Goal: Information Seeking & Learning: Find specific fact

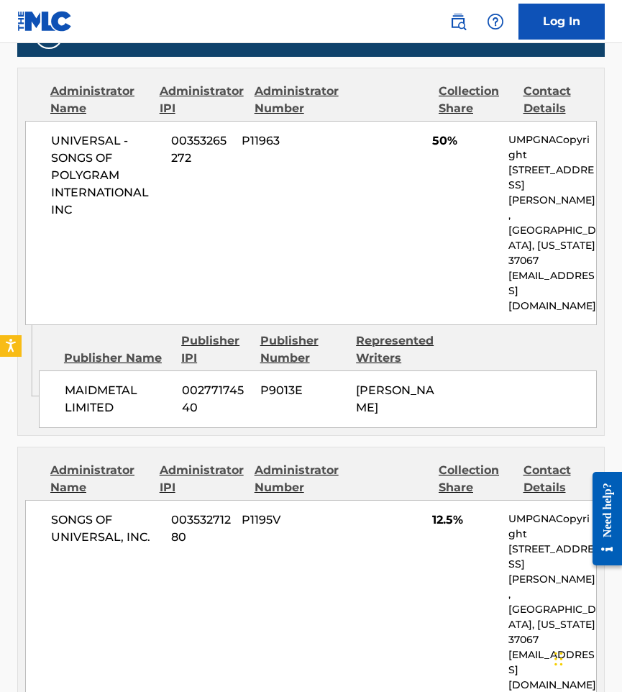
scroll to position [863, 0]
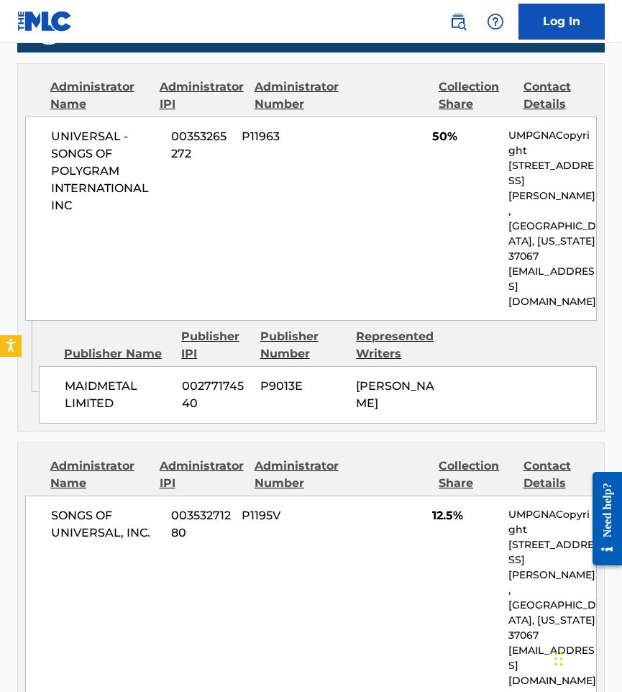
drag, startPoint x: 374, startPoint y: 363, endPoint x: 358, endPoint y: 325, distance: 41.3
click at [358, 378] on div "[PERSON_NAME]" at bounding box center [398, 395] width 85 height 35
copy span "[PERSON_NAME]"
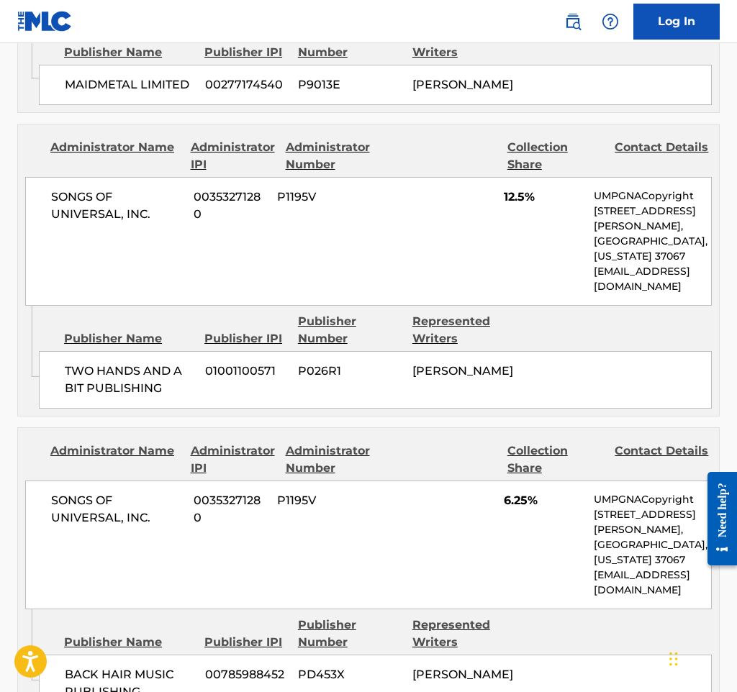
scroll to position [965, 0]
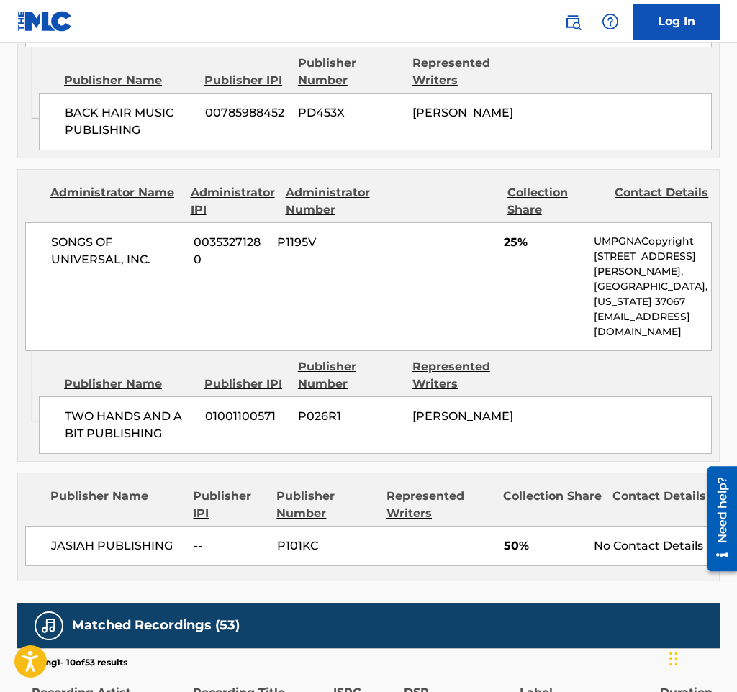
scroll to position [1295, 0]
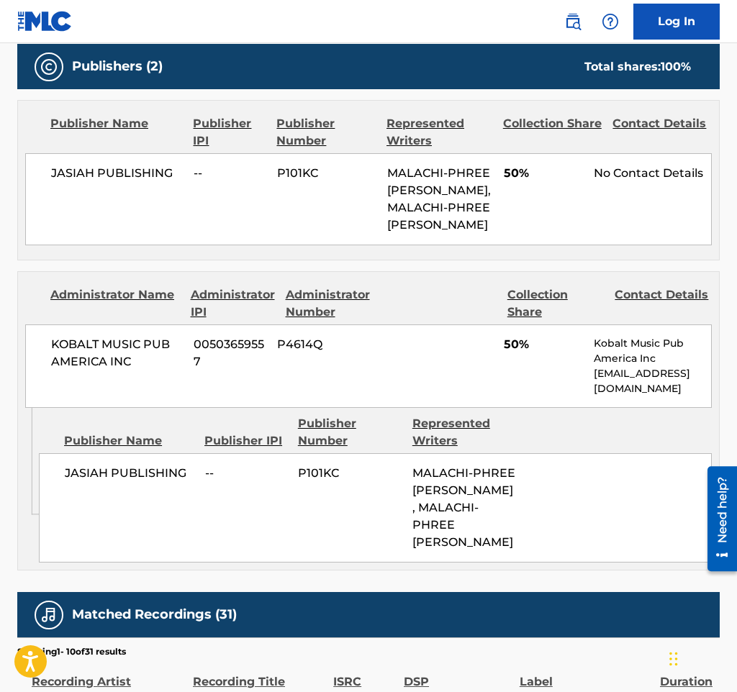
scroll to position [647, 0]
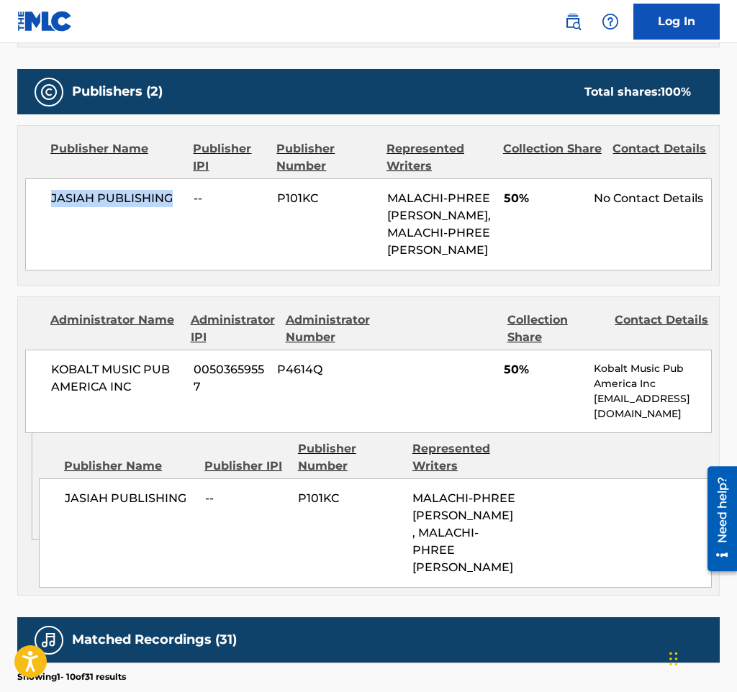
drag, startPoint x: 172, startPoint y: 160, endPoint x: 34, endPoint y: 148, distance: 138.6
click at [34, 178] on div "JASIAH PUBLISHING -- P101KC MALACHI-PHREE JASIAH PATE, MALACHI-PHREE JASIAH PAT…" at bounding box center [368, 224] width 686 height 92
copy span "JASIAH PUBLISHING"
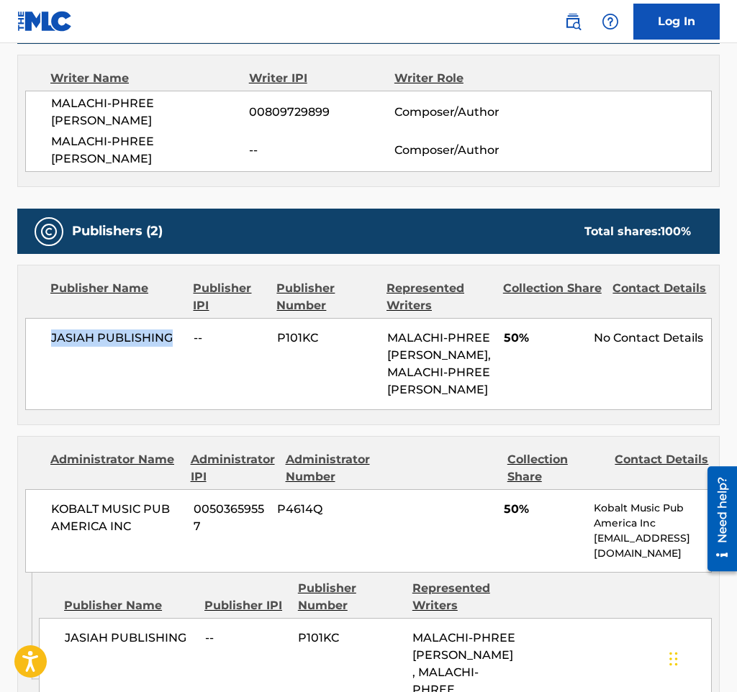
scroll to position [576, 0]
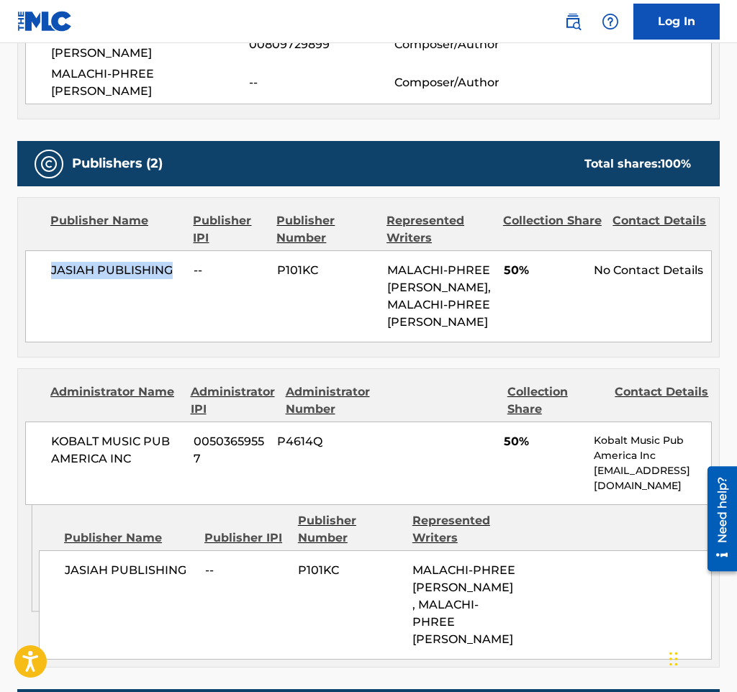
copy span "JASIAH PUBLISHING"
click at [288, 262] on span "P101KC" at bounding box center [326, 270] width 99 height 17
copy span "P101KC"
drag, startPoint x: 483, startPoint y: 586, endPoint x: 422, endPoint y: 593, distance: 60.8
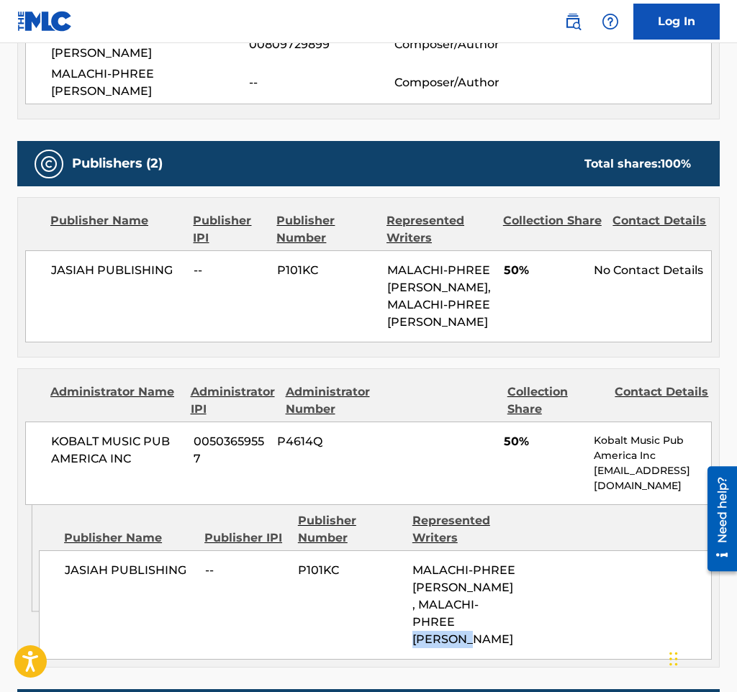
click at [422, 593] on span "MALACHI-PHREE JASIAH PATE, MALACHI-PHREE JASIAH PATE" at bounding box center [463, 604] width 103 height 83
drag, startPoint x: 489, startPoint y: 556, endPoint x: 404, endPoint y: 534, distance: 87.8
click at [404, 550] on div "JASIAH PUBLISHING -- P101KC MALACHI-PHREE JASIAH PATE, MALACHI-PHREE JASIAH PATE" at bounding box center [375, 604] width 673 height 109
copy div "MALACHI-PHREE JASIAH PATE"
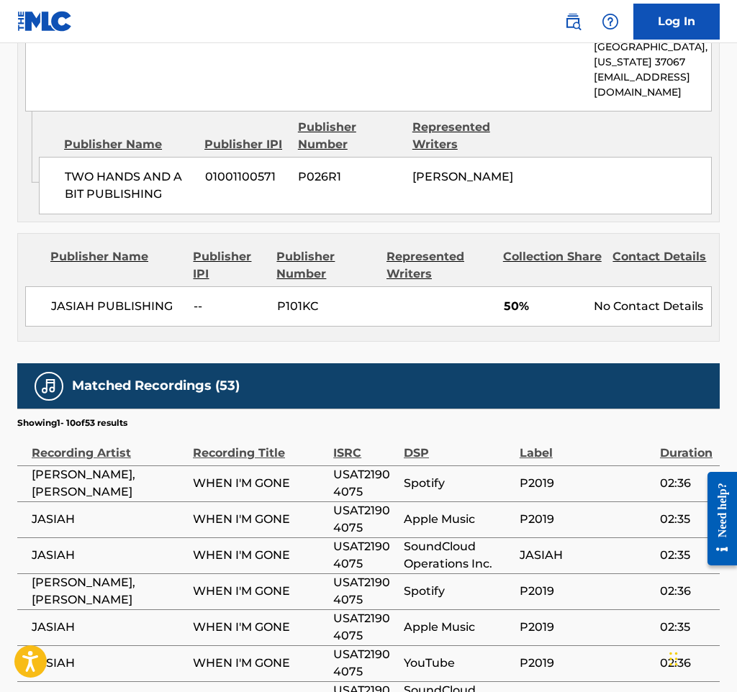
scroll to position [1367, 0]
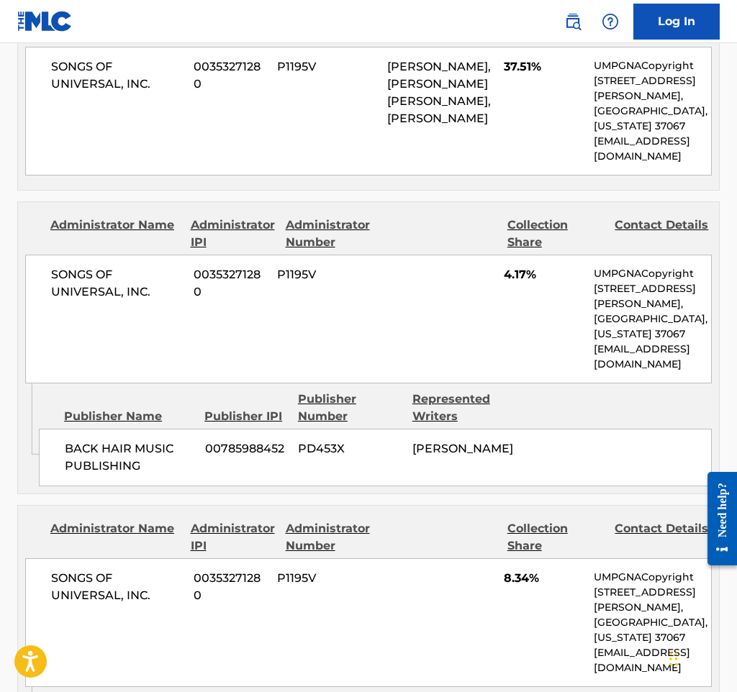
scroll to position [1007, 0]
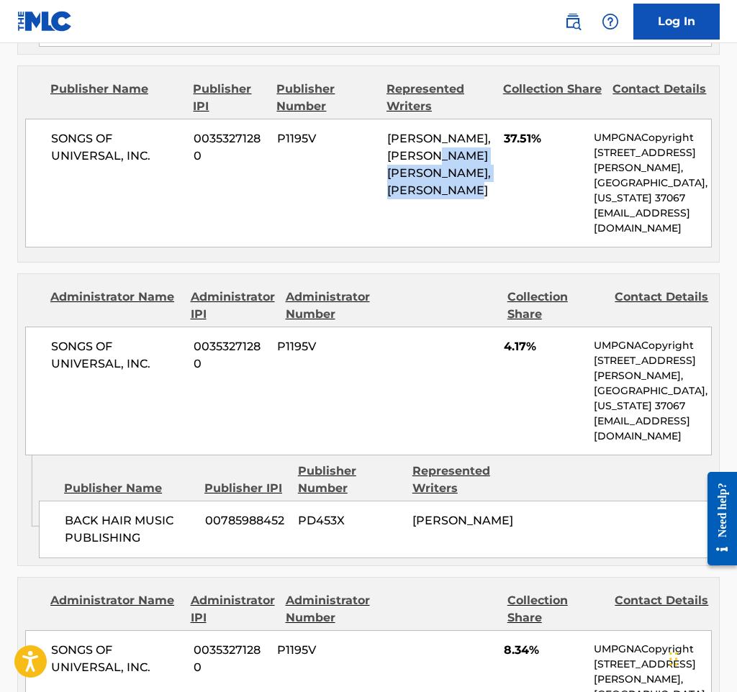
drag, startPoint x: 386, startPoint y: 137, endPoint x: 441, endPoint y: 183, distance: 71.9
click at [441, 183] on div "SONGS OF UNIVERSAL, INC. 00353271280 P1195V BLAKE SLATKIN, DENZEL MICHAEL AKIL …" at bounding box center [368, 183] width 686 height 129
click at [397, 132] on span "BLAKE SLATKIN, DENZEL MICHAEL AKIL BAPTISTE, DAVID BIRAL" at bounding box center [439, 164] width 104 height 65
drag, startPoint x: 386, startPoint y: 122, endPoint x: 422, endPoint y: 172, distance: 61.3
click at [422, 172] on div "BLAKE SLATKIN, DENZEL MICHAEL AKIL BAPTISTE, DAVID BIRAL" at bounding box center [440, 164] width 106 height 69
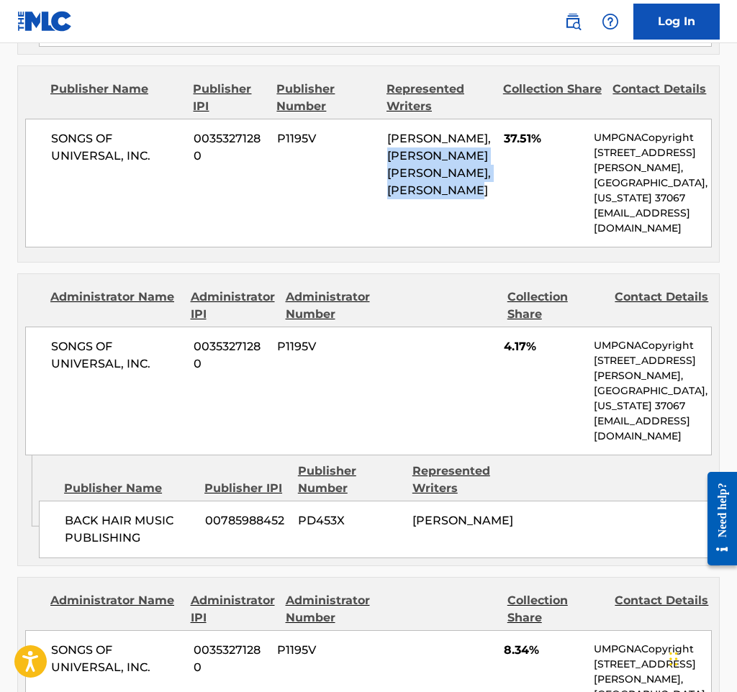
copy span "DENZEL MICHAEL AKIL BAPTISTE, DAVID BIRAL"
click at [545, 402] on div "SONGS OF UNIVERSAL, INC. 00353271280 P1195V 4.17% UMPGNACopyright 1550 W. McEwe…" at bounding box center [368, 391] width 686 height 129
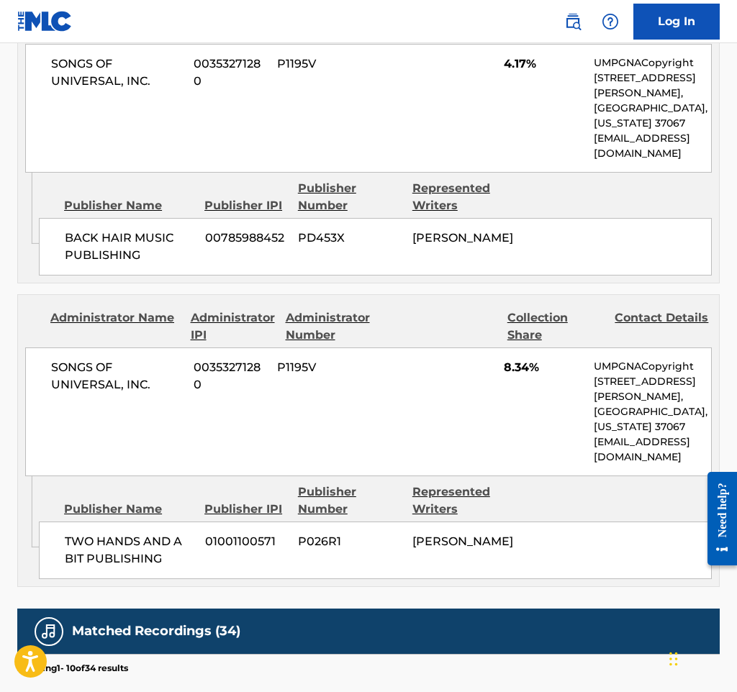
scroll to position [1223, 0]
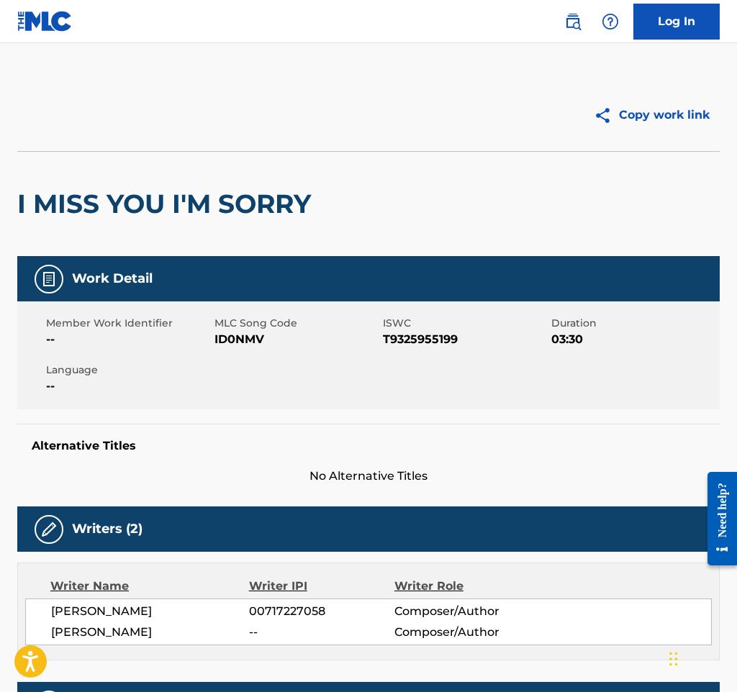
click at [414, 383] on div "Member Work Identifier -- MLC Song Code ID0NMV ISWC T9325955199 Duration 03:30 …" at bounding box center [368, 355] width 702 height 108
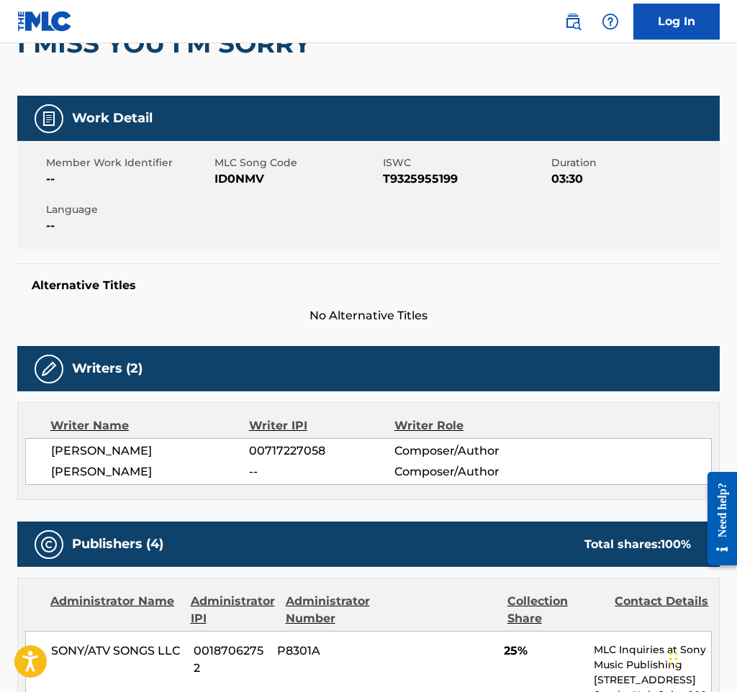
scroll to position [144, 0]
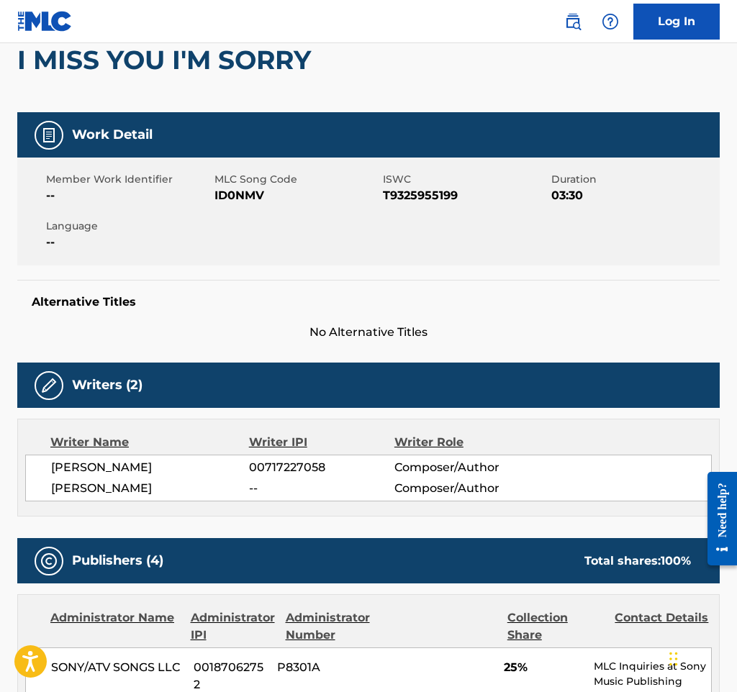
click at [439, 70] on div "I MISS YOU I'M SORRY" at bounding box center [368, 59] width 702 height 105
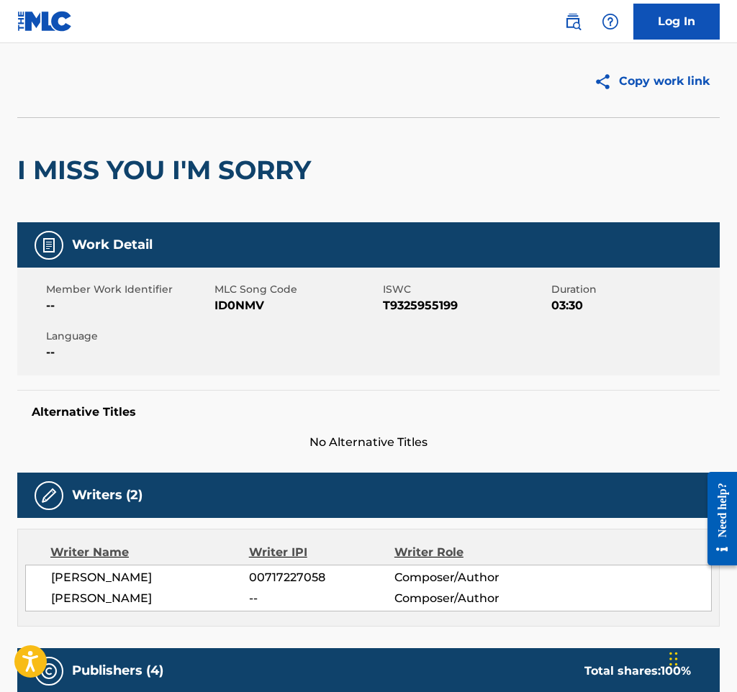
scroll to position [0, 0]
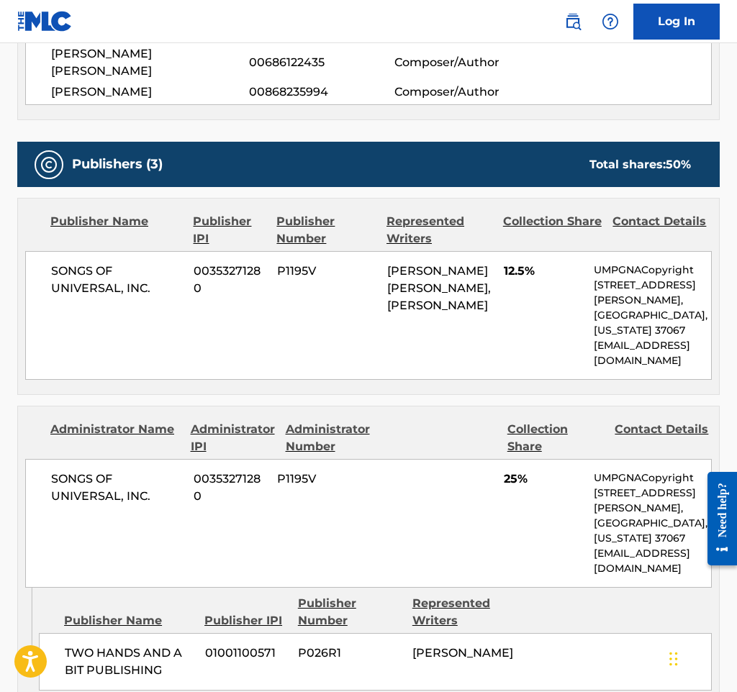
scroll to position [576, 0]
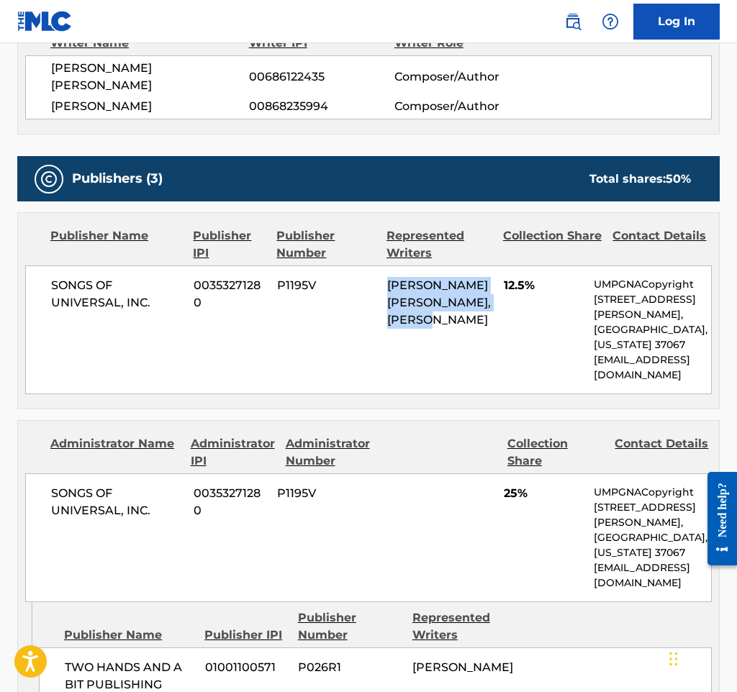
drag, startPoint x: 438, startPoint y: 268, endPoint x: 388, endPoint y: 237, distance: 58.1
click at [388, 277] on div "HARRISON RYAN RHODES, BLAKE SLATKIN" at bounding box center [440, 303] width 106 height 52
click at [388, 278] on span "HARRISON RYAN RHODES, BLAKE SLATKIN" at bounding box center [439, 302] width 104 height 48
drag, startPoint x: 388, startPoint y: 236, endPoint x: 435, endPoint y: 250, distance: 48.9
click at [435, 278] on span "HARRISON RYAN RHODES, BLAKE SLATKIN" at bounding box center [439, 302] width 104 height 48
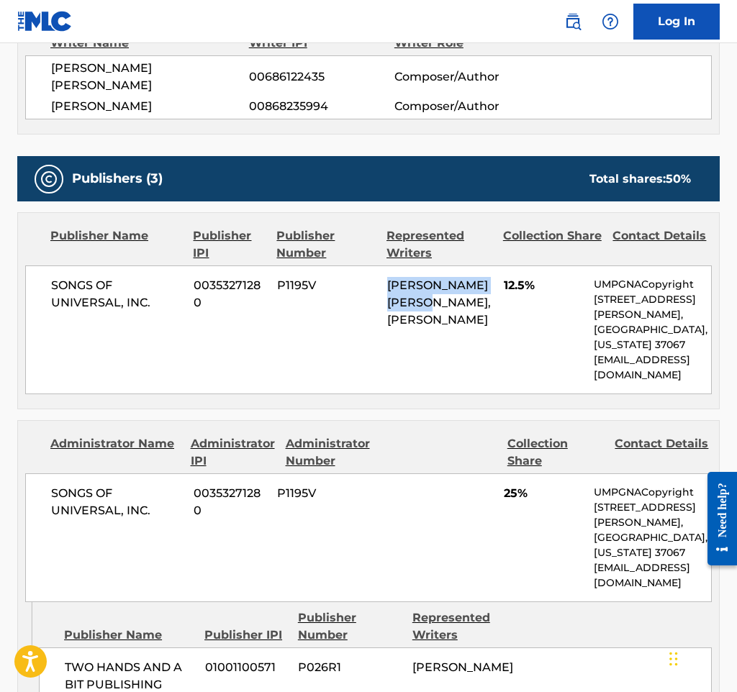
copy span "HARRISON RYAN RHODES"
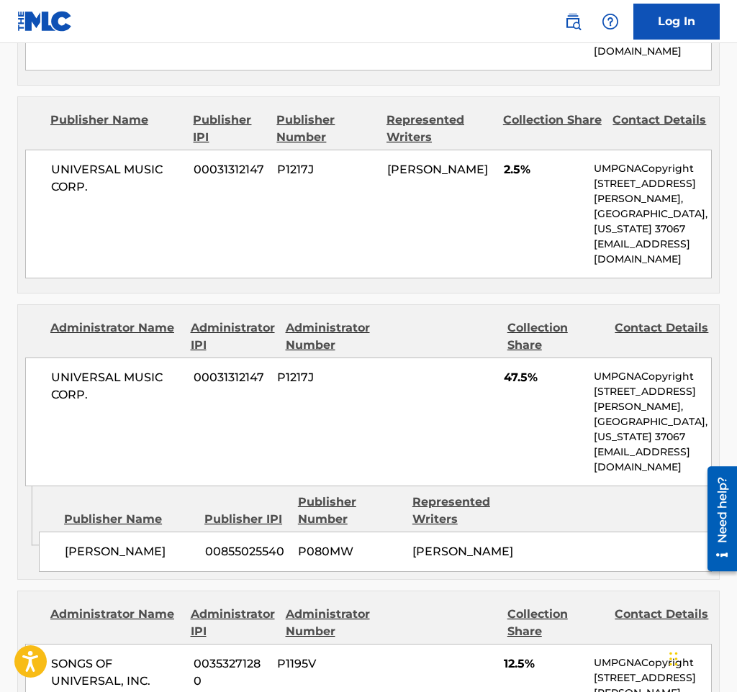
scroll to position [935, 0]
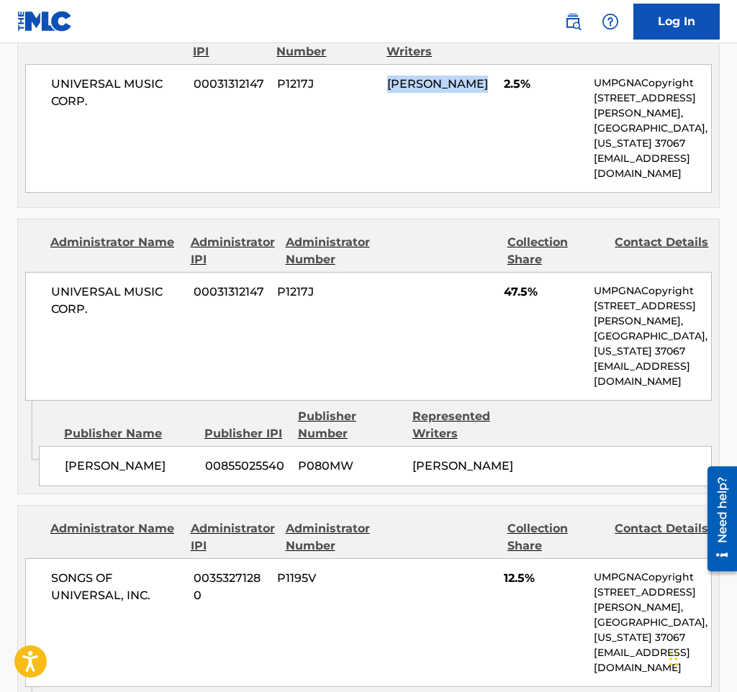
drag, startPoint x: 489, startPoint y: 83, endPoint x: 384, endPoint y: 84, distance: 105.0
click at [384, 84] on div "UNIVERSAL MUSIC CORP. 00031312147 P1217J [PERSON_NAME] 2.5% UMPGNACopyright [ST…" at bounding box center [368, 128] width 686 height 129
copy span "[PERSON_NAME]"
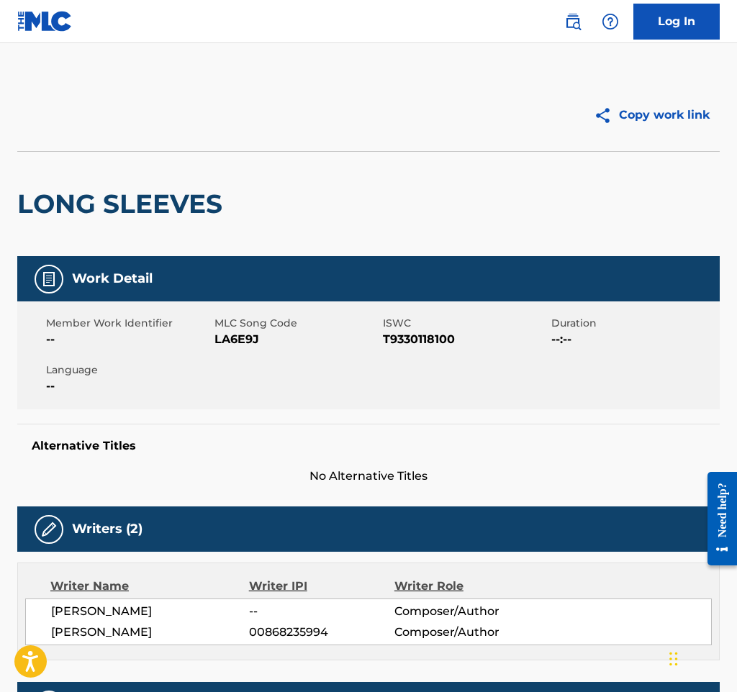
click at [572, 26] on img at bounding box center [572, 21] width 17 height 17
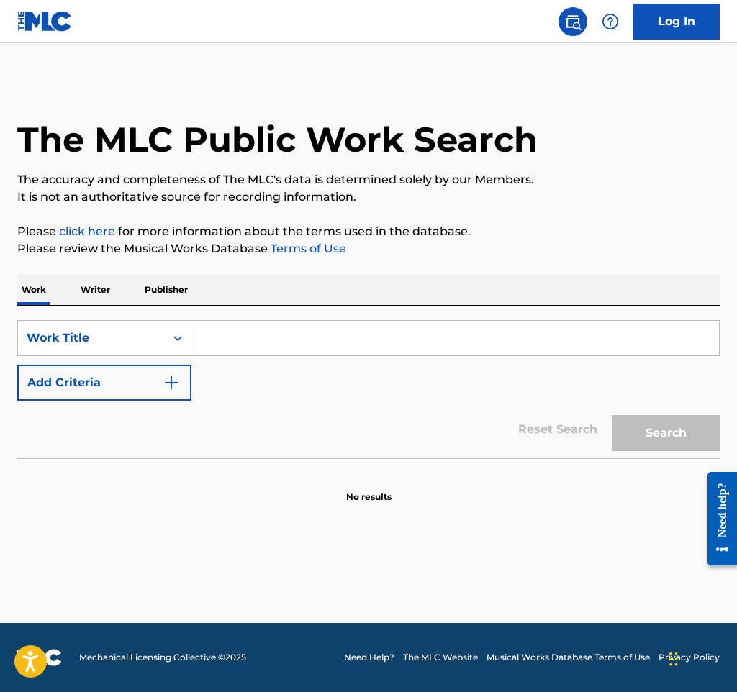
drag, startPoint x: 342, startPoint y: 330, endPoint x: 337, endPoint y: 324, distance: 8.2
click at [341, 331] on input "Search Form" at bounding box center [454, 338] width 527 height 35
paste input "How It Feel"
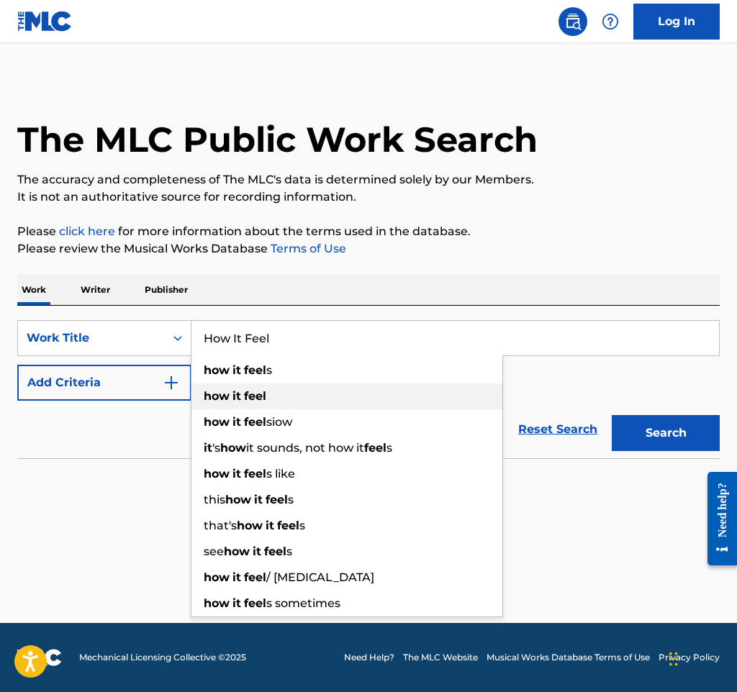
click at [194, 390] on div "how it feel" at bounding box center [346, 396] width 311 height 26
type input "how it feel"
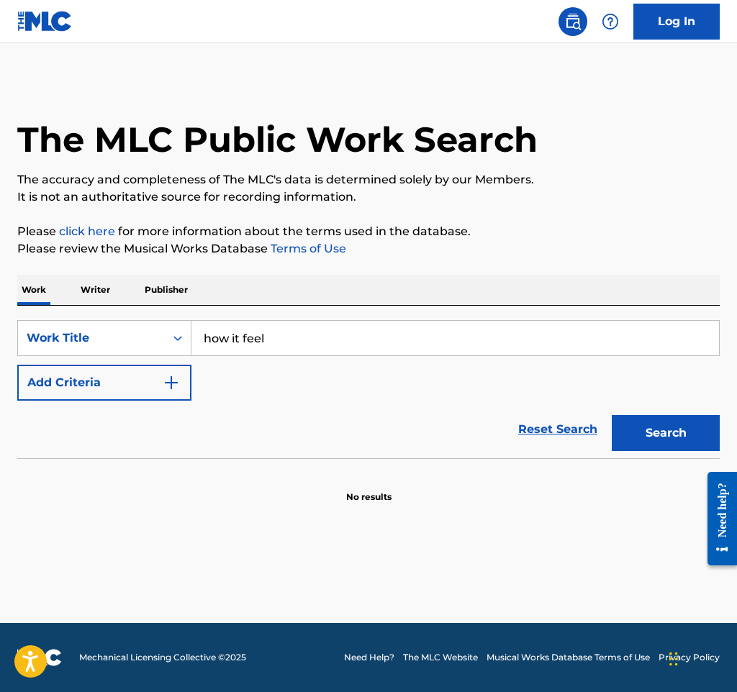
click at [183, 386] on button "Add Criteria" at bounding box center [104, 383] width 174 height 36
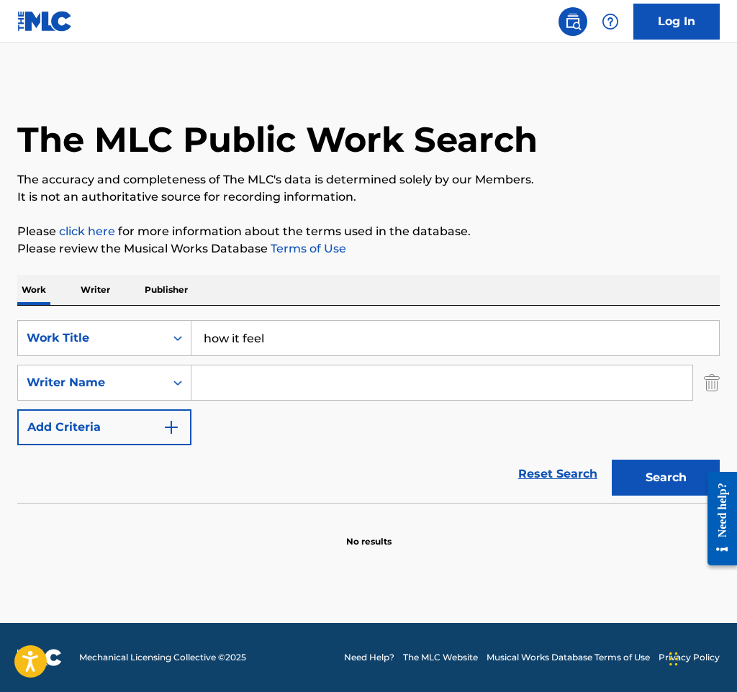
click at [331, 376] on input "Search Form" at bounding box center [441, 382] width 501 height 35
paste input "CAMPFIELD"
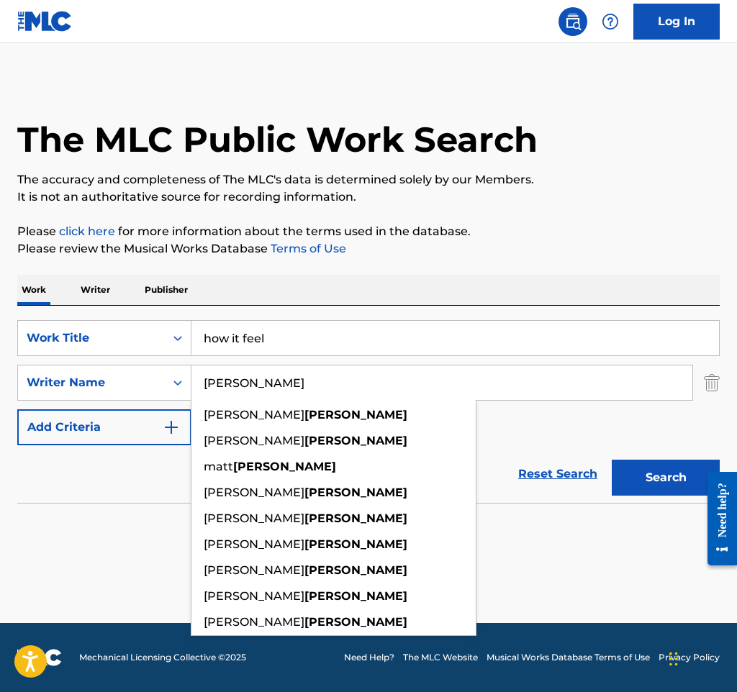
type input "CAMPFIELD"
click at [612, 460] on button "Search" at bounding box center [666, 478] width 108 height 36
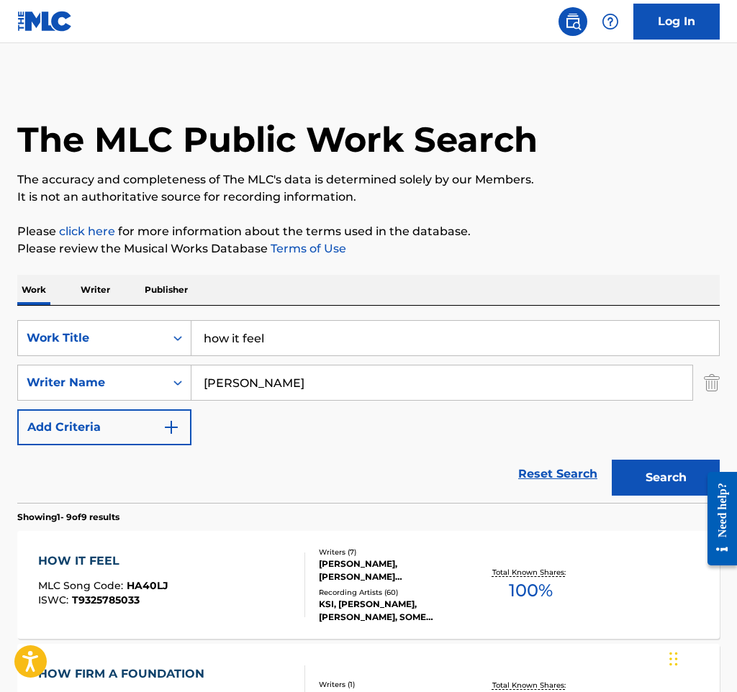
click at [328, 594] on div "Recording Artists ( 60 )" at bounding box center [395, 592] width 153 height 11
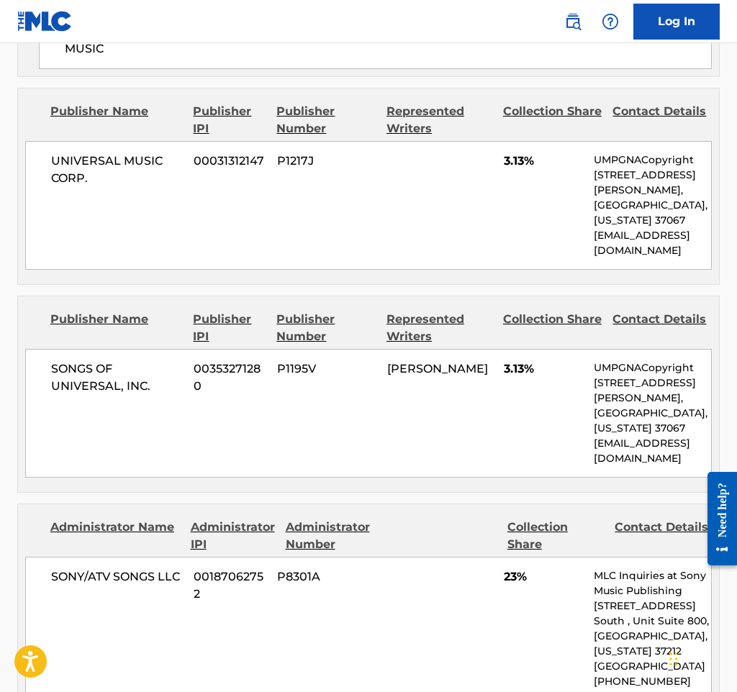
scroll to position [1655, 0]
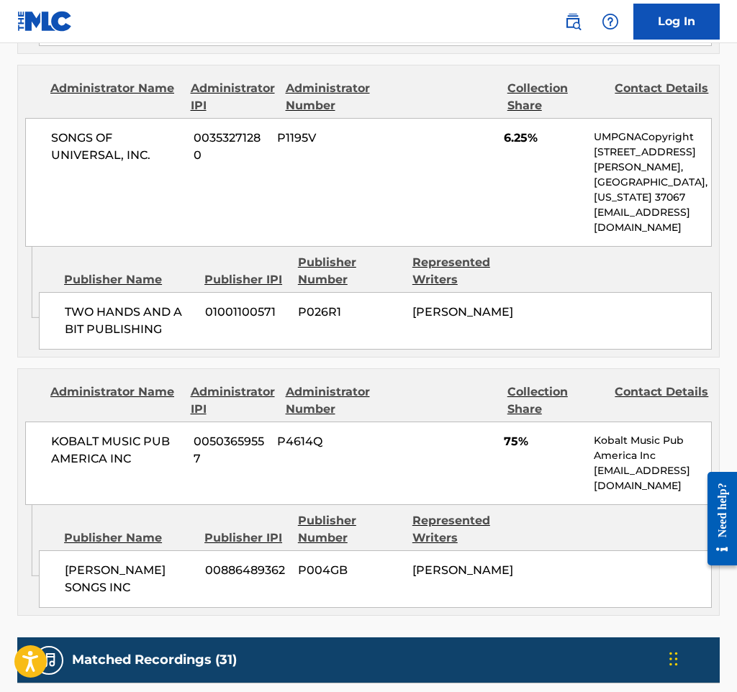
scroll to position [1295, 0]
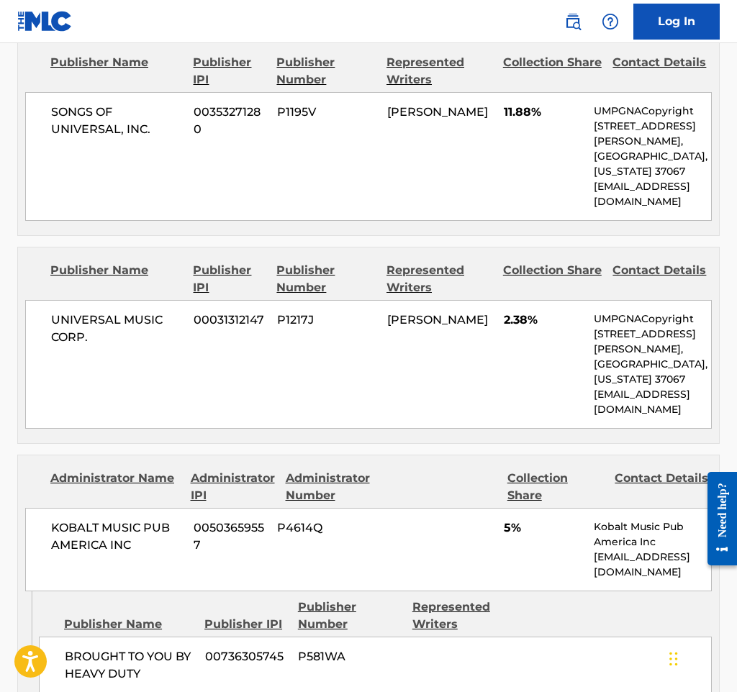
scroll to position [719, 0]
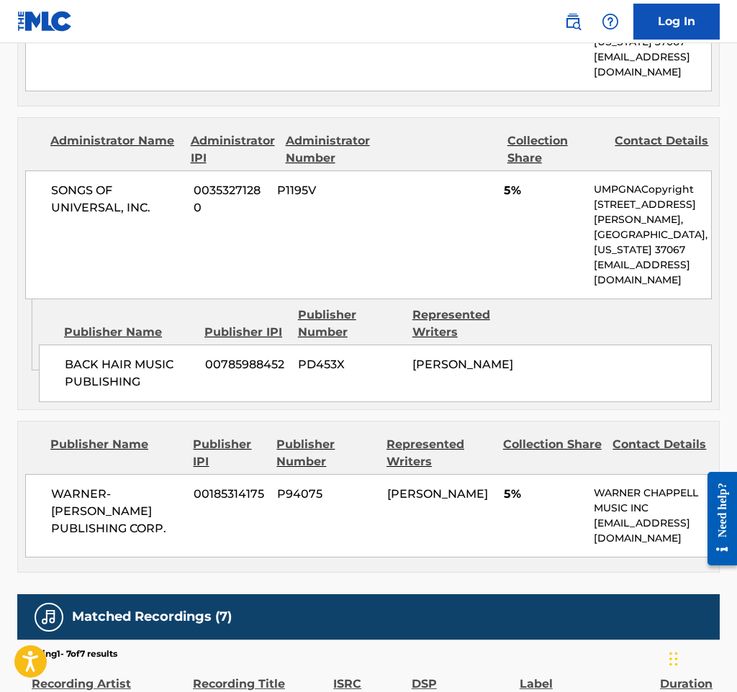
scroll to position [2734, 0]
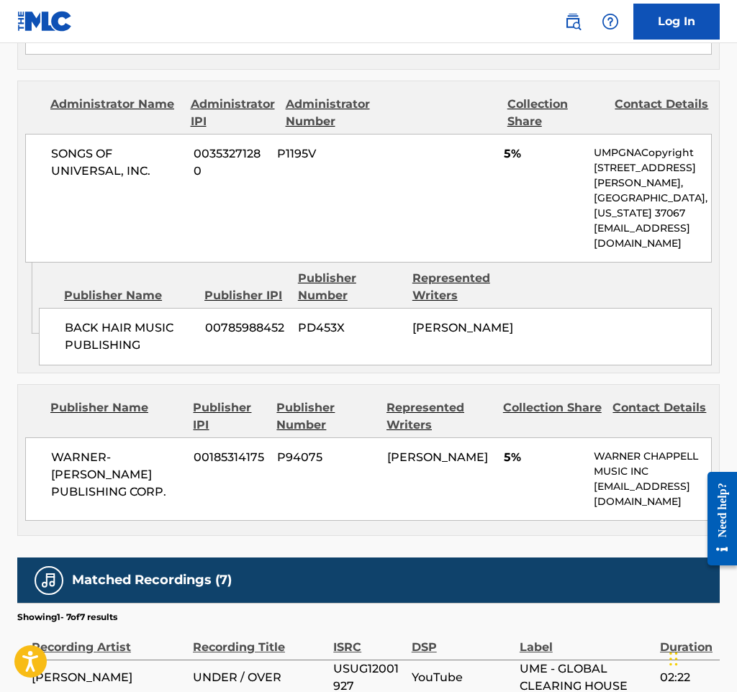
drag, startPoint x: 418, startPoint y: 206, endPoint x: 409, endPoint y: 105, distance: 101.1
click at [418, 206] on div "SONGS OF UNIVERSAL, INC. 00353271280 P1195V 5% UMPGNACopyright 1550 W. McEwen D…" at bounding box center [368, 198] width 686 height 129
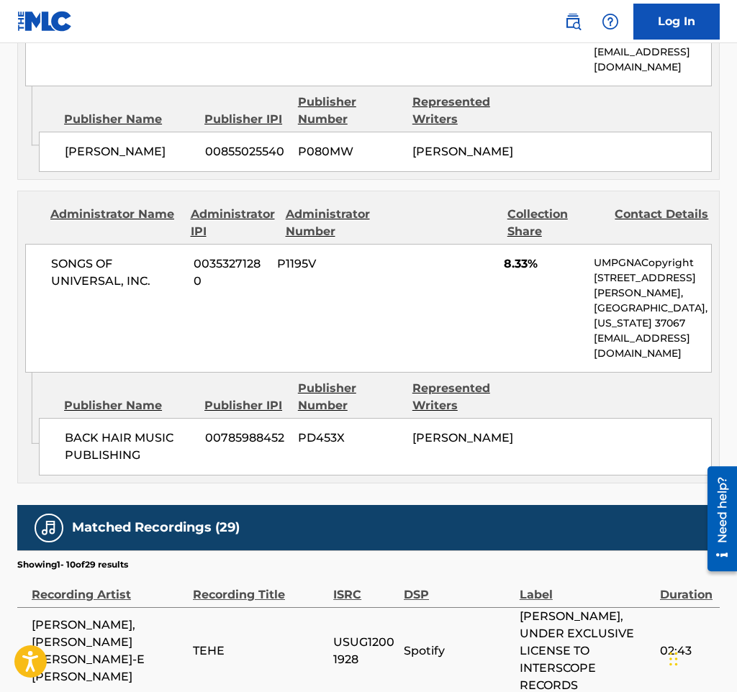
scroll to position [3022, 0]
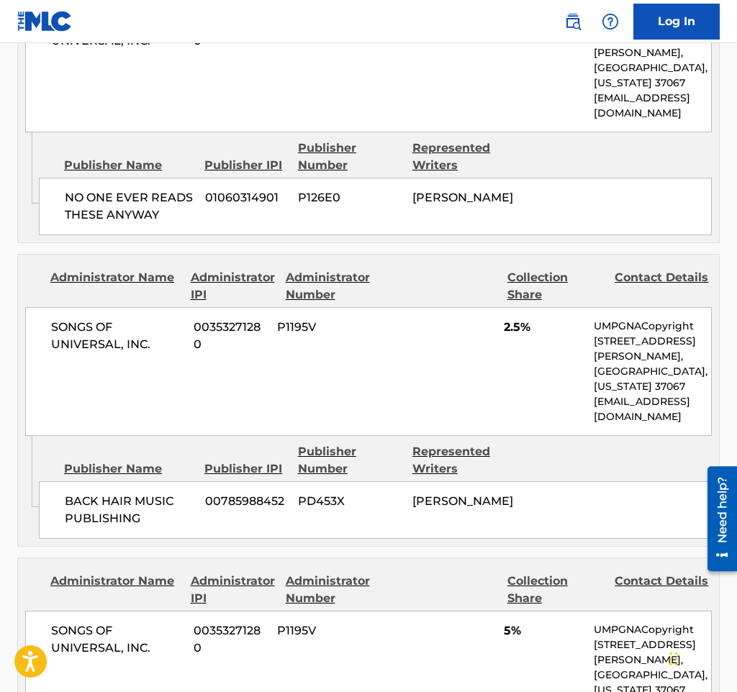
scroll to position [1439, 0]
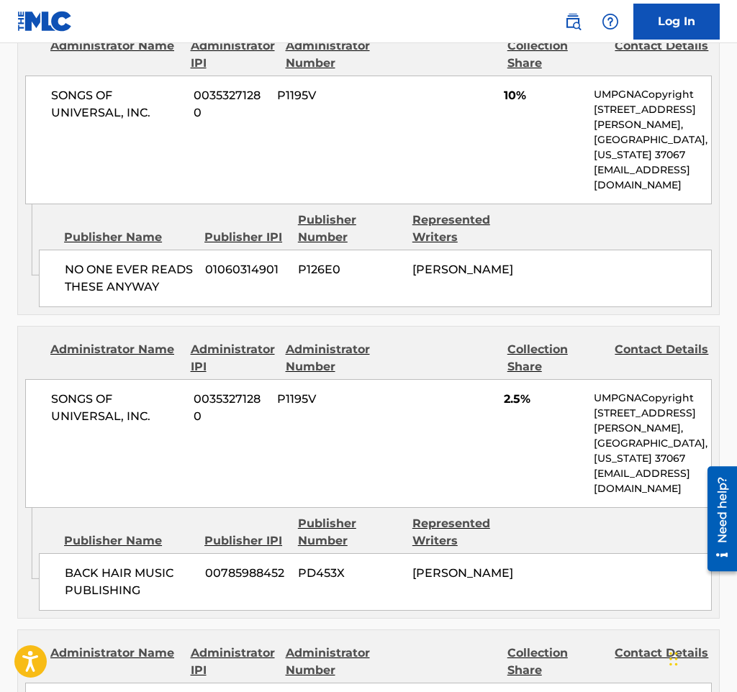
drag, startPoint x: 511, startPoint y: 288, endPoint x: 414, endPoint y: 261, distance: 100.7
click at [414, 261] on div "NO ONE EVER READS THESE ANYWAY 01060314901 P126E0 BENJAMIN JOSEPH LEVIN" at bounding box center [375, 279] width 673 height 58
copy span "BENJAMIN JOSEPH LEVIN"
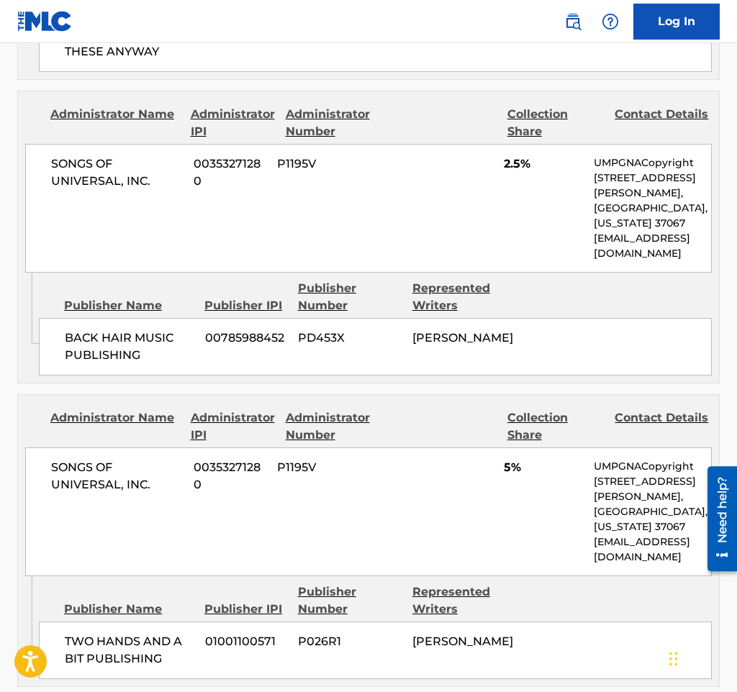
scroll to position [1727, 0]
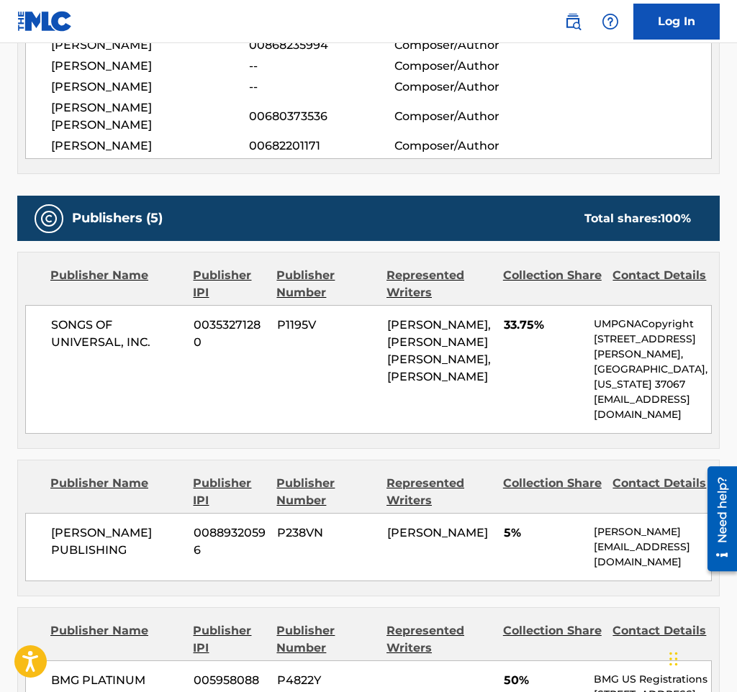
scroll to position [576, 0]
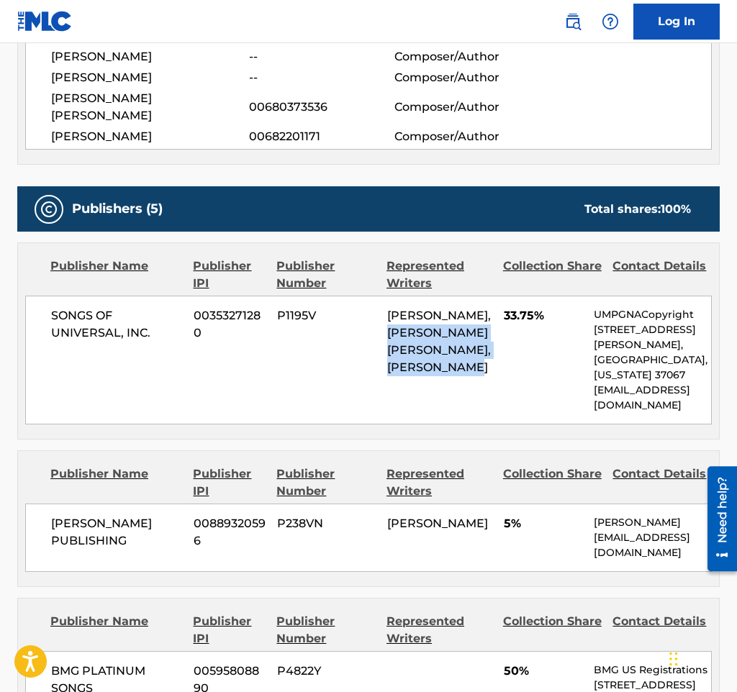
drag, startPoint x: 431, startPoint y: 365, endPoint x: 388, endPoint y: 312, distance: 68.0
click at [388, 312] on div "BLAKE SLATKIN, DENZEL MICHAEL AKIL BAPTISTE, DAVID BIRAL" at bounding box center [440, 341] width 106 height 69
copy span "DENZEL MICHAEL AKIL BAPTISTE, DAVID BIRAL"
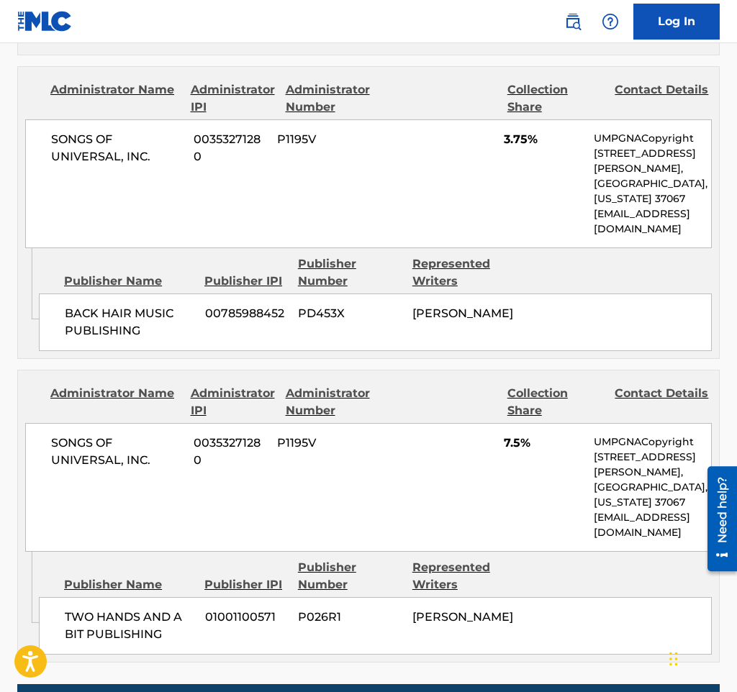
scroll to position [1511, 0]
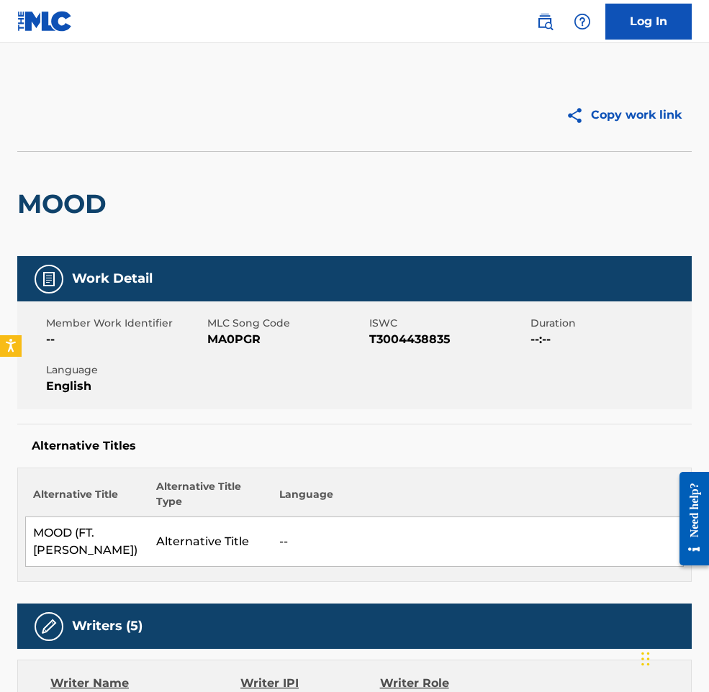
click at [463, 345] on span "T3004438835" at bounding box center [448, 339] width 158 height 17
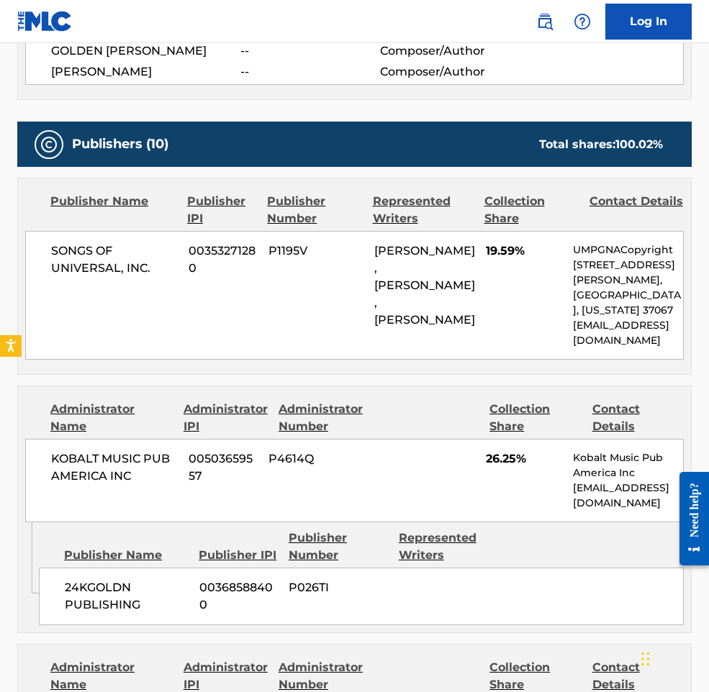
scroll to position [791, 0]
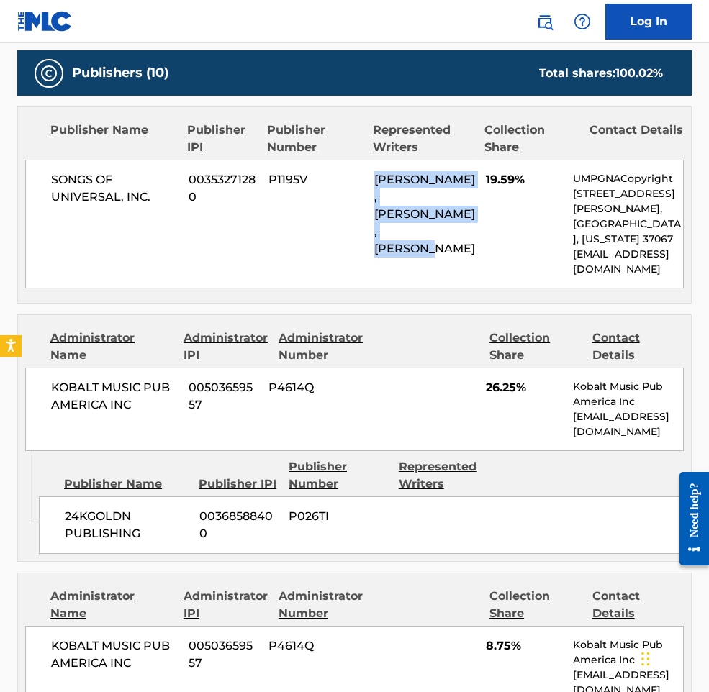
drag, startPoint x: 476, startPoint y: 225, endPoint x: 375, endPoint y: 185, distance: 108.5
click at [375, 185] on div "SONGS OF UNIVERSAL, INC. 00353271280 P1195V OMER FEDI, BLAKE SLATKIN, MICHAEL O…" at bounding box center [354, 224] width 658 height 129
copy span "OMER FEDI, BLAKE SLATKIN, MICHAEL OLMO"
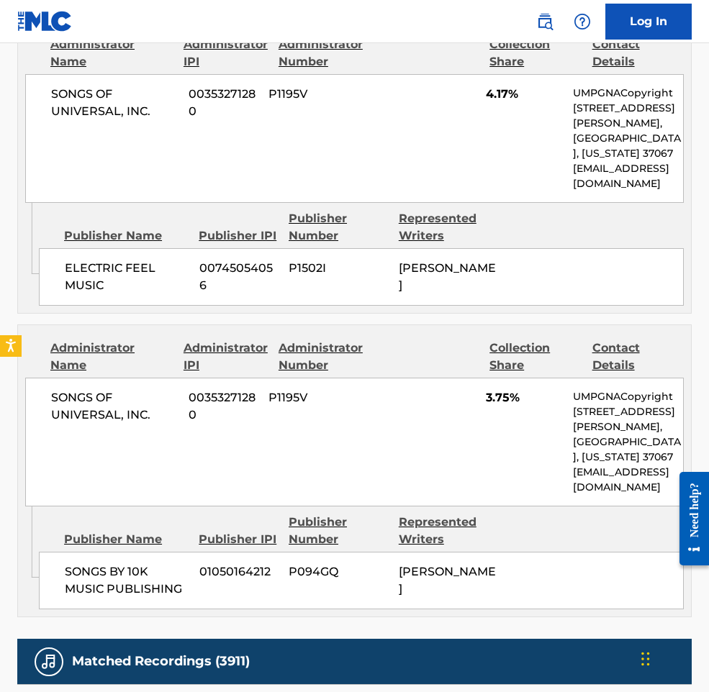
scroll to position [3237, 0]
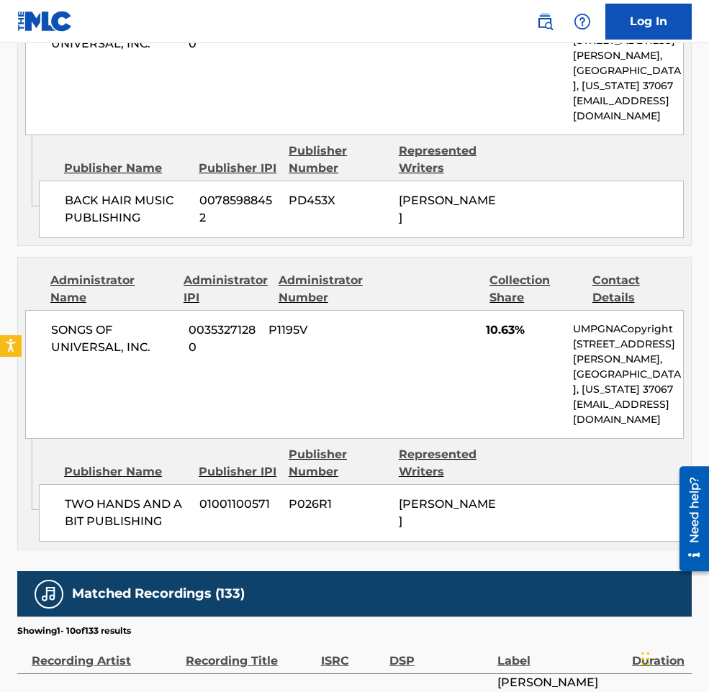
scroll to position [2662, 0]
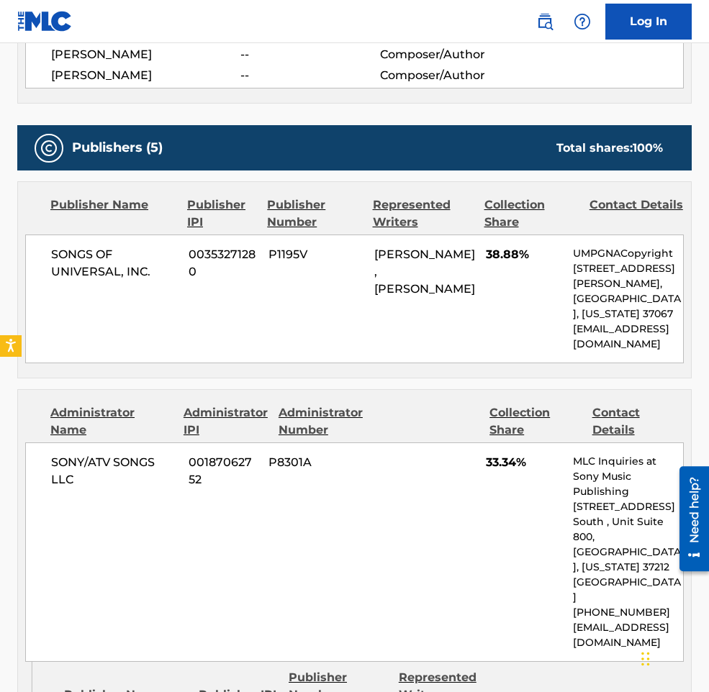
scroll to position [647, 0]
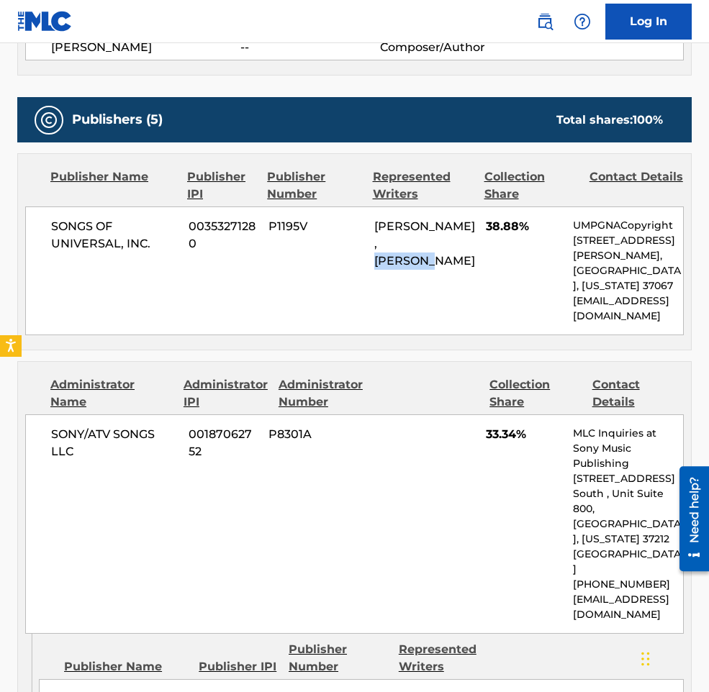
drag, startPoint x: 447, startPoint y: 237, endPoint x: 376, endPoint y: 250, distance: 72.4
click at [376, 250] on div "BLAKE SLATKIN, TEO HALM" at bounding box center [424, 244] width 101 height 52
copy span "TEO HALM"
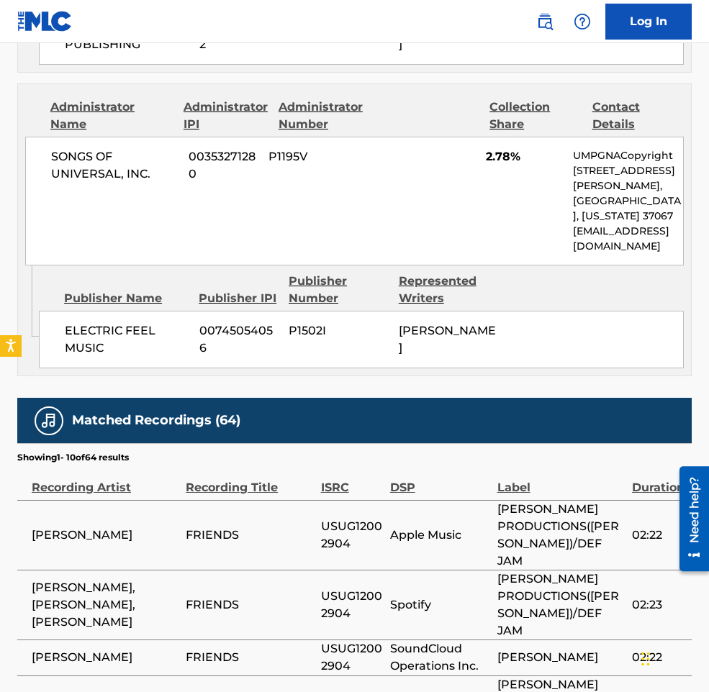
scroll to position [1942, 0]
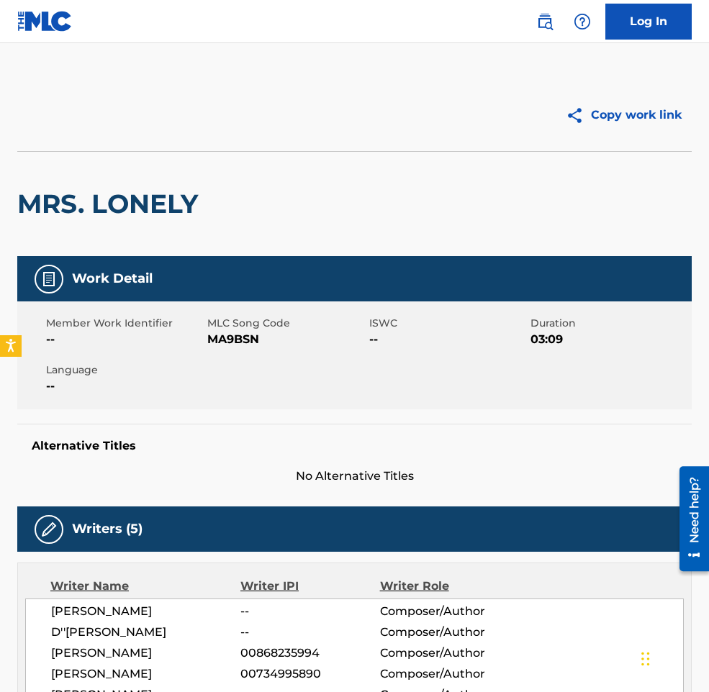
click at [333, 197] on div "MRS. LONELY" at bounding box center [354, 203] width 674 height 105
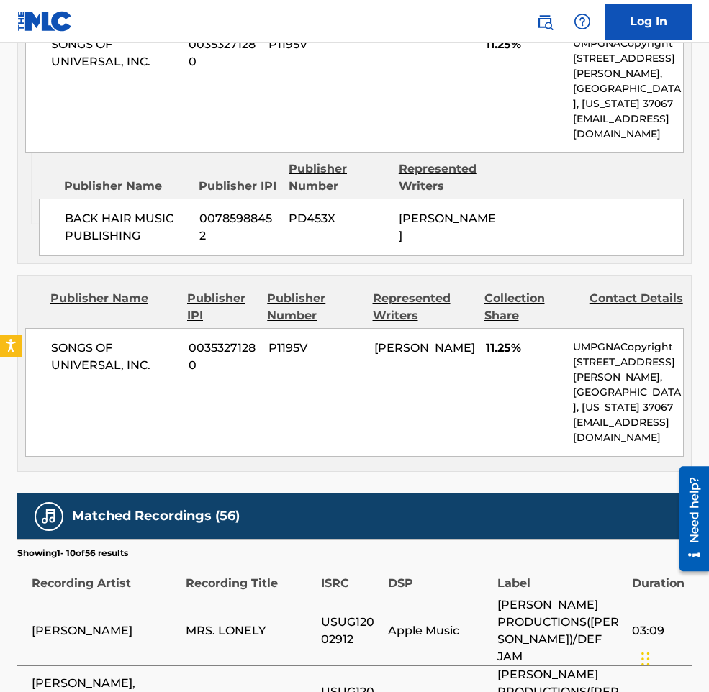
scroll to position [1583, 0]
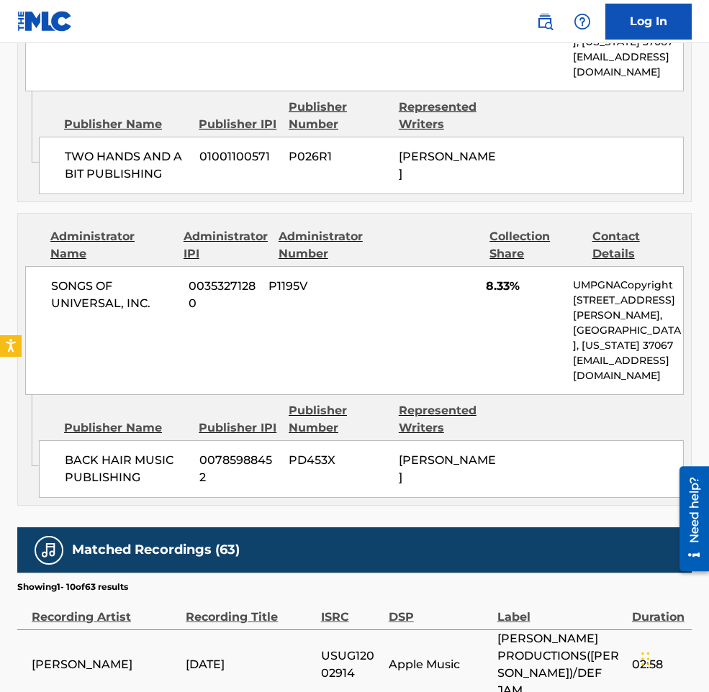
scroll to position [1511, 0]
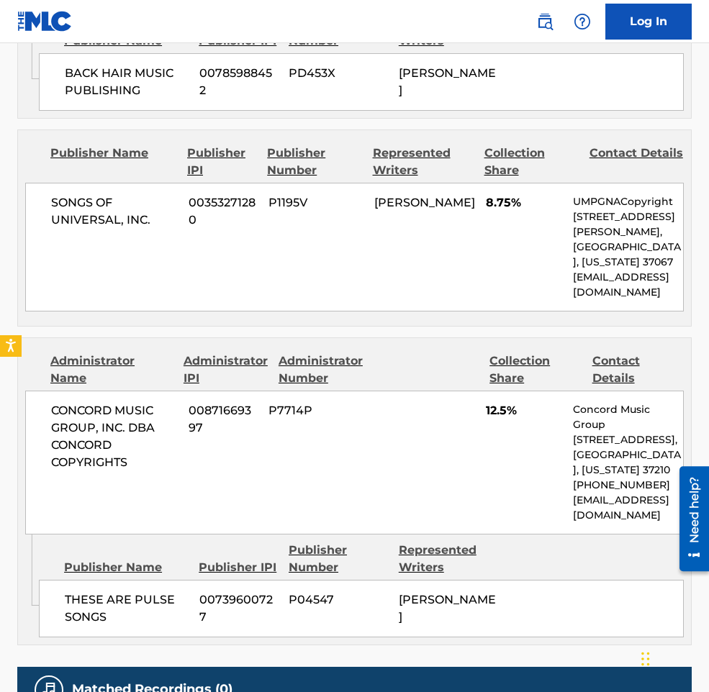
scroll to position [2590, 0]
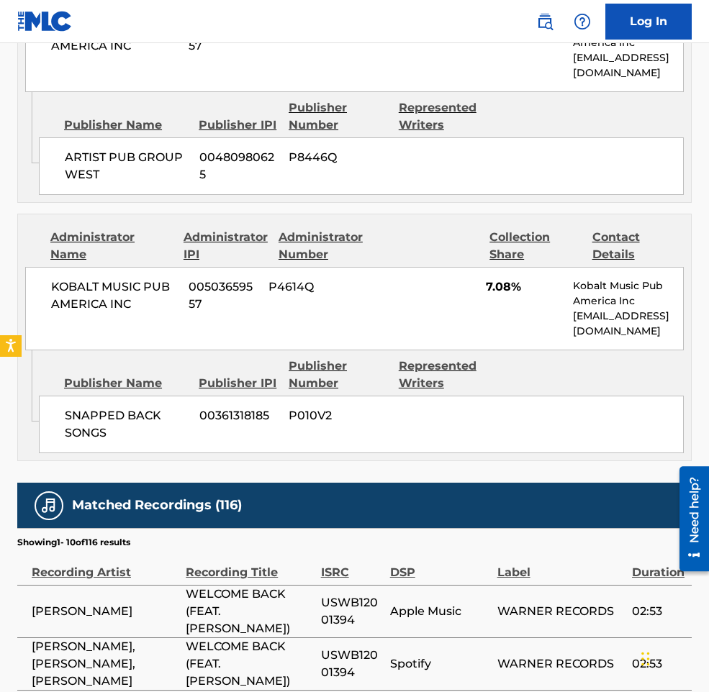
scroll to position [2590, 0]
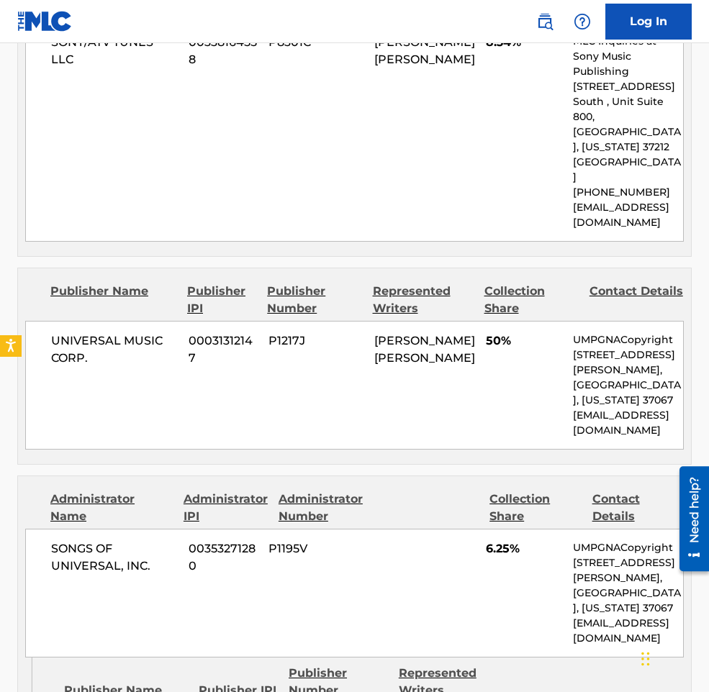
scroll to position [1079, 0]
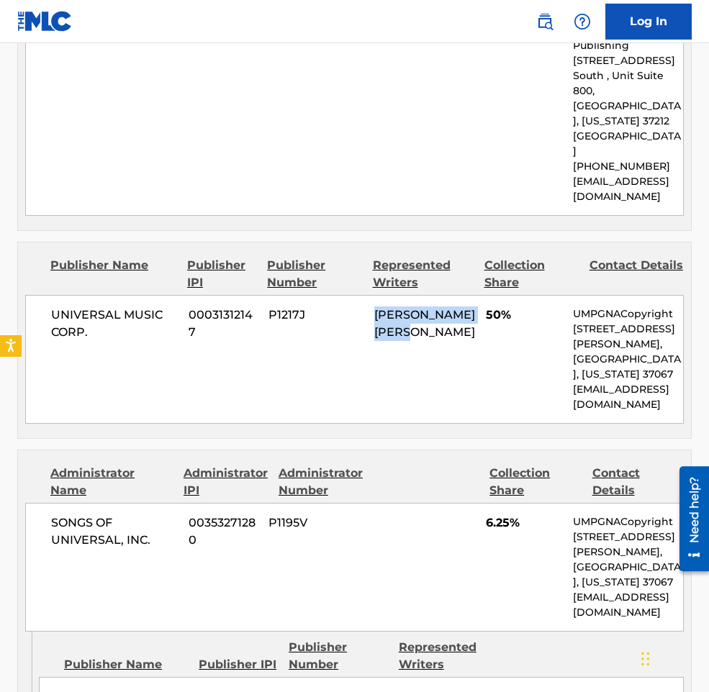
drag, startPoint x: 432, startPoint y: 271, endPoint x: 356, endPoint y: 247, distance: 79.9
click at [356, 295] on div "UNIVERSAL MUSIC CORP. 00031312147 P1217J TYLER JUSTIN SHARPE 50% UMPGNACopyrigh…" at bounding box center [354, 359] width 658 height 129
copy div "TYLER JUSTIN SHARPE"
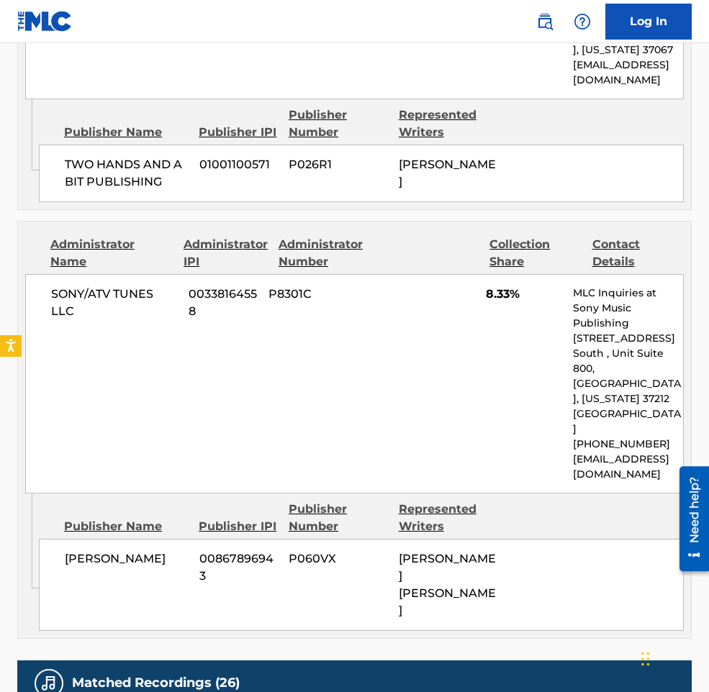
scroll to position [2014, 0]
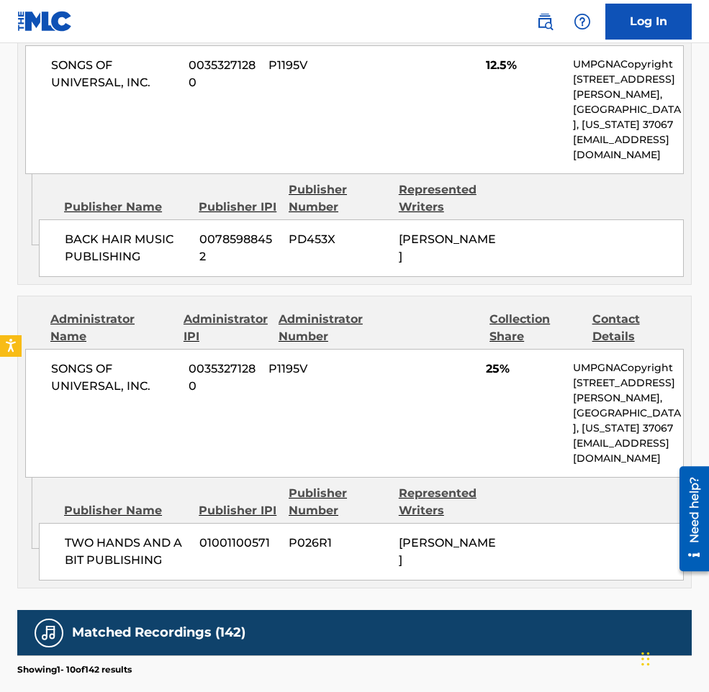
scroll to position [1439, 0]
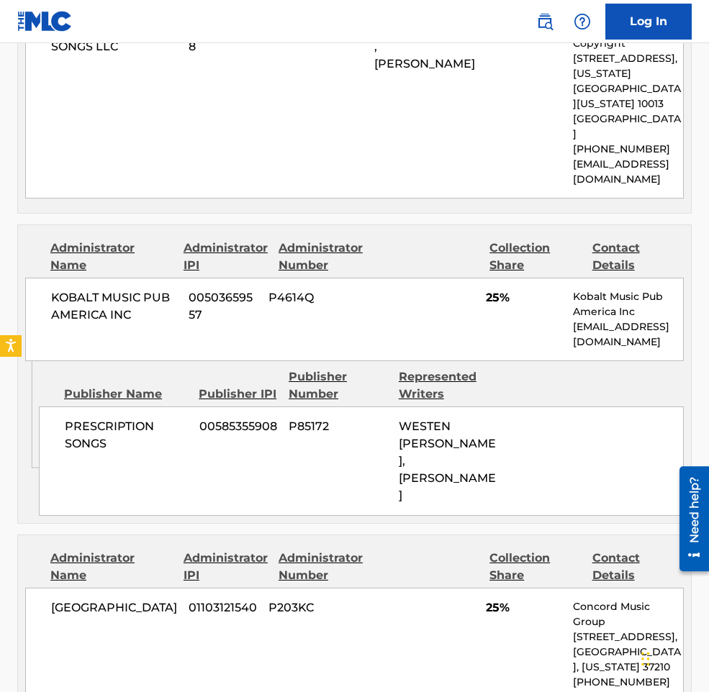
scroll to position [1079, 0]
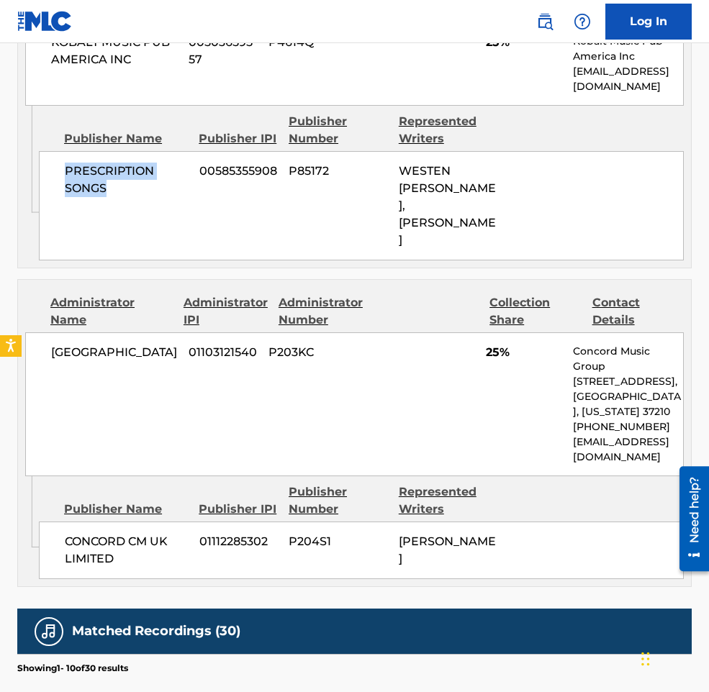
drag, startPoint x: 142, startPoint y: 142, endPoint x: 64, endPoint y: 122, distance: 80.8
click at [64, 151] on div "PRESCRIPTION SONGS 00585355908 P85172 WESTEN WEISS, IVY ADARA, BLAKE SLATKIN" at bounding box center [361, 205] width 645 height 109
copy span "PRESCRIPTION SONGS"
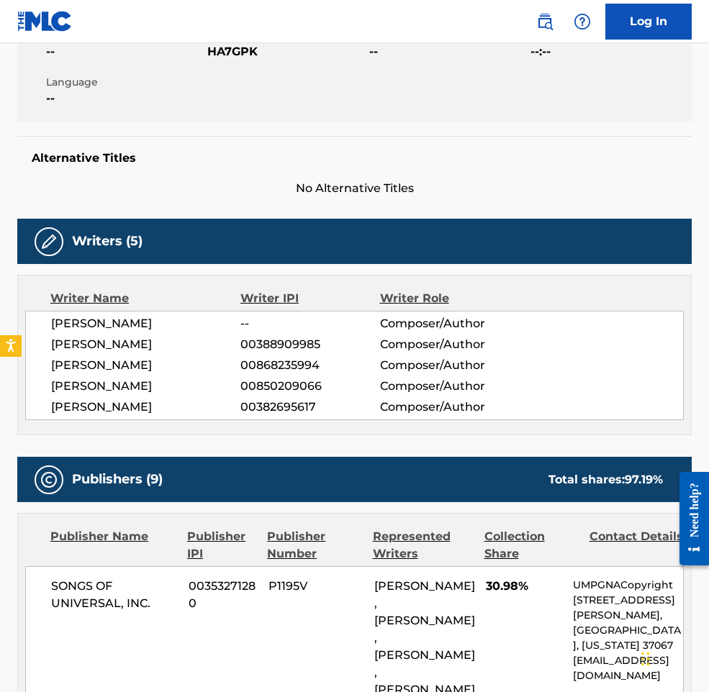
scroll to position [72, 0]
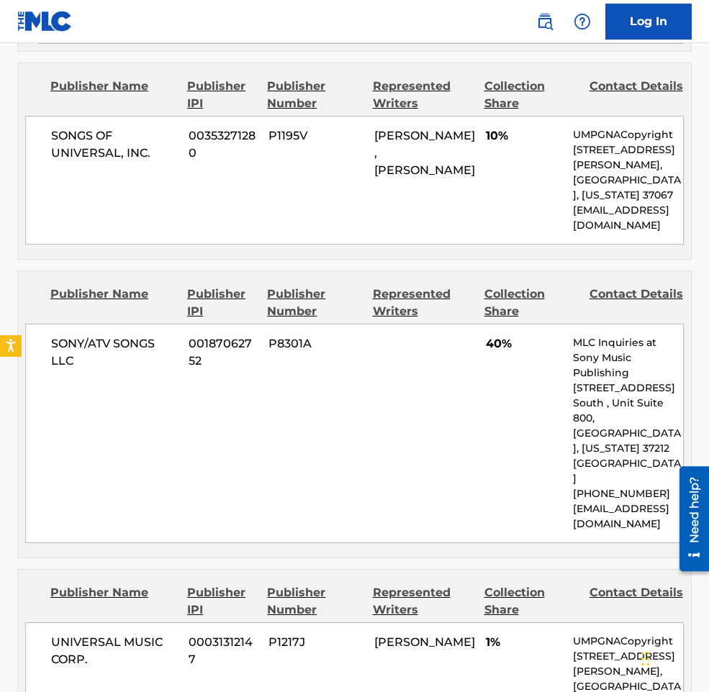
scroll to position [935, 0]
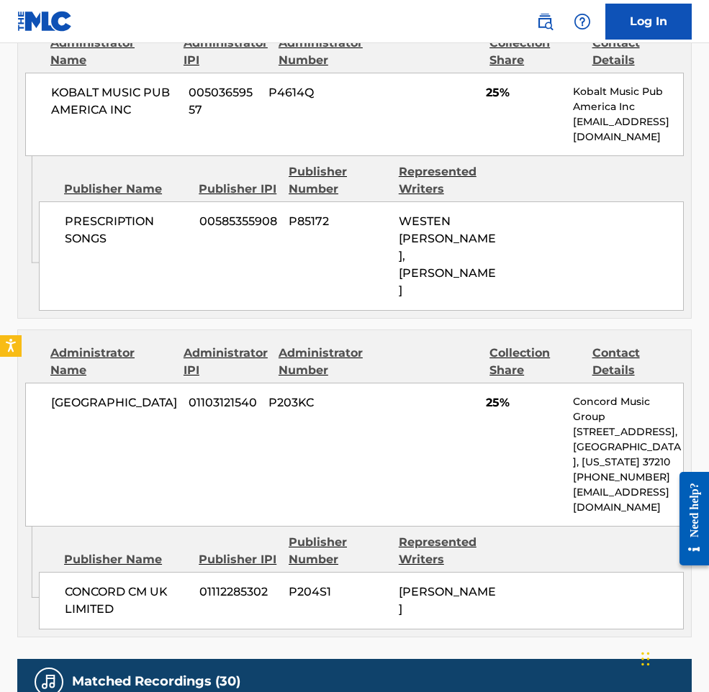
scroll to position [1151, 0]
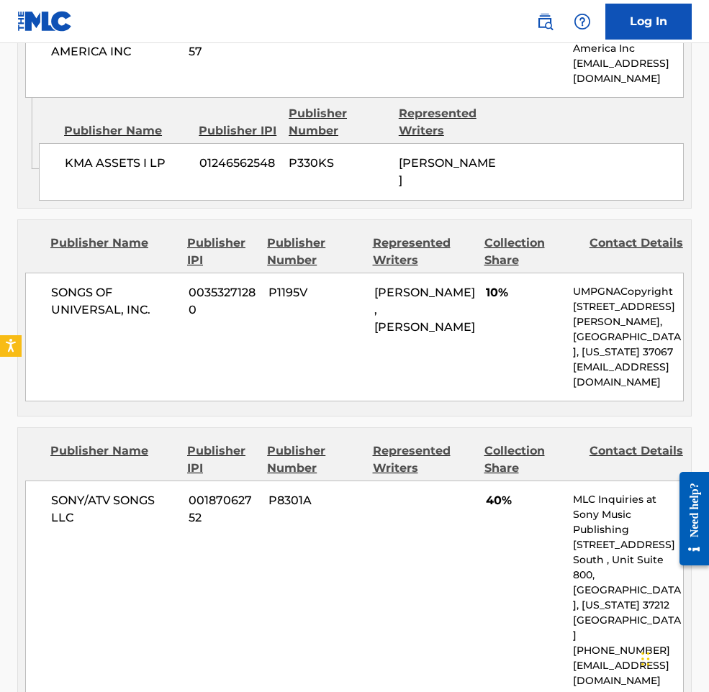
scroll to position [863, 0]
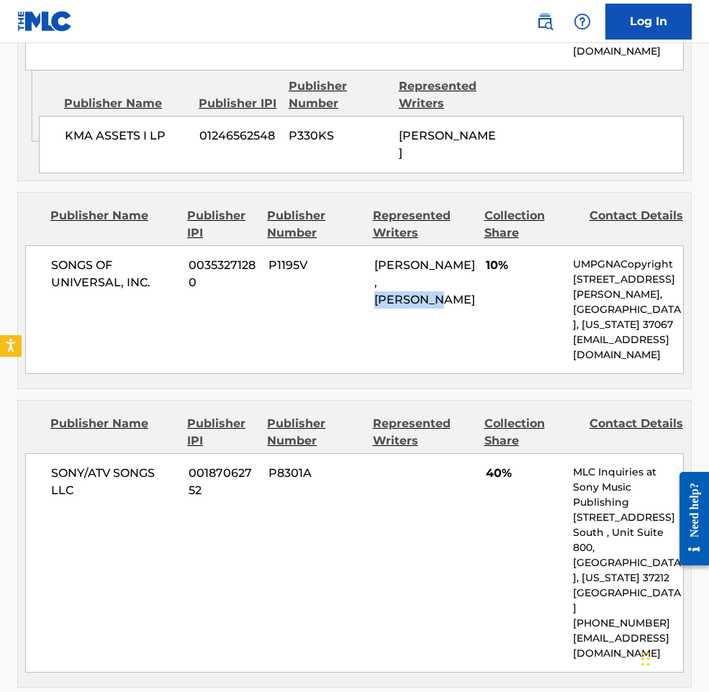
drag, startPoint x: 465, startPoint y: 281, endPoint x: 375, endPoint y: 287, distance: 90.1
click at [375, 287] on div "[PERSON_NAME], [PERSON_NAME]" at bounding box center [424, 283] width 101 height 52
copy span "[PERSON_NAME]"
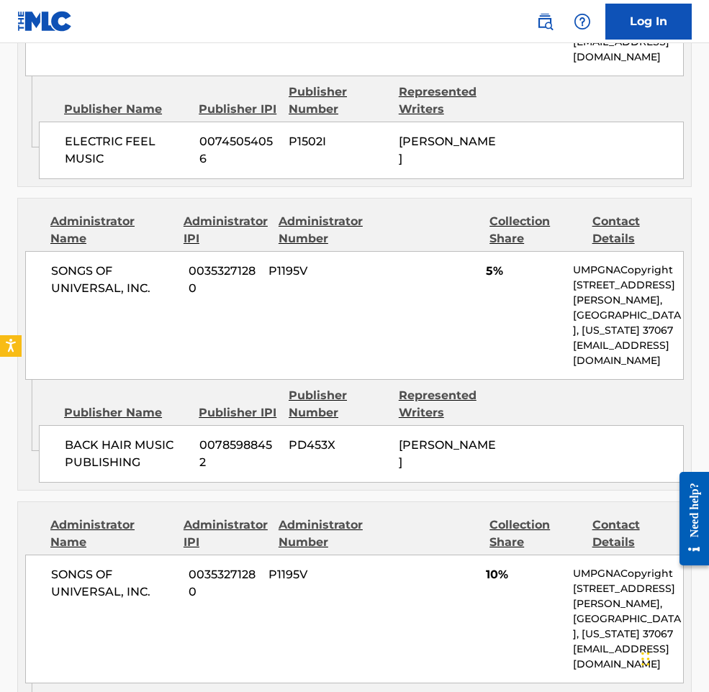
scroll to position [2446, 0]
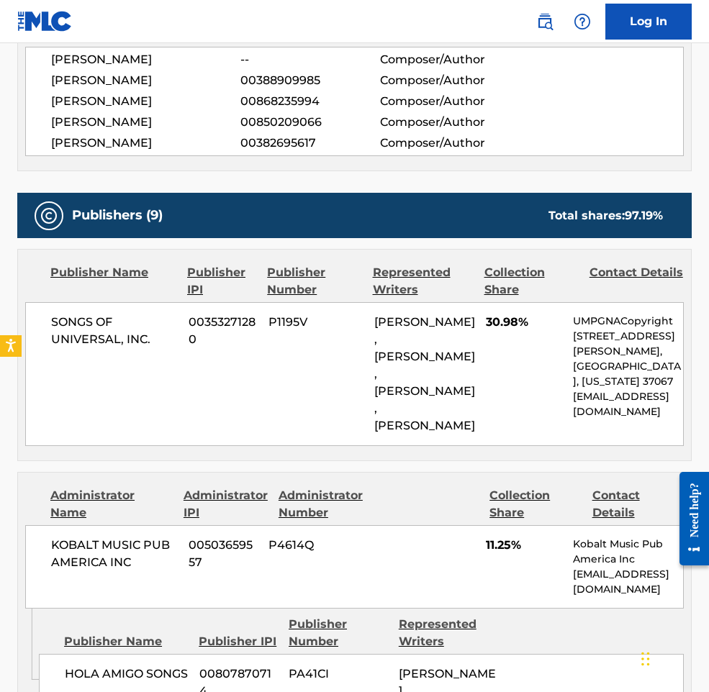
scroll to position [576, 0]
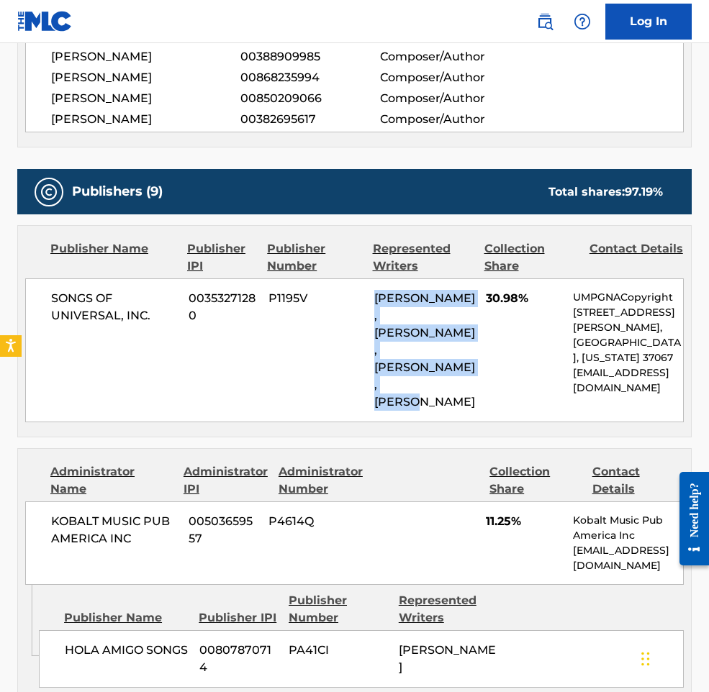
drag, startPoint x: 376, startPoint y: 297, endPoint x: 451, endPoint y: 353, distance: 94.1
click at [451, 353] on div "[PERSON_NAME], [PERSON_NAME], [PERSON_NAME], [PERSON_NAME]" at bounding box center [424, 350] width 101 height 121
copy span "[PERSON_NAME], [PERSON_NAME], [PERSON_NAME], [PERSON_NAME]"
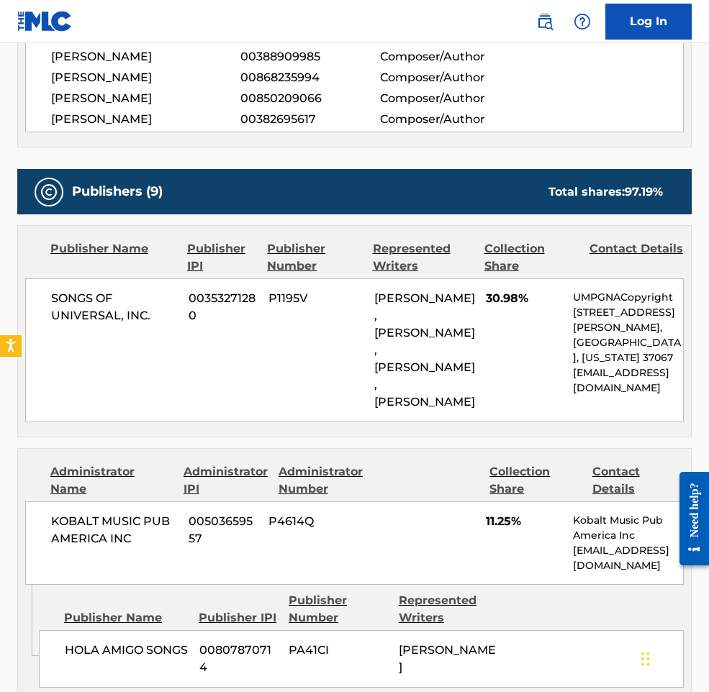
click at [350, 521] on div "KOBALT MUSIC PUB AMERICA INC 00503659557 P4614Q 11.25% Kobalt Music Pub America…" at bounding box center [354, 542] width 658 height 83
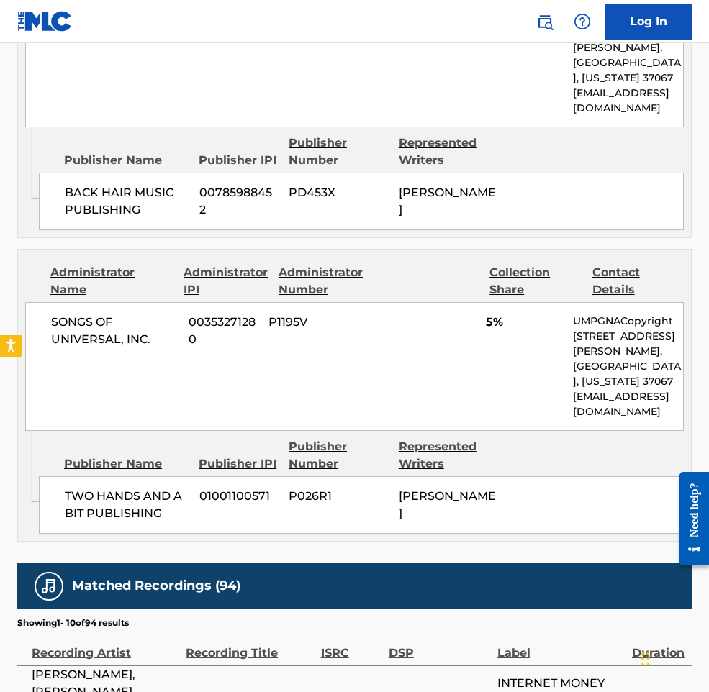
scroll to position [2878, 0]
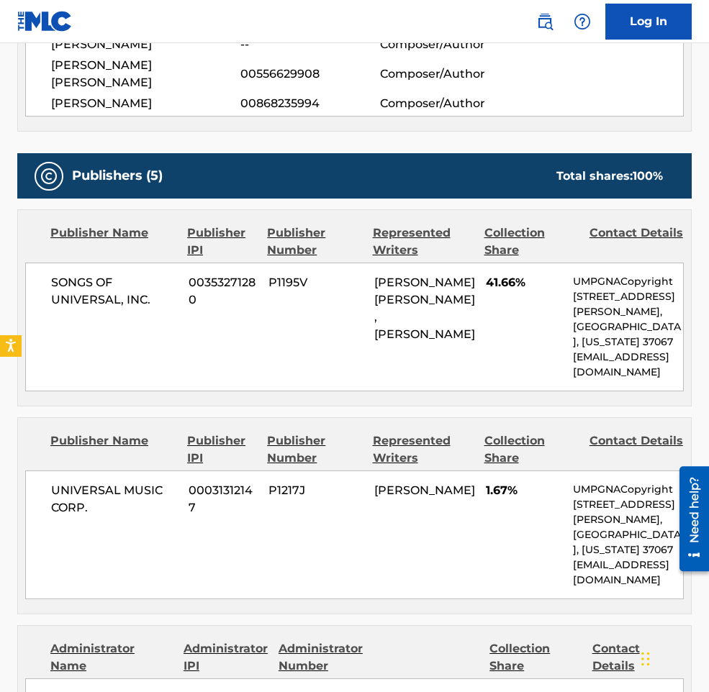
scroll to position [576, 0]
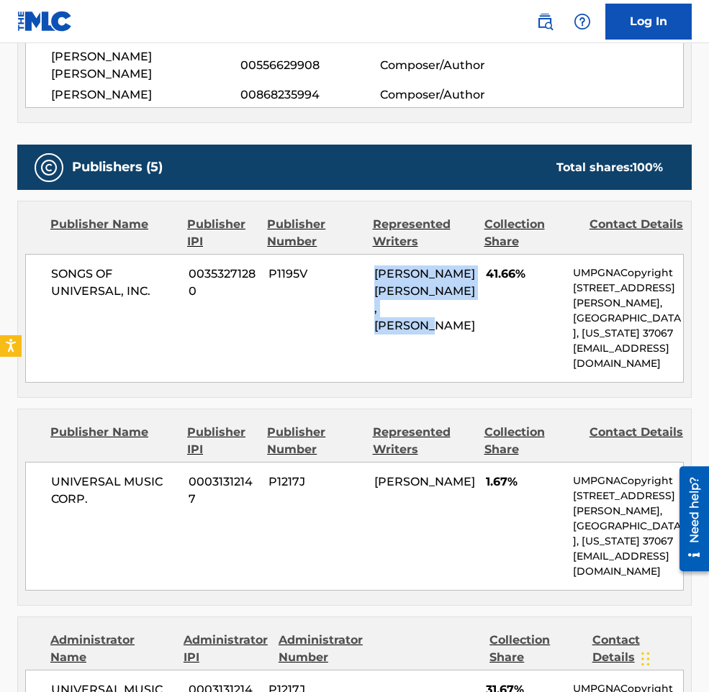
drag, startPoint x: 431, startPoint y: 317, endPoint x: 368, endPoint y: 263, distance: 82.7
click at [368, 263] on div "SONGS OF UNIVERSAL, INC. 00353271280 P1195V TOBIAS MACDONALD JESSO, BLAKE SLATK…" at bounding box center [354, 318] width 658 height 129
copy div "TOBIAS MACDONALD JESSO, BLAKE SLATKIN"
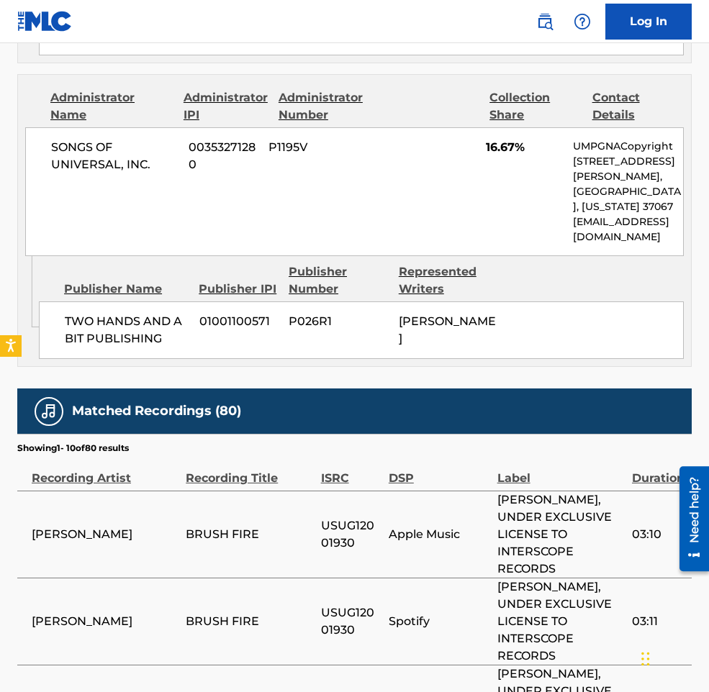
scroll to position [1727, 0]
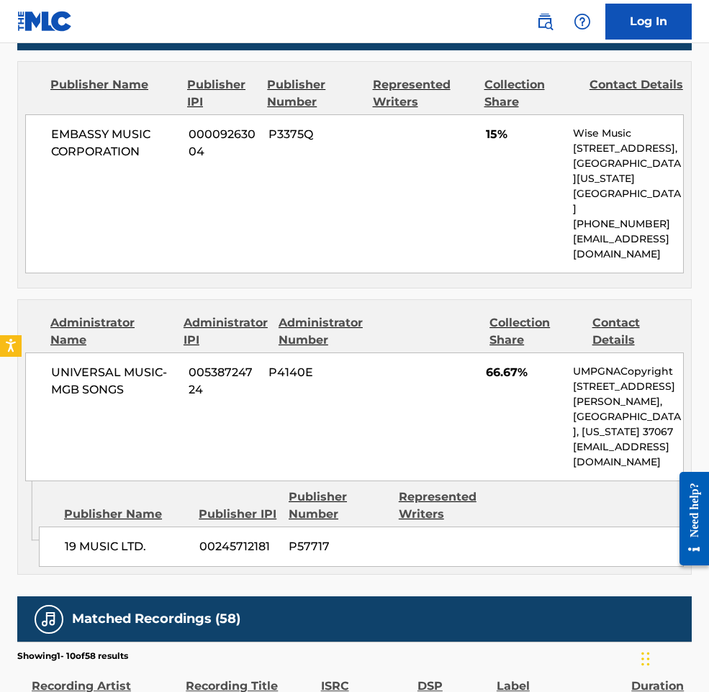
scroll to position [719, 0]
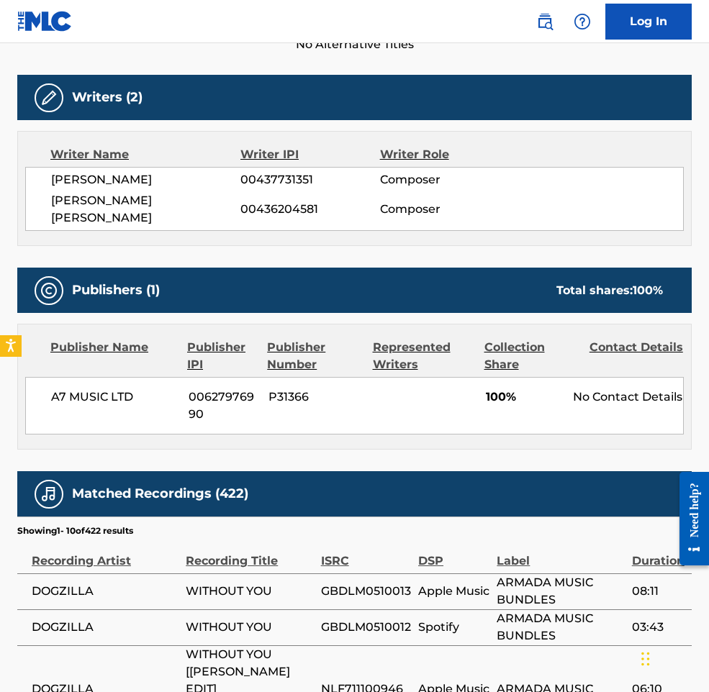
scroll to position [144, 0]
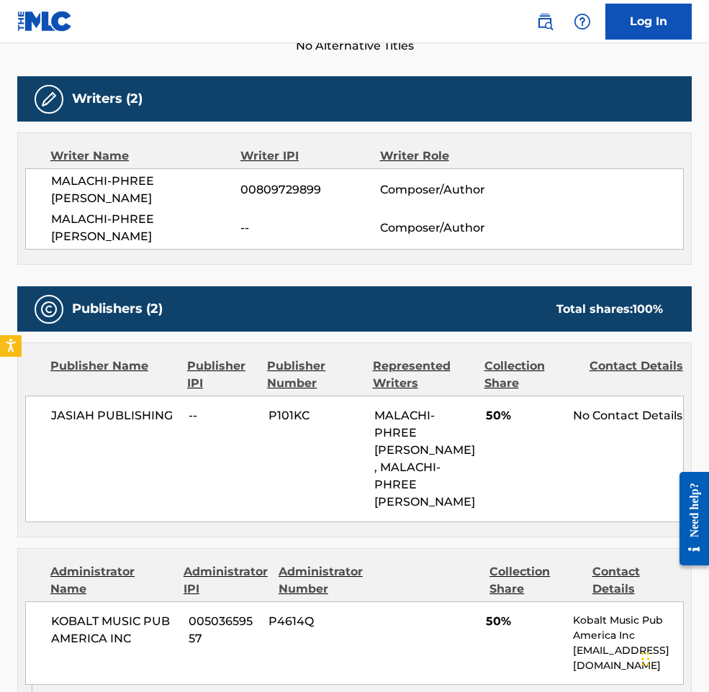
scroll to position [432, 0]
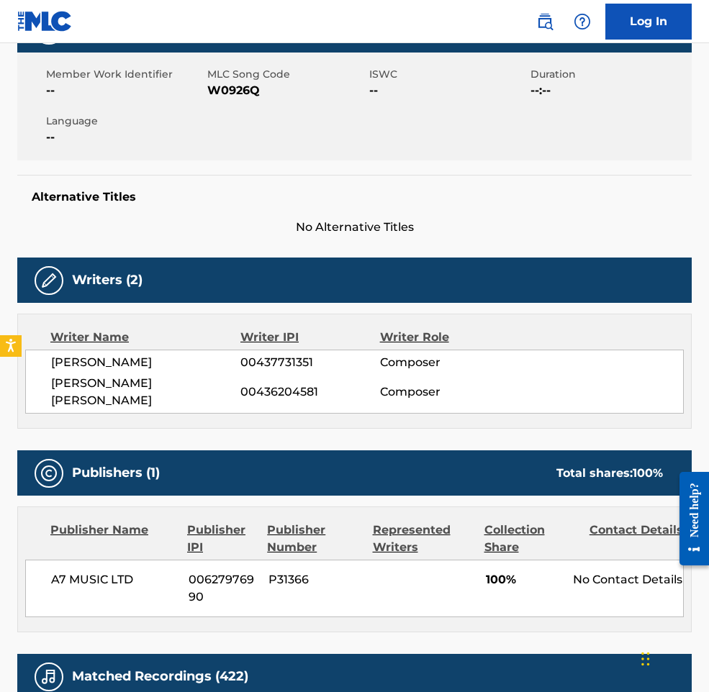
scroll to position [360, 0]
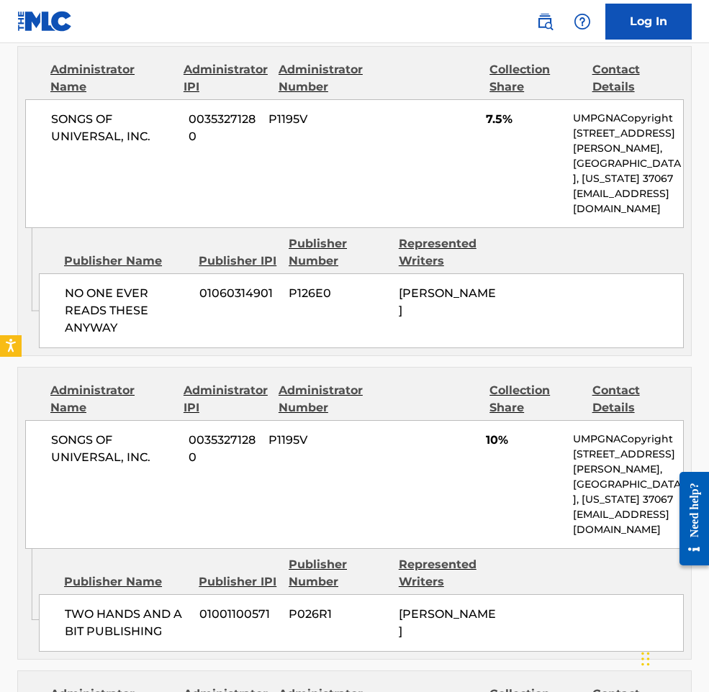
scroll to position [791, 0]
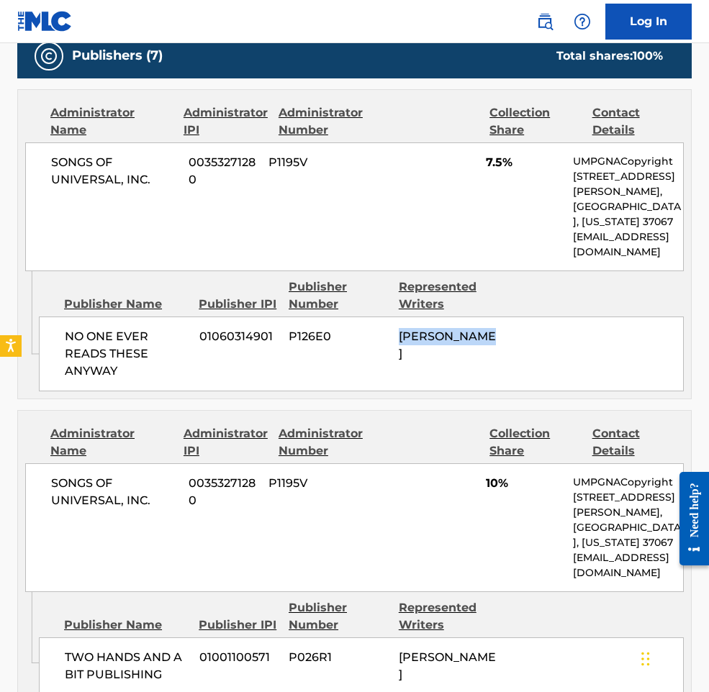
drag, startPoint x: 532, startPoint y: 339, endPoint x: 369, endPoint y: 330, distance: 163.5
click at [369, 330] on div "NO ONE EVER READS THESE ANYWAY 01060314901 P126E0 BENNY BLANCO" at bounding box center [361, 354] width 645 height 75
copy div "BENNY BLANCO"
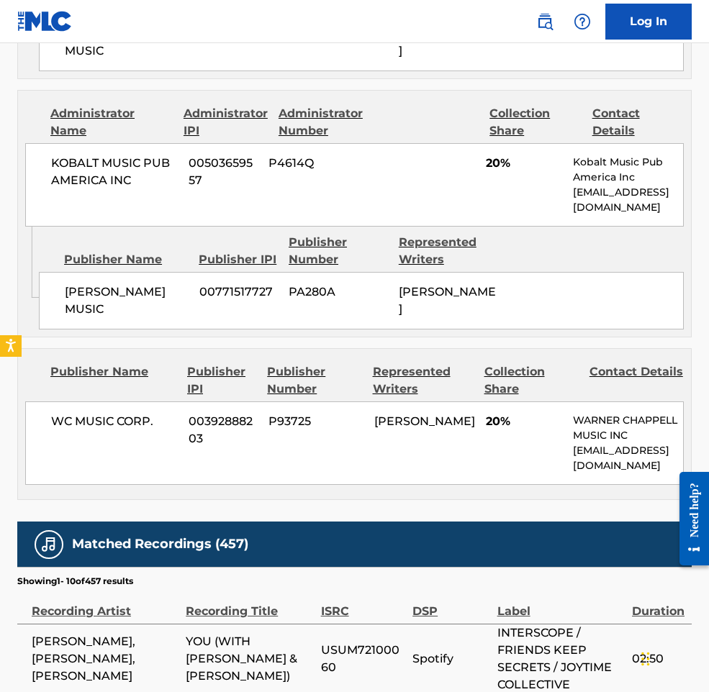
scroll to position [2230, 0]
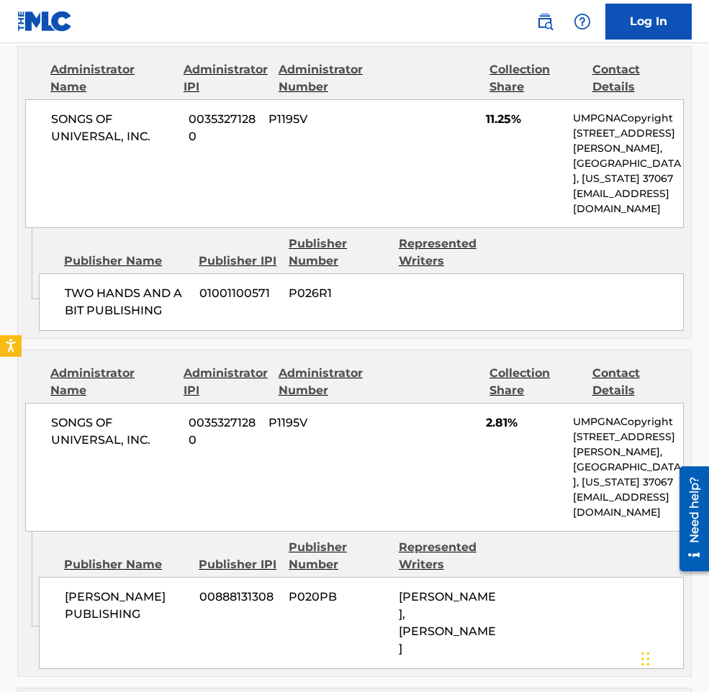
scroll to position [1282, 0]
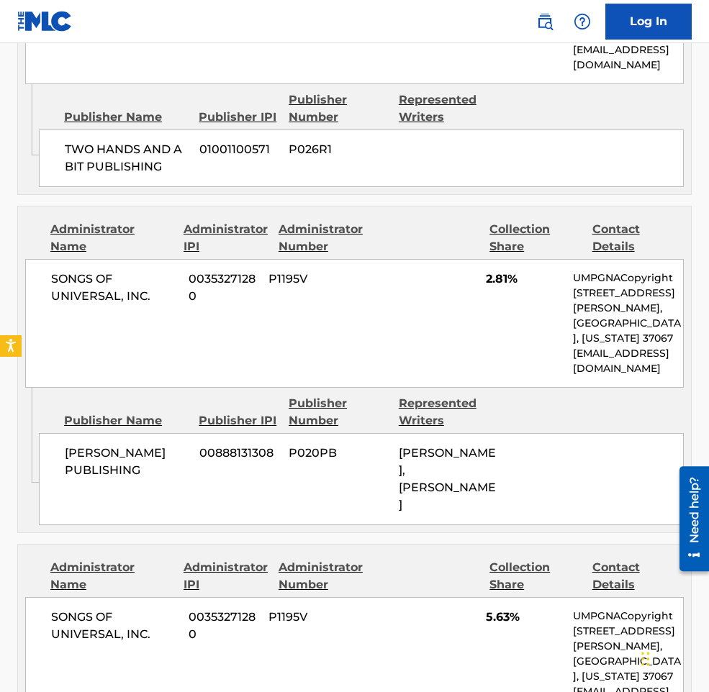
drag, startPoint x: 499, startPoint y: 473, endPoint x: 401, endPoint y: 442, distance: 102.6
click at [401, 442] on div "[PERSON_NAME] PUBLISHING 00888131308 P020PB [PERSON_NAME], [PERSON_NAME]" at bounding box center [361, 479] width 645 height 92
copy span "[PERSON_NAME], [PERSON_NAME]"
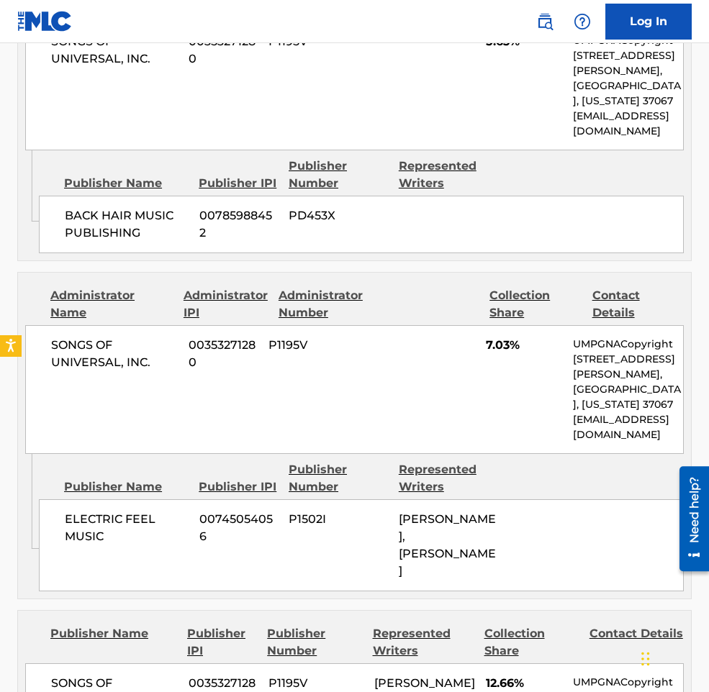
scroll to position [1929, 0]
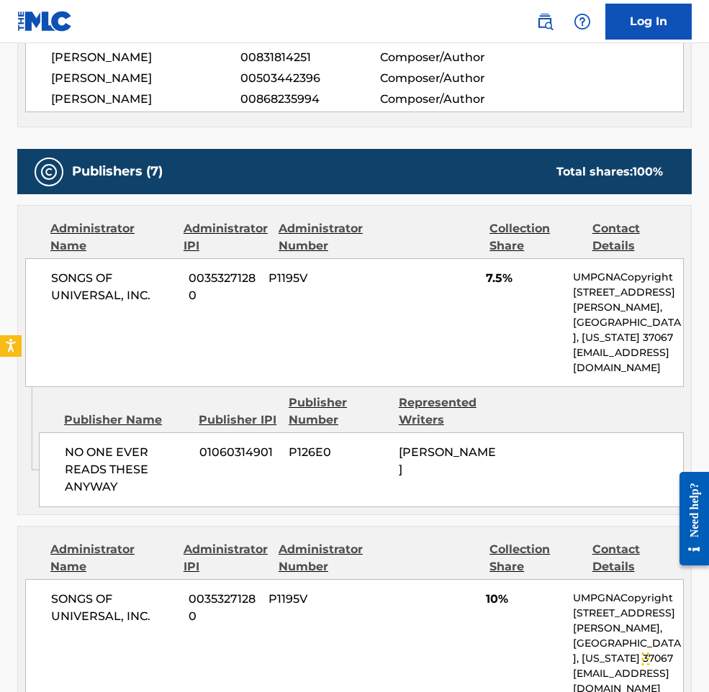
scroll to position [719, 0]
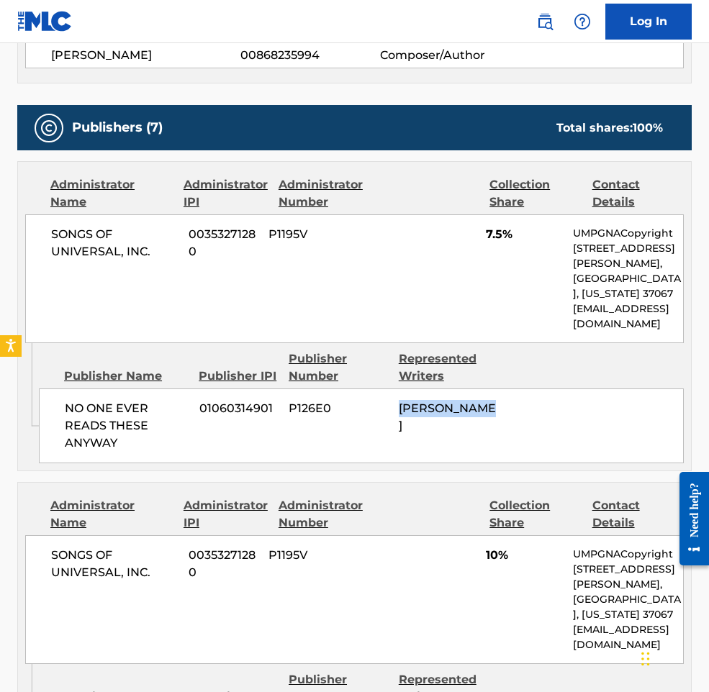
drag, startPoint x: 533, startPoint y: 413, endPoint x: 401, endPoint y: 408, distance: 131.7
click at [401, 407] on div "NO ONE EVER READS THESE ANYWAY 01060314901 P126E0 [PERSON_NAME]" at bounding box center [361, 425] width 645 height 75
copy span "[PERSON_NAME]"
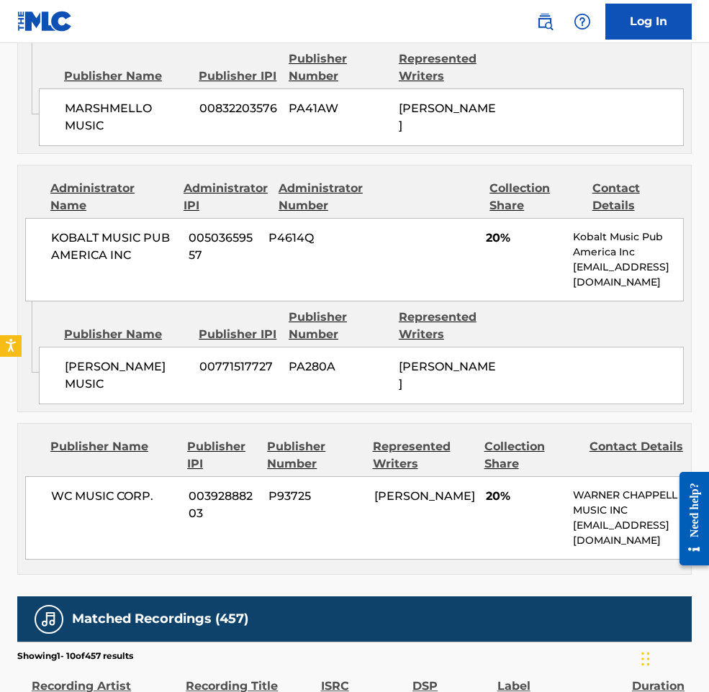
scroll to position [2158, 0]
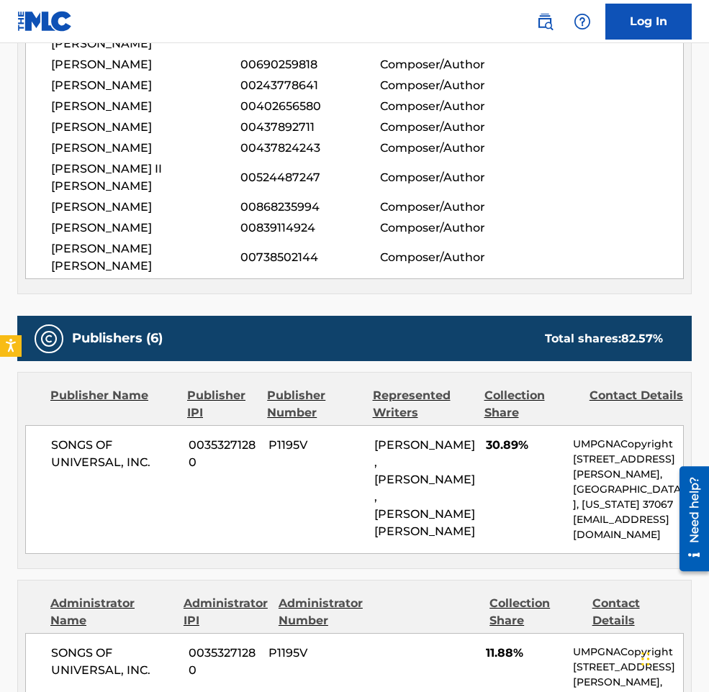
scroll to position [647, 0]
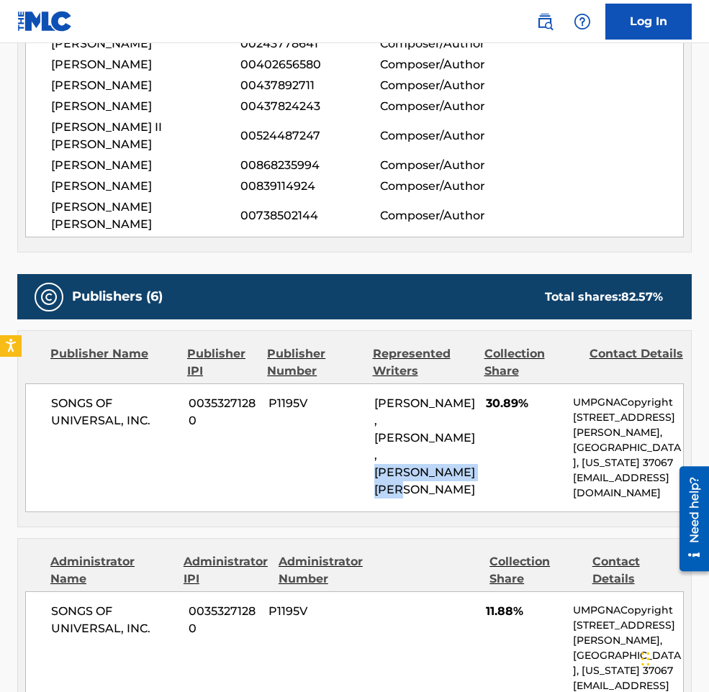
drag, startPoint x: 440, startPoint y: 404, endPoint x: 376, endPoint y: 388, distance: 65.8
click at [376, 395] on div "BLAKE SLATKIN, NICHOLAS MIRA, ANTHONY JR CLEMONS" at bounding box center [424, 447] width 101 height 104
copy span "ANTHONY JR CLEMONS"
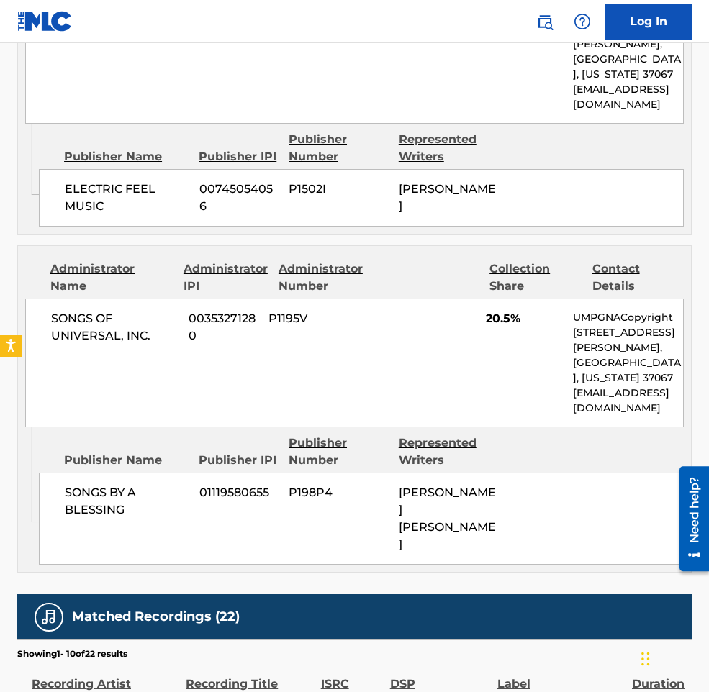
scroll to position [2158, 0]
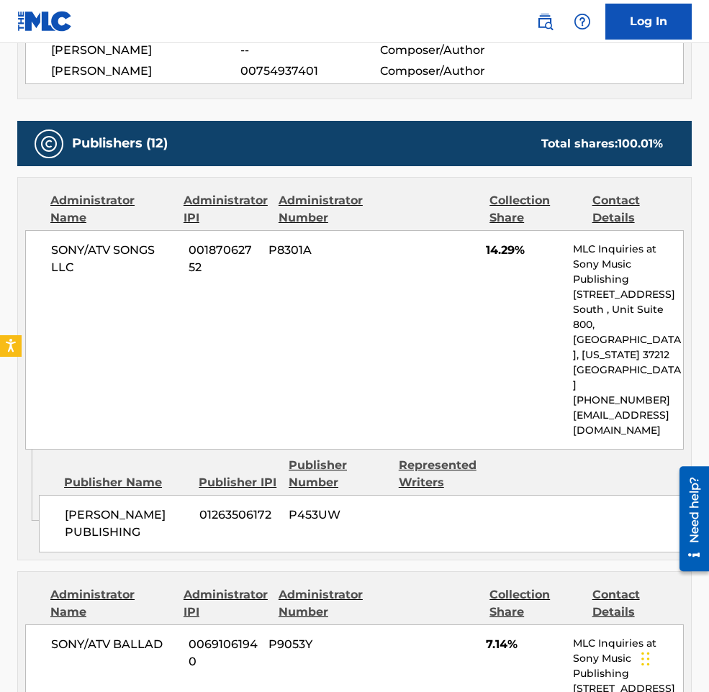
scroll to position [157, 0]
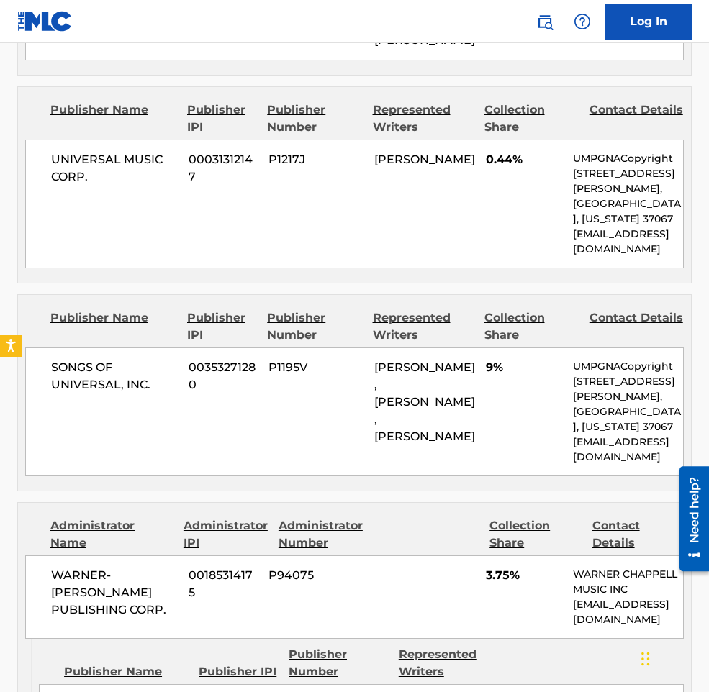
scroll to position [1439, 0]
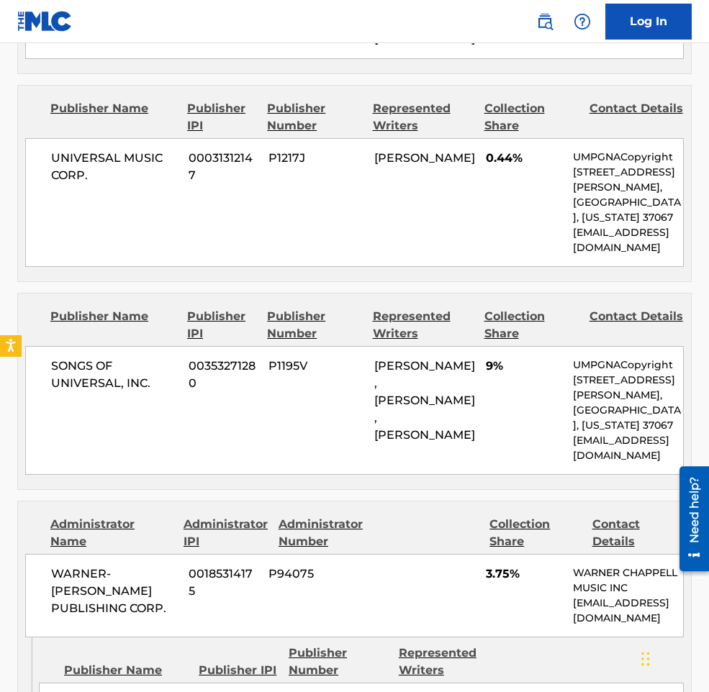
drag, startPoint x: 470, startPoint y: 413, endPoint x: 367, endPoint y: 383, distance: 107.7
click at [367, 383] on div "SONGS OF UNIVERSAL, INC. 00353271280 P1195V BLAKE SLATKIN, JULIA CARIN CAVAZOS,…" at bounding box center [354, 410] width 658 height 129
copy span "JULIA CARIN CAVAZOS, BENNY BLANCO"
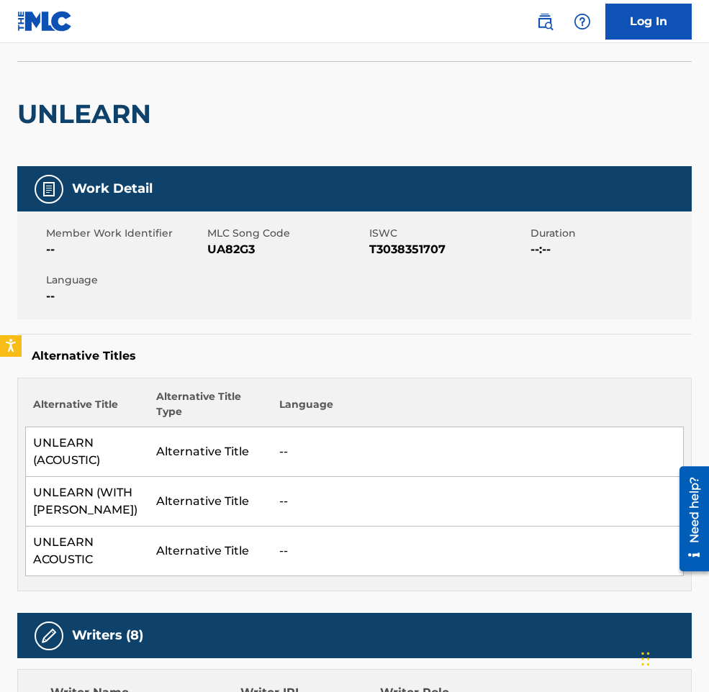
scroll to position [0, 0]
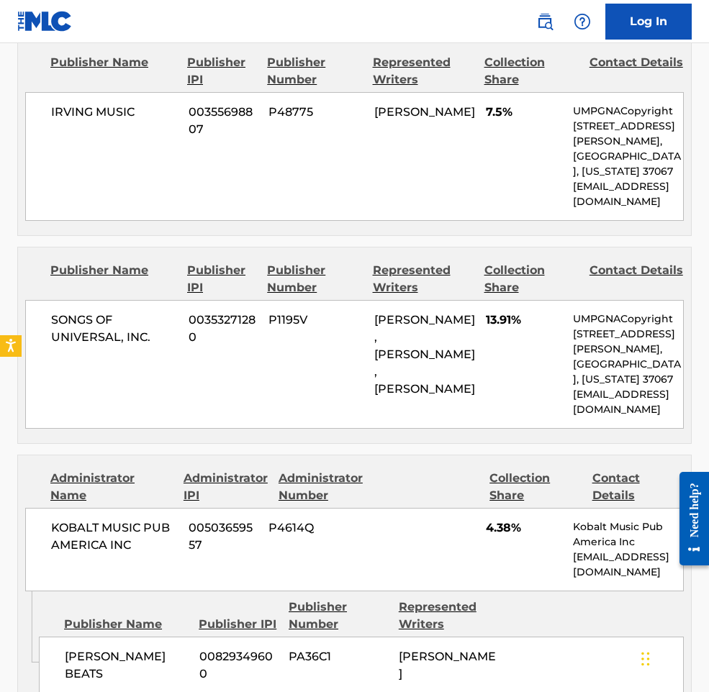
scroll to position [863, 0]
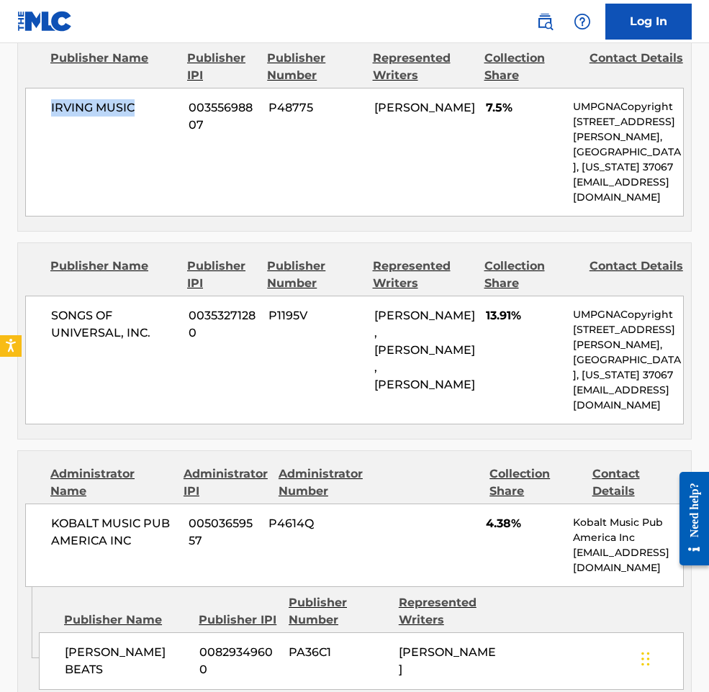
drag, startPoint x: 149, startPoint y: 116, endPoint x: 47, endPoint y: 116, distance: 102.2
click at [47, 116] on div "IRVING MUSIC 00355698807 P48775 [PERSON_NAME] 7.5% UMPGNACopyright [STREET_ADDR…" at bounding box center [354, 152] width 658 height 129
drag, startPoint x: 434, startPoint y: 145, endPoint x: 368, endPoint y: 114, distance: 72.1
click at [368, 114] on div "IRVING MUSIC 00355698807 P48775 [PERSON_NAME] 7.5% UMPGNACopyright [STREET_ADDR…" at bounding box center [354, 152] width 658 height 129
copy span "[PERSON_NAME]"
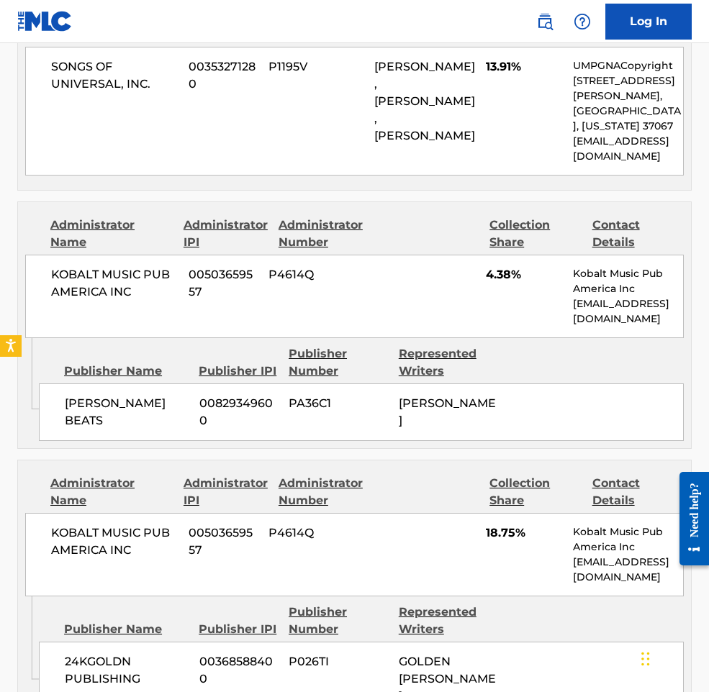
scroll to position [1151, 0]
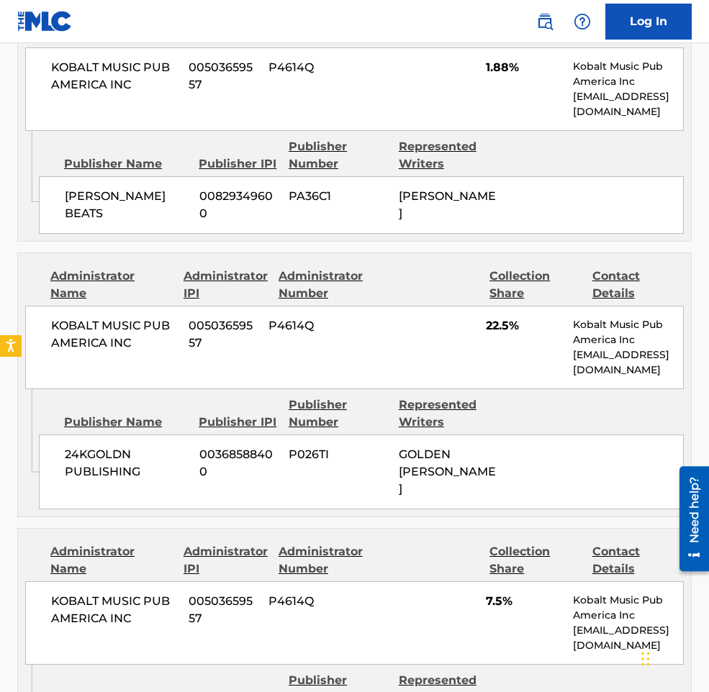
scroll to position [3957, 0]
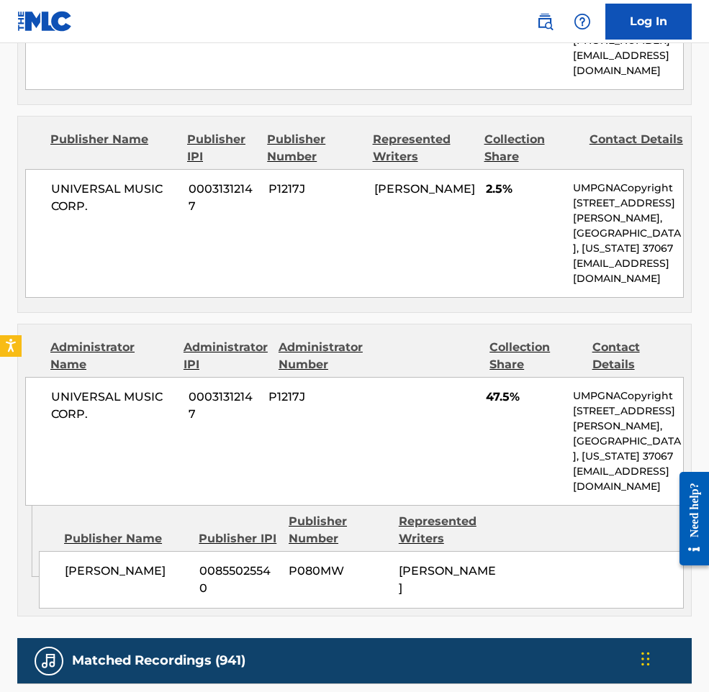
scroll to position [1367, 0]
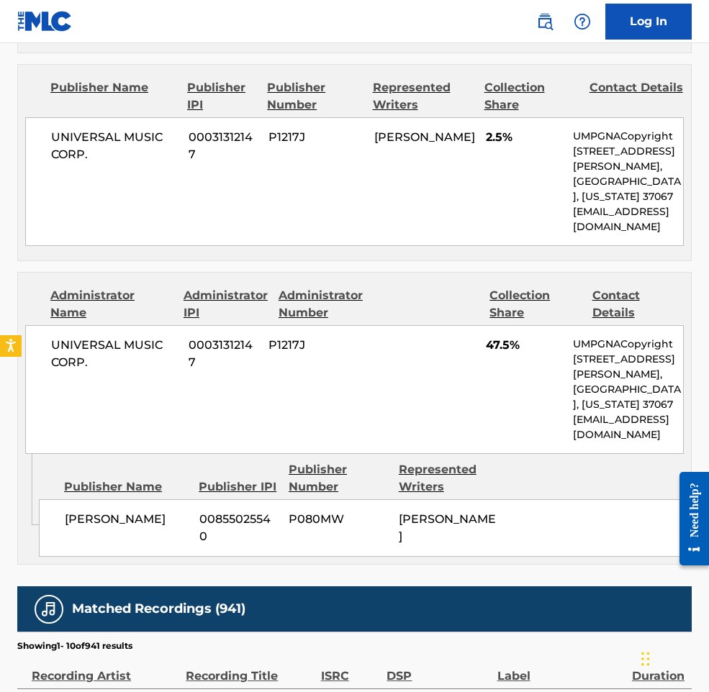
click at [401, 117] on div "UNIVERSAL MUSIC CORP. 00031312147 P1217J GRACIE ABRAMS 2.5% UMPGNACopyright 155…" at bounding box center [354, 181] width 658 height 129
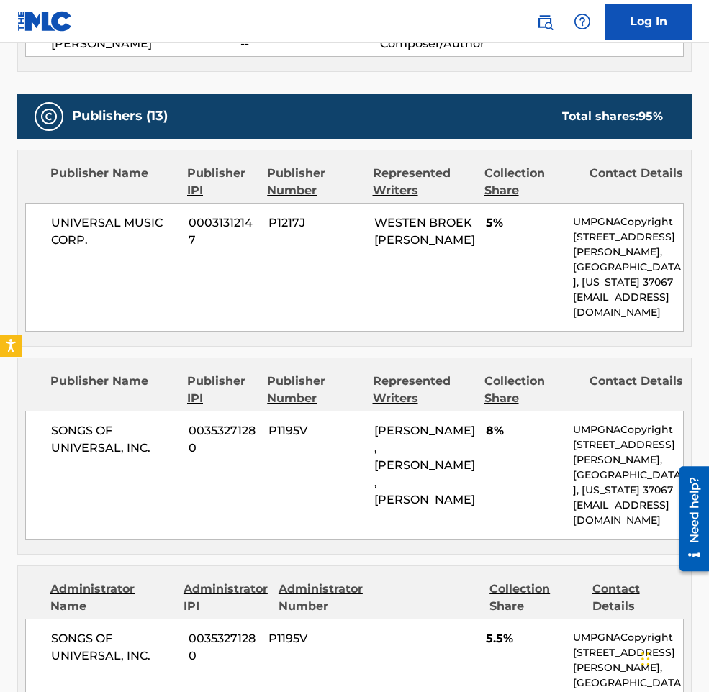
scroll to position [719, 0]
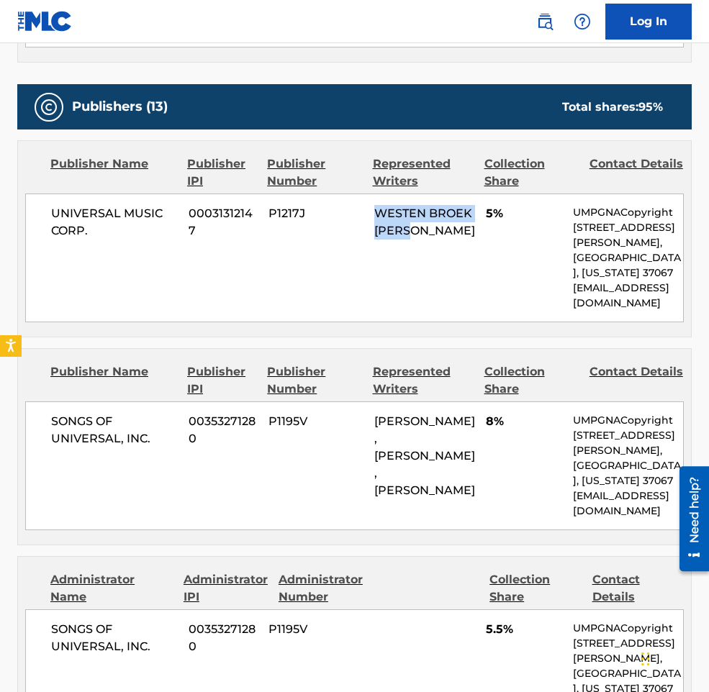
drag, startPoint x: 419, startPoint y: 223, endPoint x: 367, endPoint y: 189, distance: 62.5
click at [367, 194] on div "UNIVERSAL MUSIC CORP. 00031312147 P1217J WESTEN BROEK WEISS 5% UMPGNACopyright …" at bounding box center [354, 258] width 658 height 129
copy div "WESTEN BROEK WEISS"
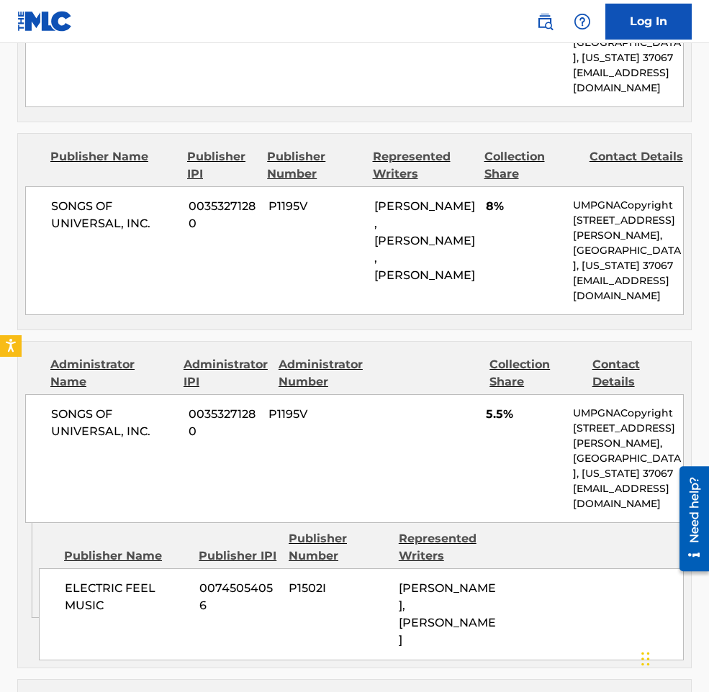
scroll to position [935, 0]
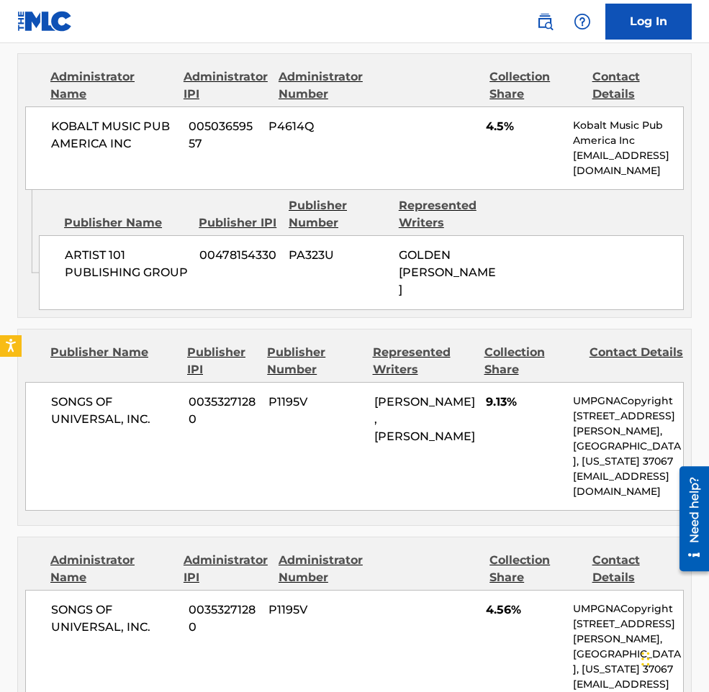
scroll to position [1870, 0]
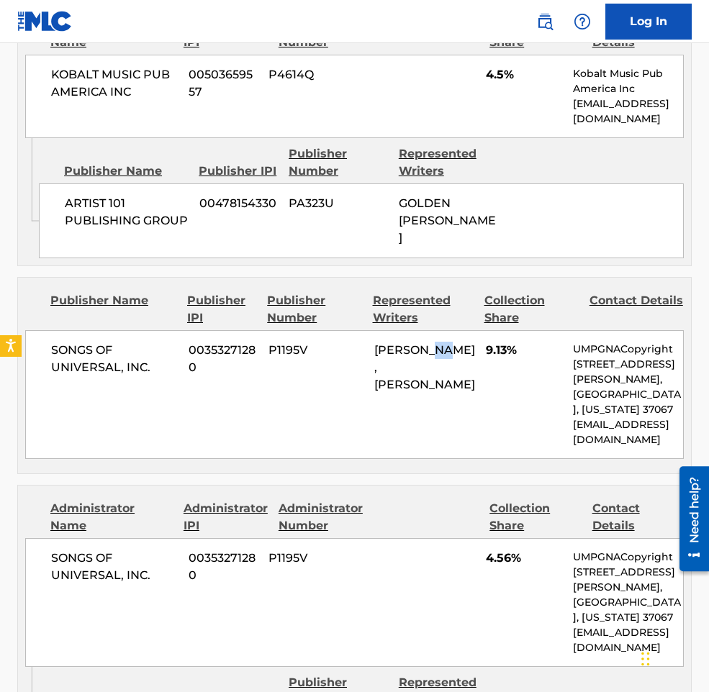
drag, startPoint x: 448, startPoint y: 350, endPoint x: 437, endPoint y: 351, distance: 11.5
click at [439, 351] on div "OMER FEDI, BLAKE SLATKIN" at bounding box center [424, 368] width 101 height 52
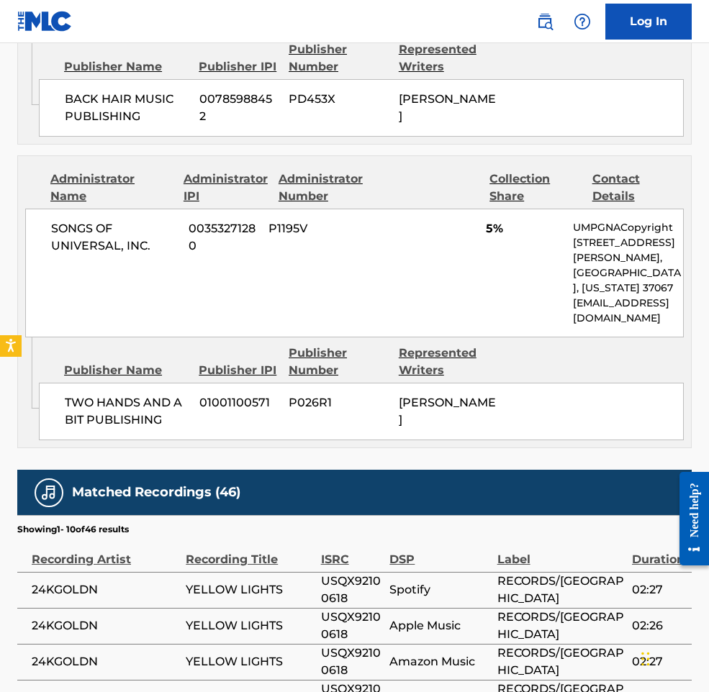
scroll to position [3165, 0]
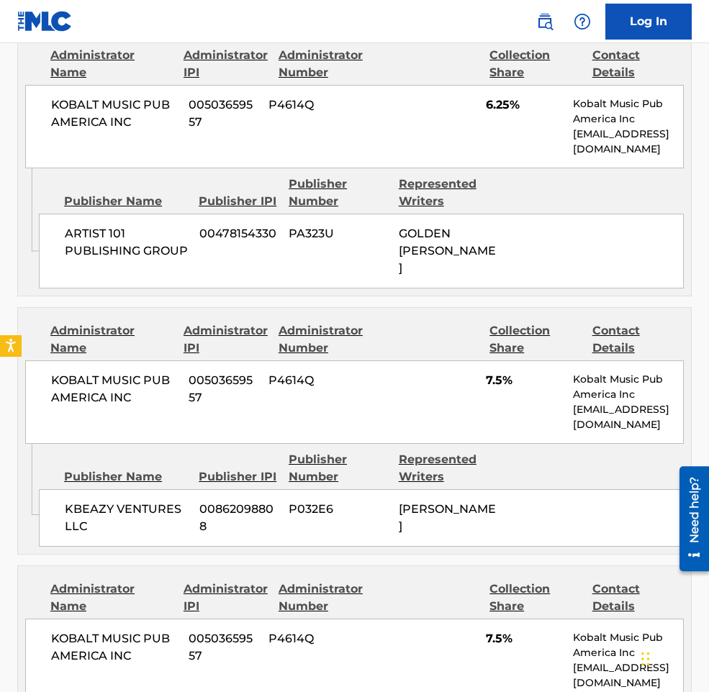
scroll to position [3453, 0]
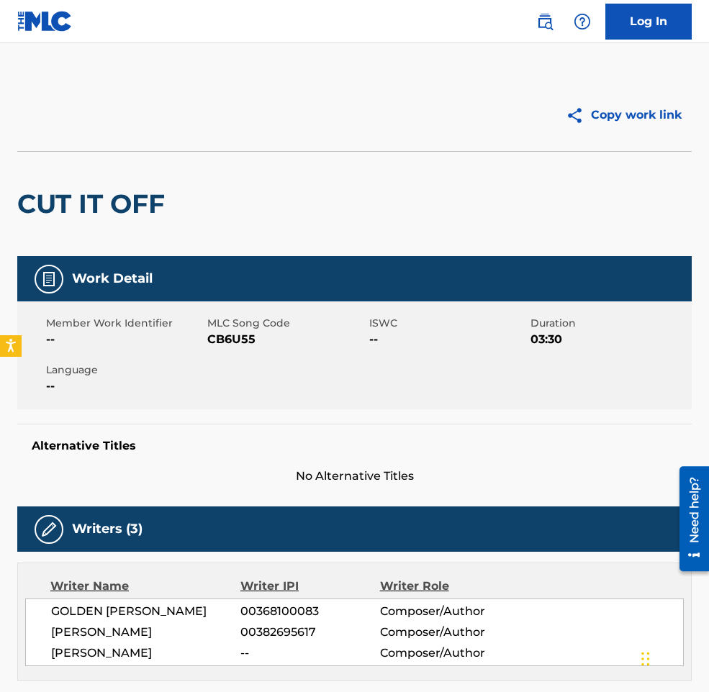
click at [444, 168] on div "CUT IT OFF" at bounding box center [354, 203] width 674 height 105
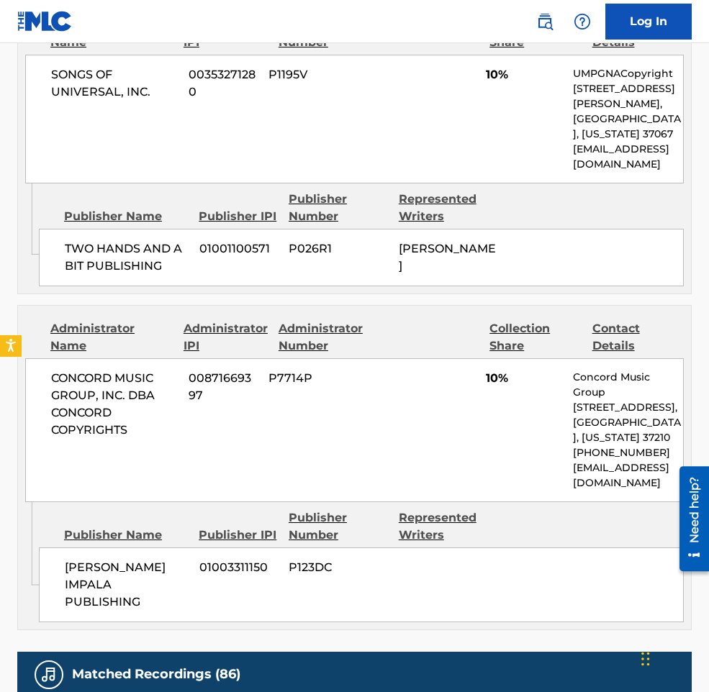
scroll to position [2302, 0]
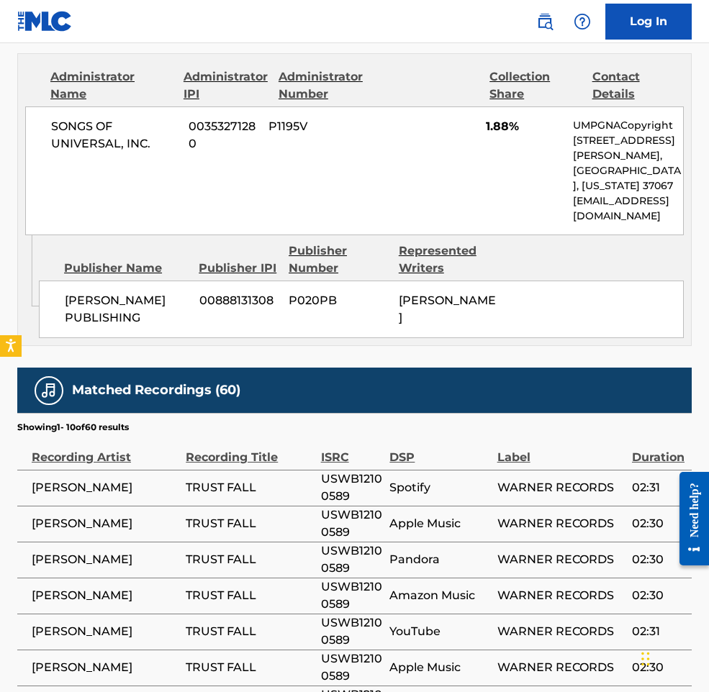
scroll to position [3957, 0]
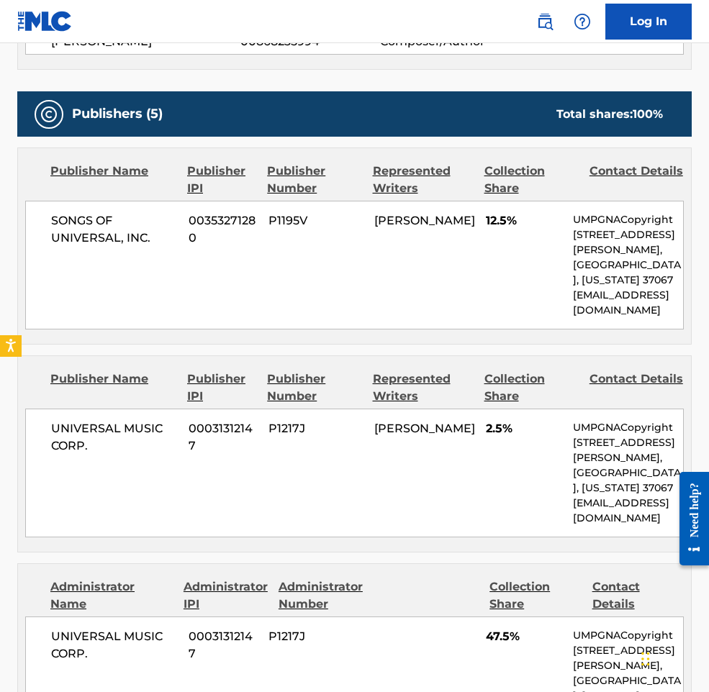
scroll to position [647, 0]
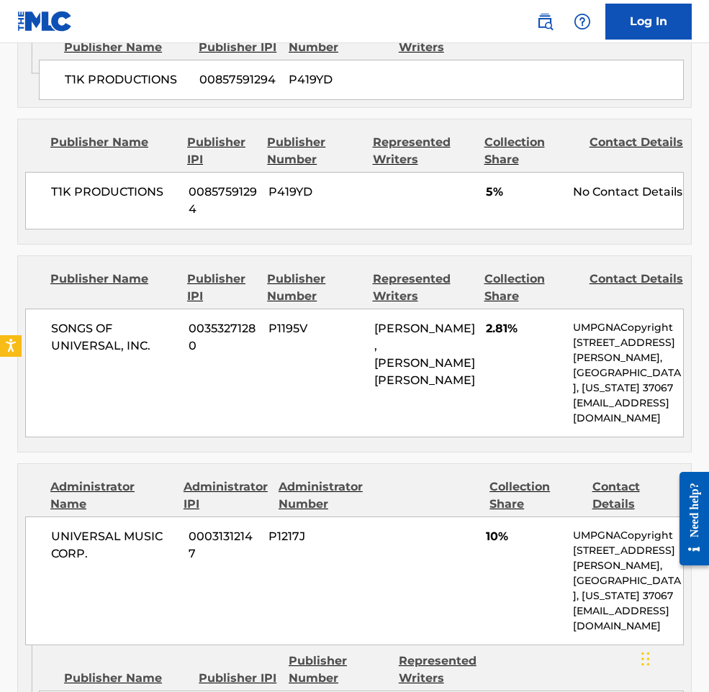
scroll to position [1079, 0]
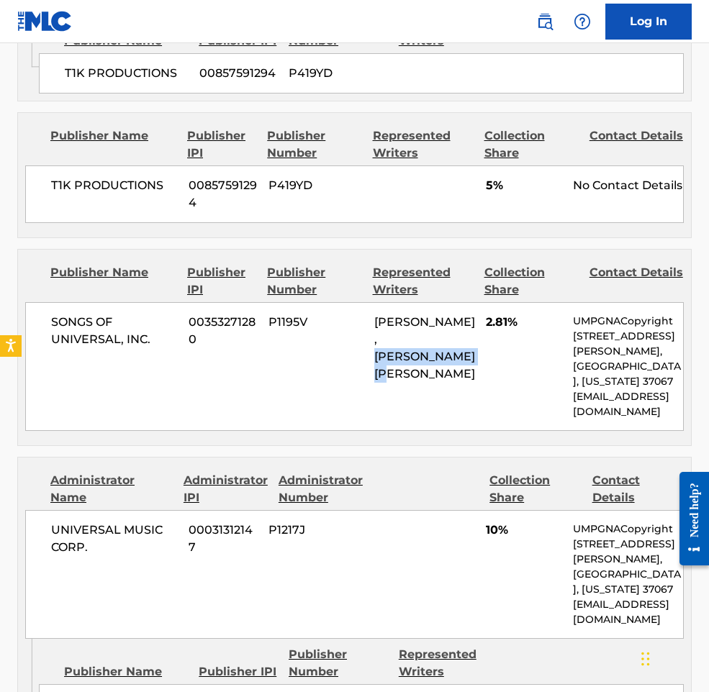
drag, startPoint x: 434, startPoint y: 309, endPoint x: 374, endPoint y: 299, distance: 60.7
click at [374, 314] on div "BLAKE SLATKIN, ADAM NOAH LEVINE" at bounding box center [424, 348] width 101 height 69
copy span "ADAM NOAH LEVINE"
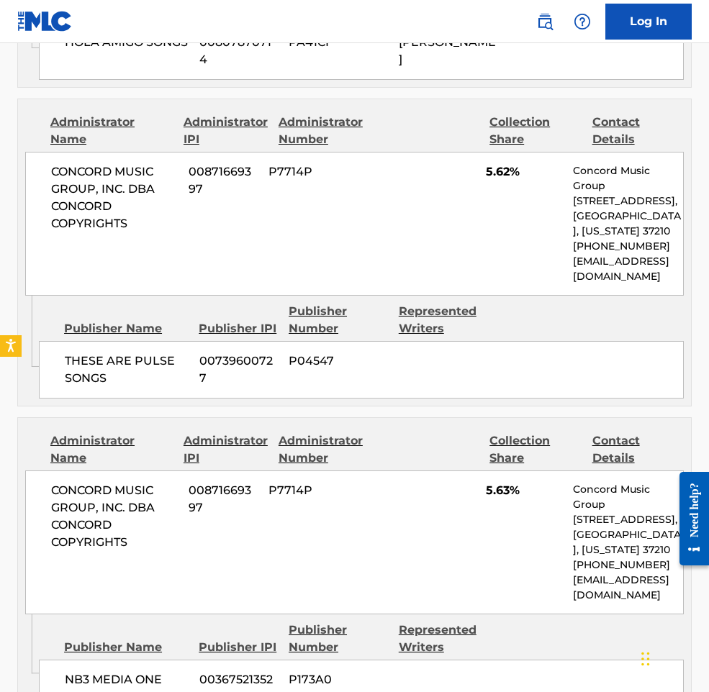
scroll to position [3165, 0]
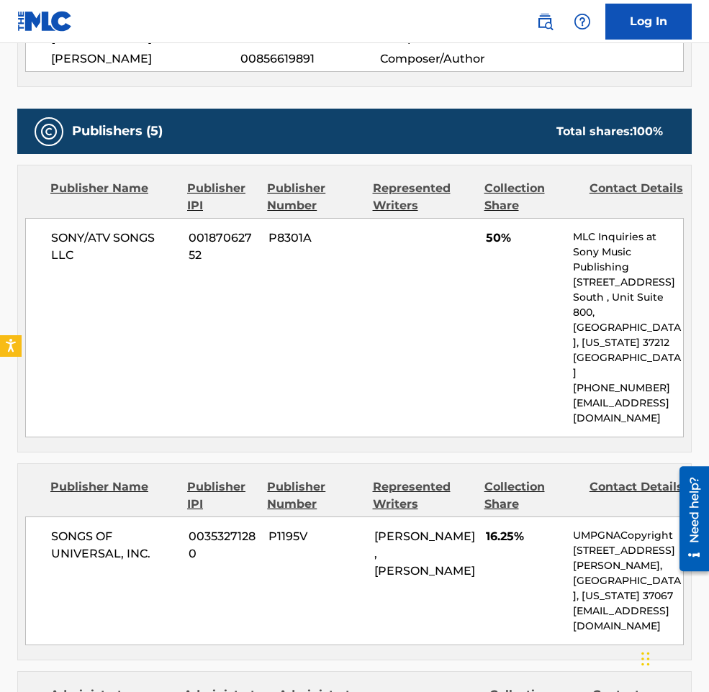
scroll to position [791, 0]
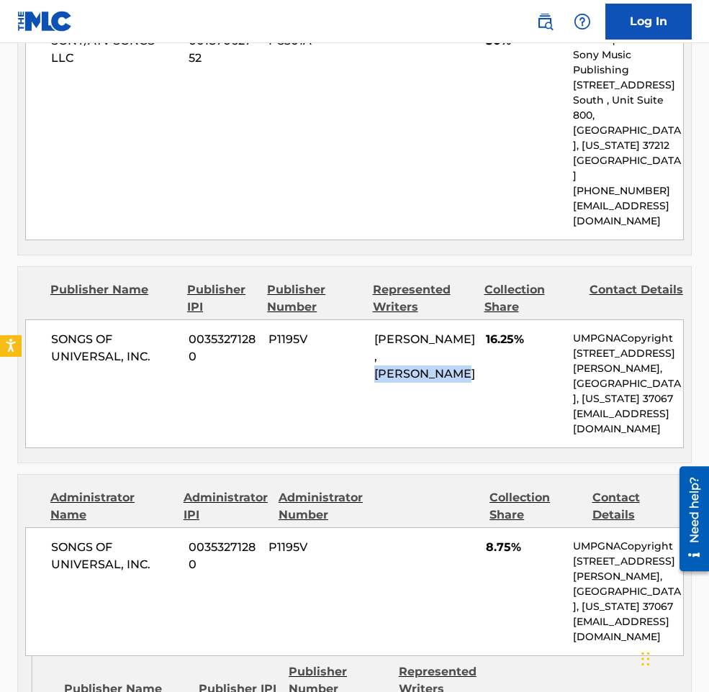
drag, startPoint x: 478, startPoint y: 334, endPoint x: 375, endPoint y: 327, distance: 103.1
click at [375, 327] on div "SONGS OF UNIVERSAL, INC. 00353271280 P1195V BLAKE SLATKIN, DYLAN J BERG 16.25% …" at bounding box center [354, 383] width 658 height 129
copy span "DYLAN J BERG"
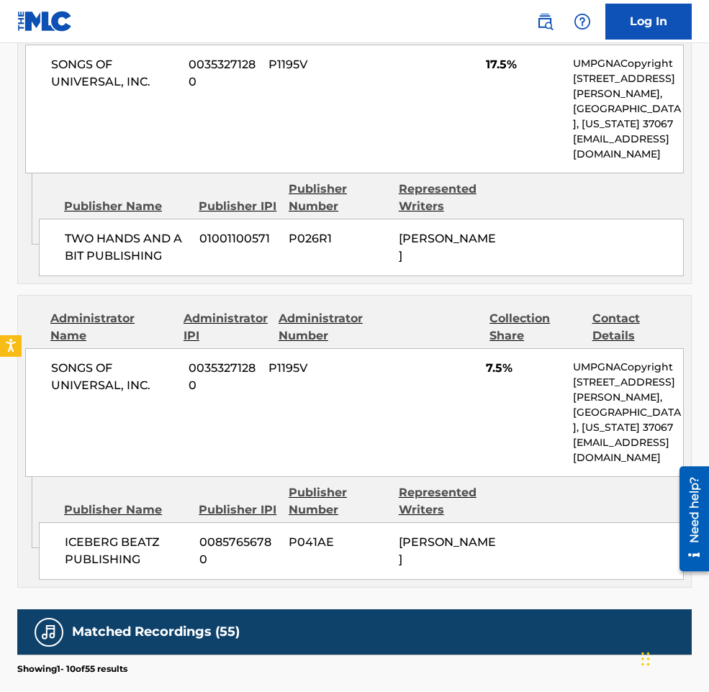
scroll to position [1799, 0]
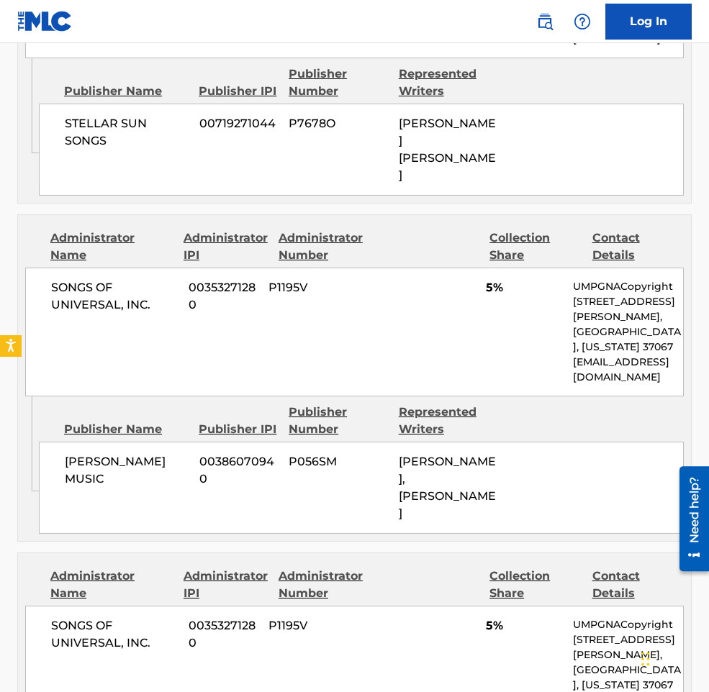
scroll to position [1583, 0]
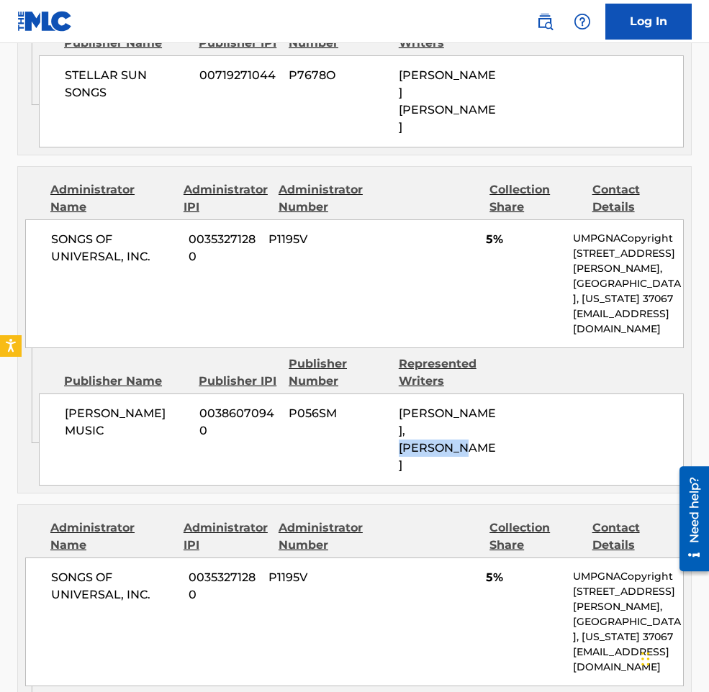
drag, startPoint x: 442, startPoint y: 390, endPoint x: 435, endPoint y: 382, distance: 10.7
click at [435, 405] on div "[PERSON_NAME], [PERSON_NAME]" at bounding box center [448, 439] width 99 height 69
copy span "[PERSON_NAME]"
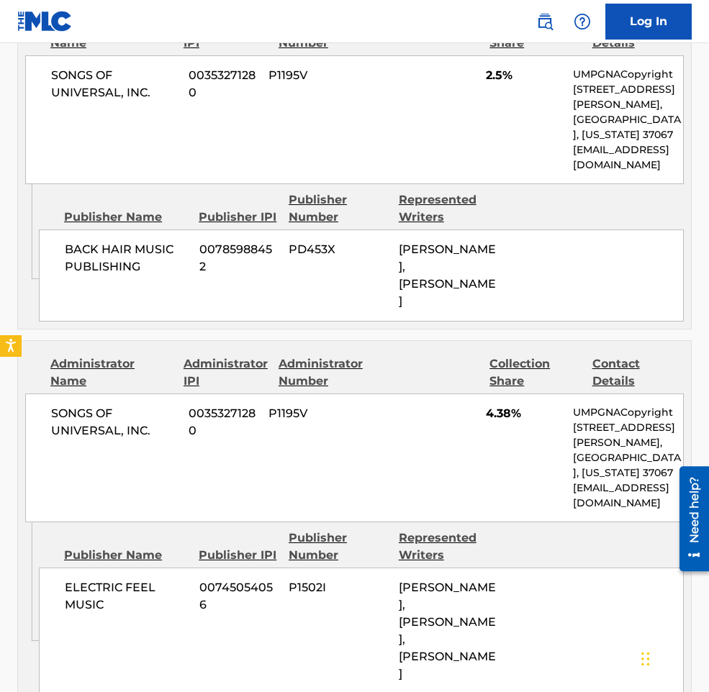
scroll to position [2734, 0]
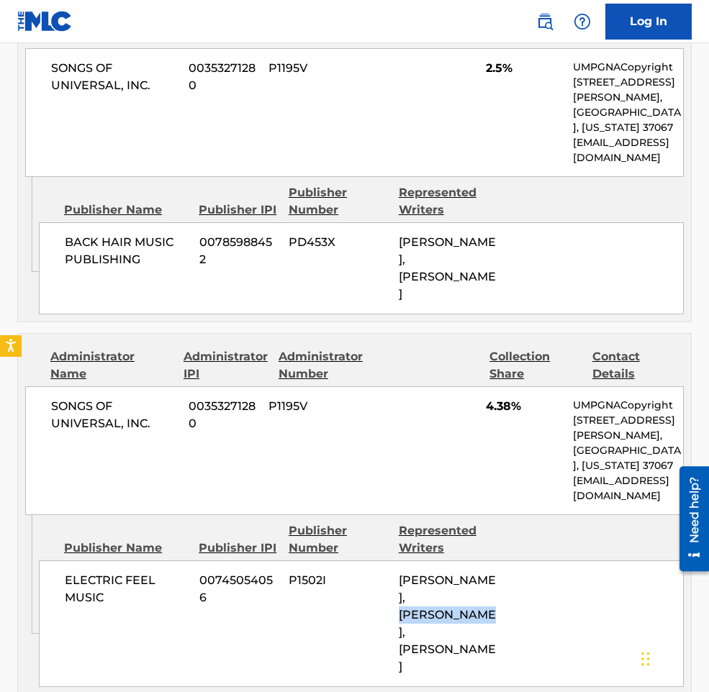
drag, startPoint x: 460, startPoint y: 510, endPoint x: 433, endPoint y: 494, distance: 31.6
click at [433, 573] on span "NICHOLAS MIRA, ROB CONNELLY, OMER FEDI" at bounding box center [447, 623] width 97 height 100
copy span "ROB CONNELLY"
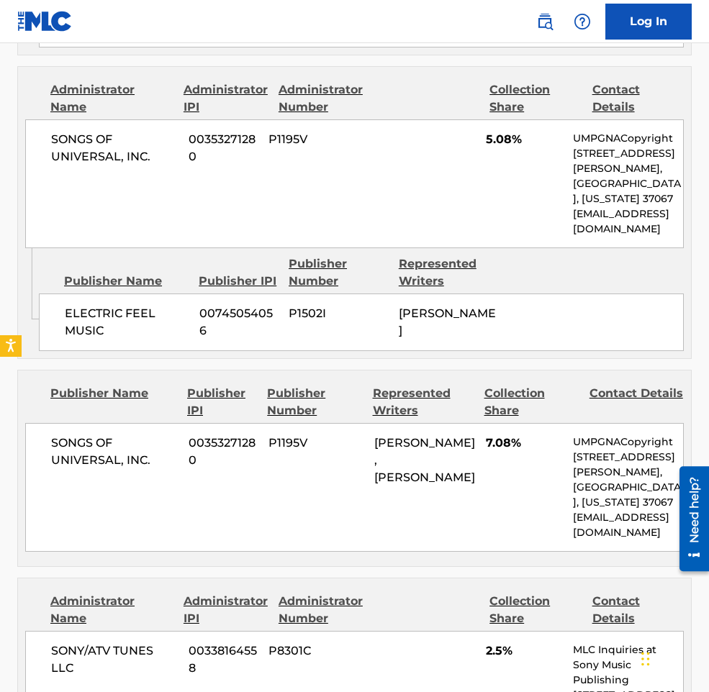
scroll to position [2158, 0]
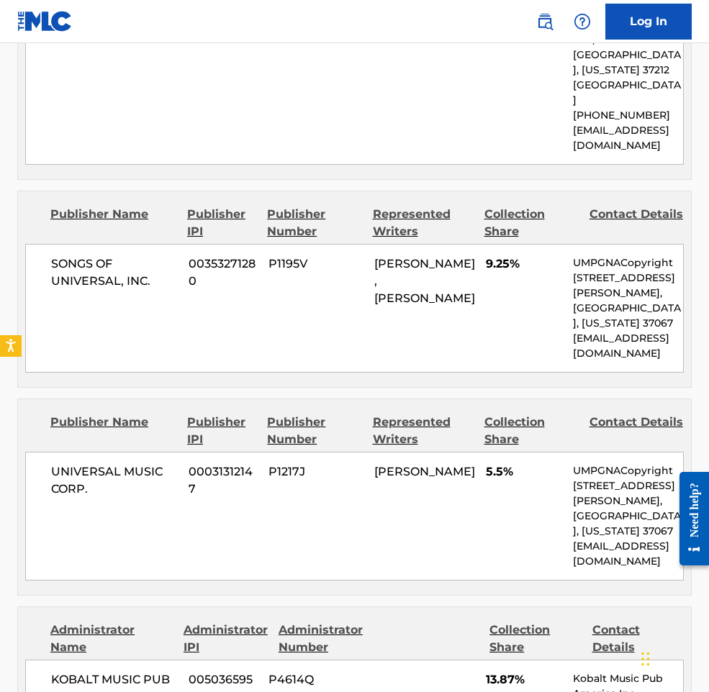
scroll to position [1583, 0]
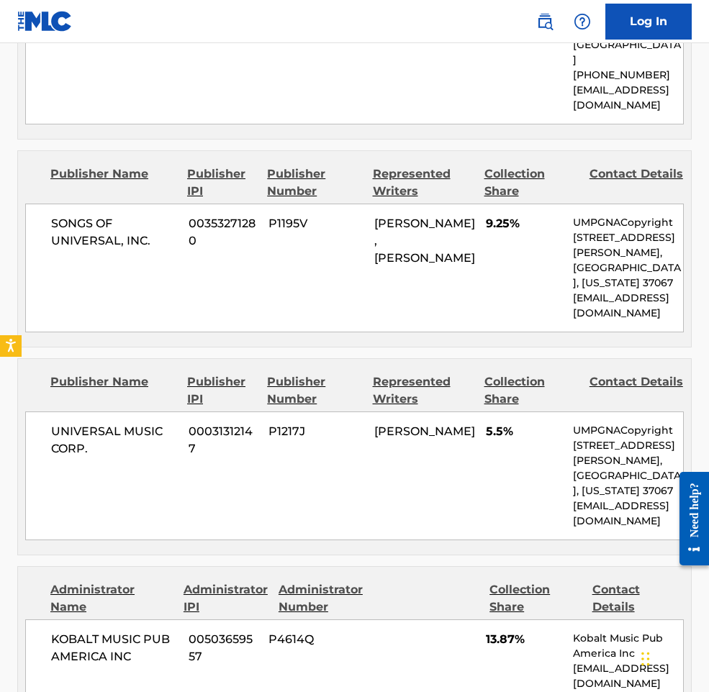
drag, startPoint x: 418, startPoint y: 378, endPoint x: 376, endPoint y: 363, distance: 44.8
click at [376, 424] on span "JUSTIN DREW BIEBER" at bounding box center [424, 431] width 101 height 14
copy span "JUSTIN DREW BIEBER"
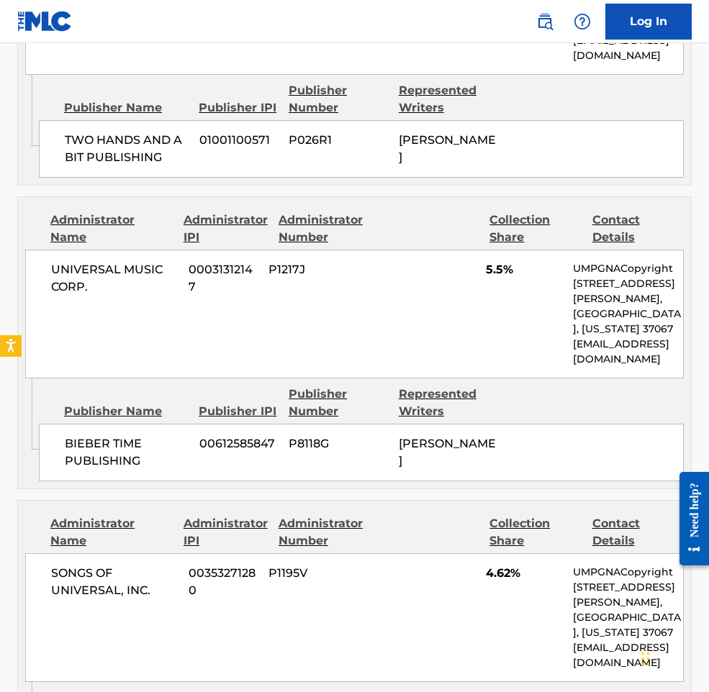
scroll to position [3381, 0]
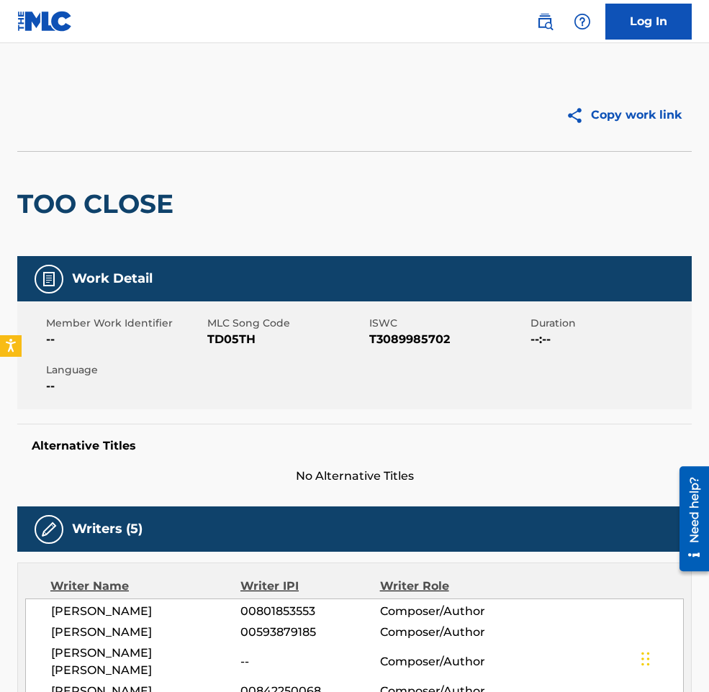
click at [469, 166] on div "TOO CLOSE" at bounding box center [354, 203] width 674 height 105
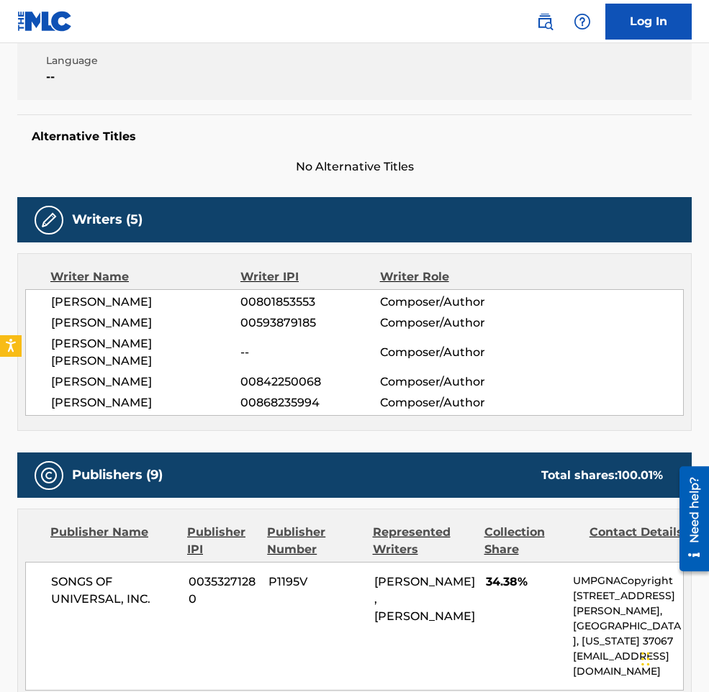
scroll to position [647, 0]
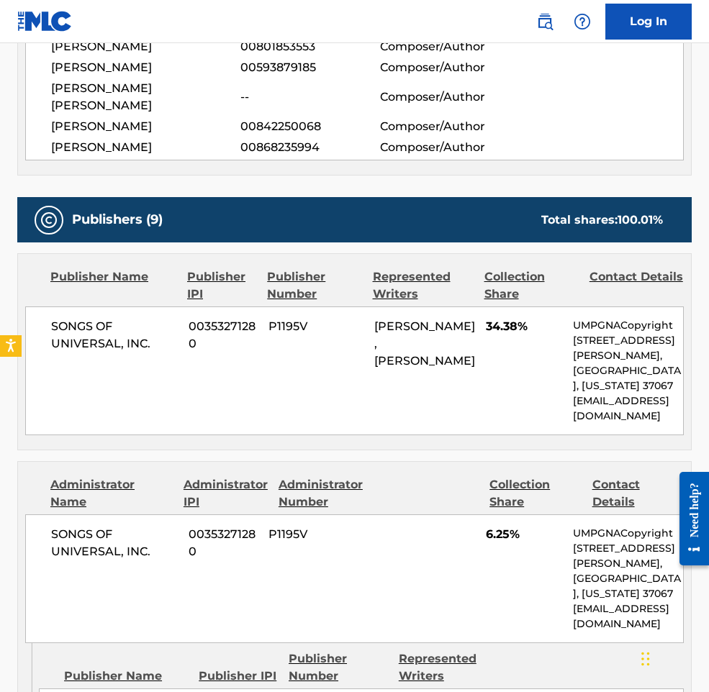
scroll to position [791, 0]
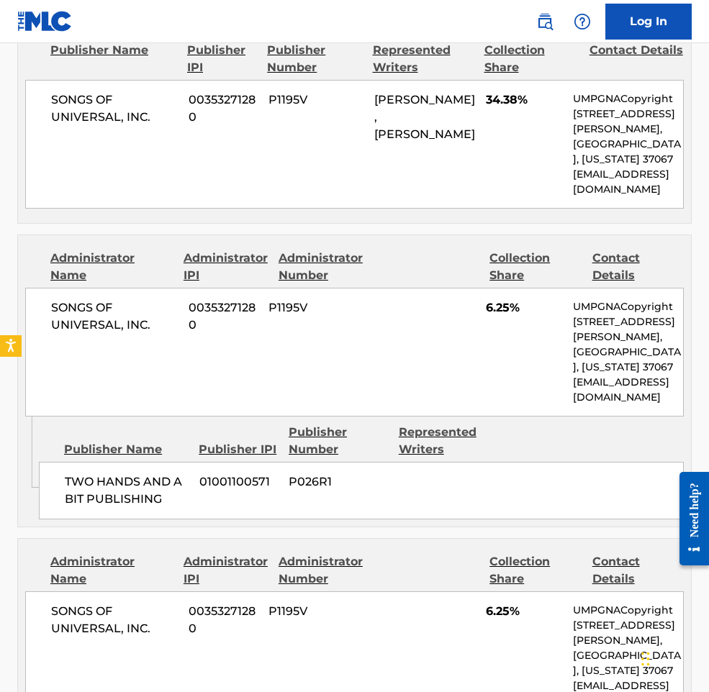
drag, startPoint x: 407, startPoint y: 159, endPoint x: 378, endPoint y: 94, distance: 71.5
click at [378, 94] on div "MATTHEW TYLER MUSTO, JUAN GUERRIERI-MARIL" at bounding box center [424, 117] width 101 height 52
click at [410, 141] on span "MATTHEW TYLER MUSTO, JUAN GUERRIERI-MARIL" at bounding box center [424, 117] width 101 height 48
drag, startPoint x: 394, startPoint y: 141, endPoint x: 375, endPoint y: 86, distance: 58.5
click at [375, 91] on div "MATTHEW TYLER MUSTO, JUAN GUERRIERI-MARIL" at bounding box center [424, 117] width 101 height 52
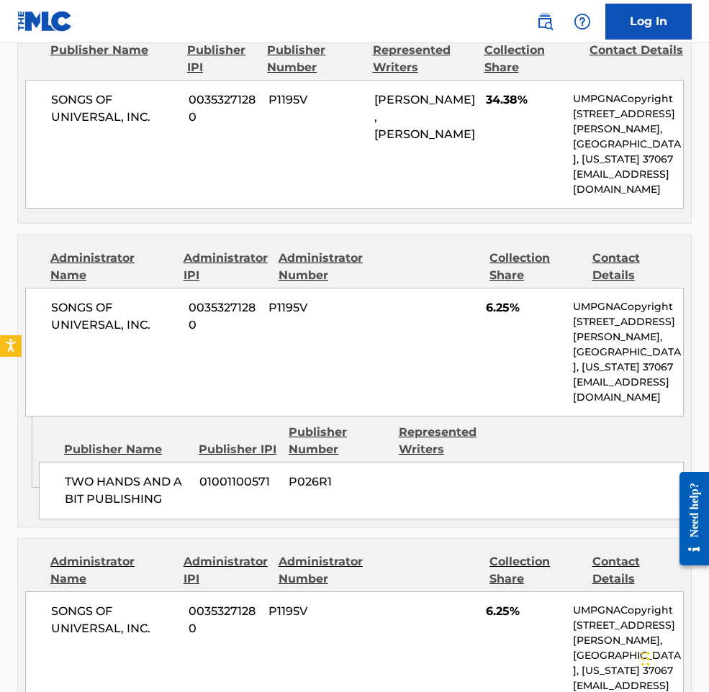
copy span "MATTHEW TYLER MUSTO, JUAN GUERRIERI-MARIL"
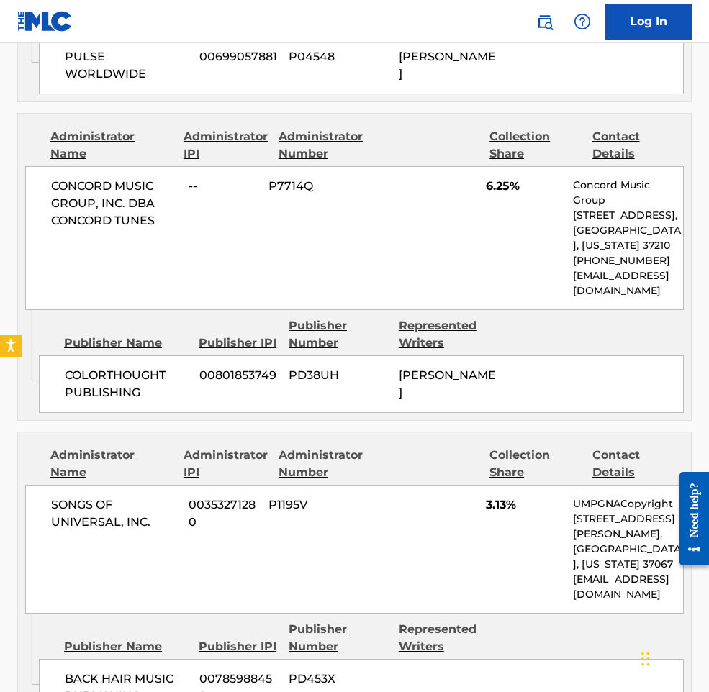
scroll to position [2950, 0]
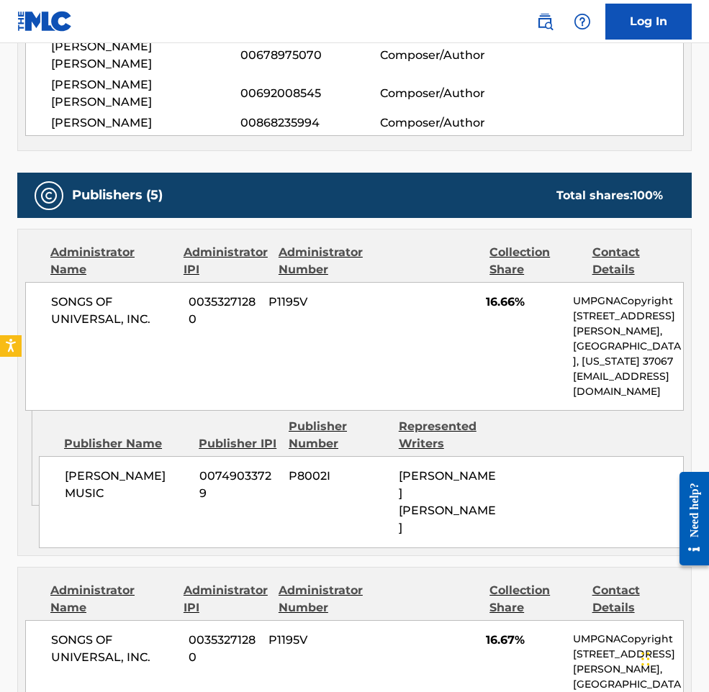
scroll to position [647, 0]
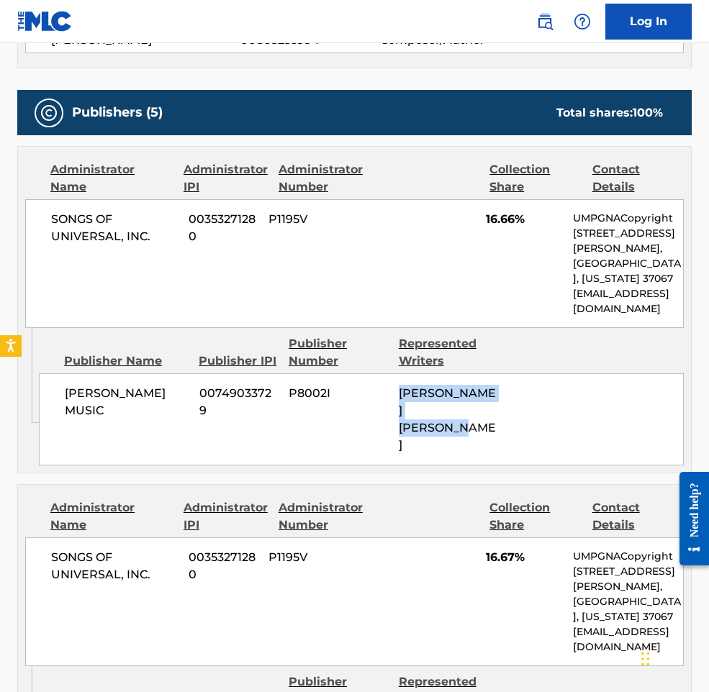
drag, startPoint x: 445, startPoint y: 411, endPoint x: 396, endPoint y: 372, distance: 61.9
click at [396, 373] on div "[PERSON_NAME] MUSIC 00749033729 P8002I [PERSON_NAME] [PERSON_NAME]" at bounding box center [361, 419] width 645 height 92
copy span "[PERSON_NAME] [PERSON_NAME]"
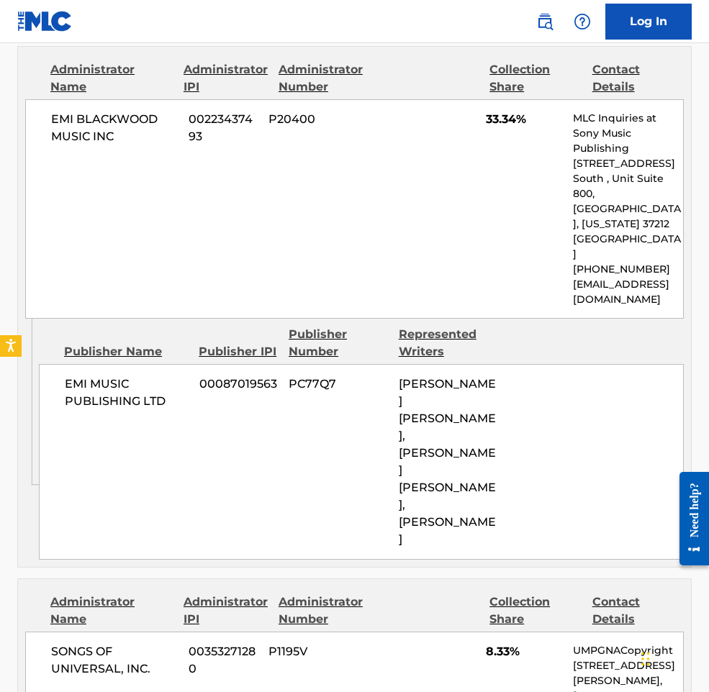
scroll to position [1727, 0]
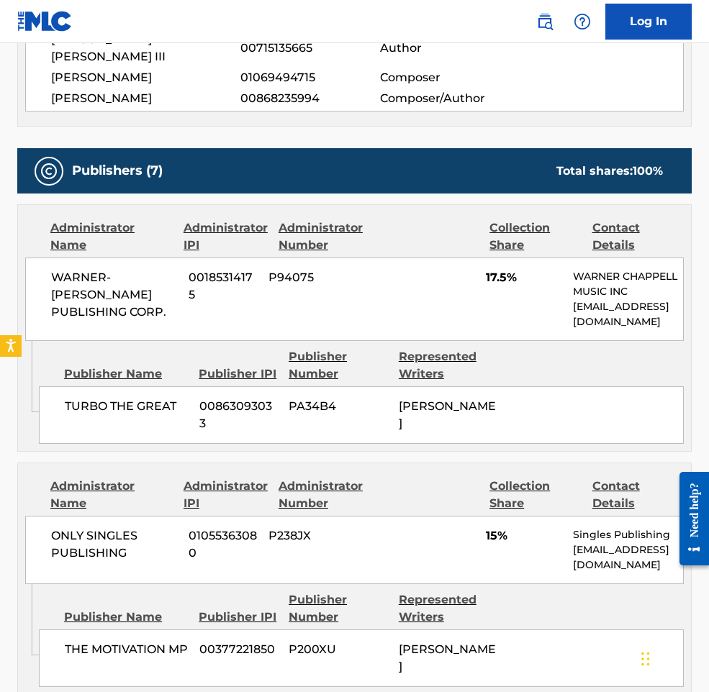
scroll to position [432, 0]
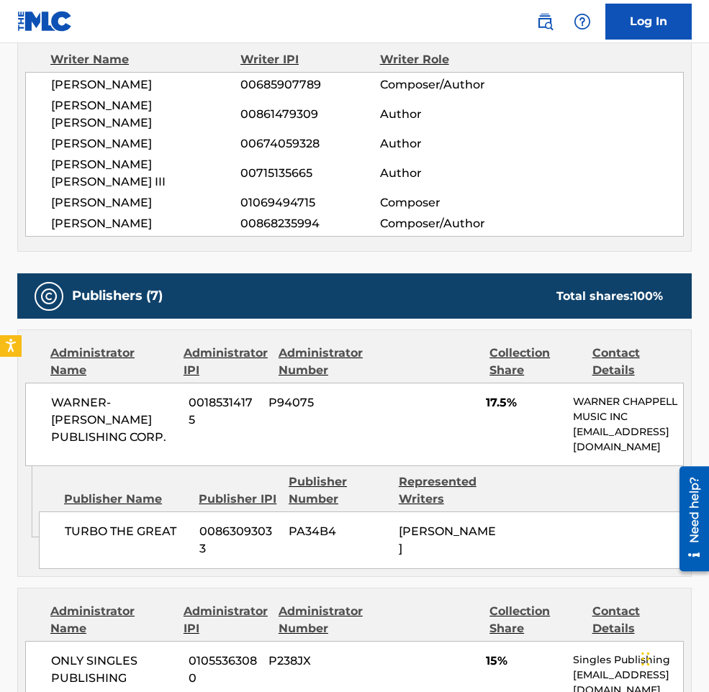
scroll to position [719, 0]
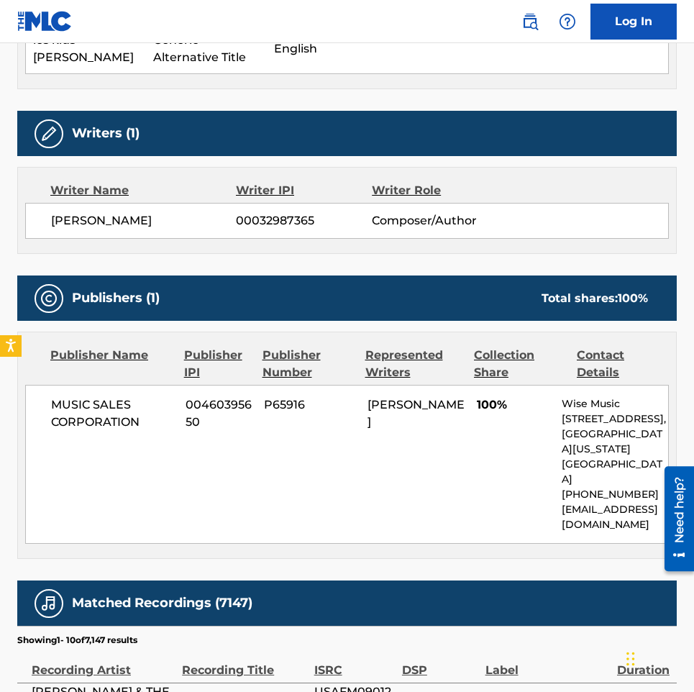
scroll to position [576, 0]
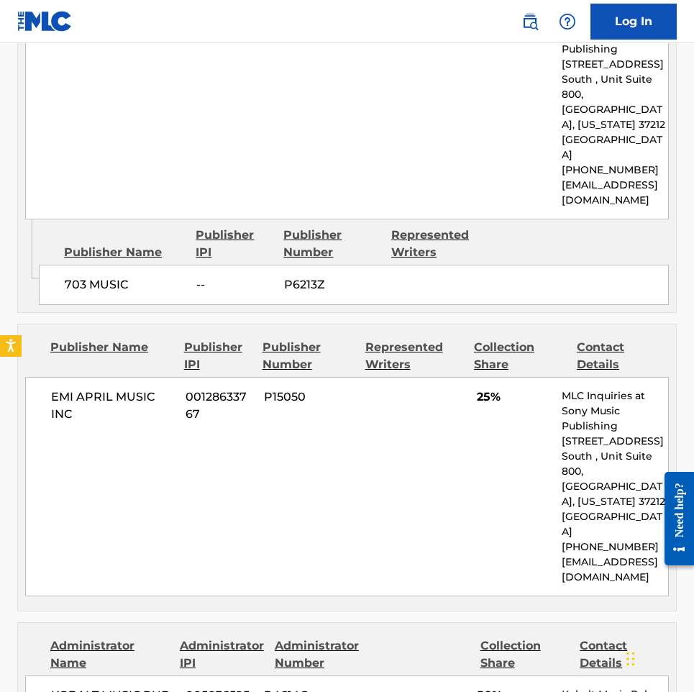
scroll to position [504, 0]
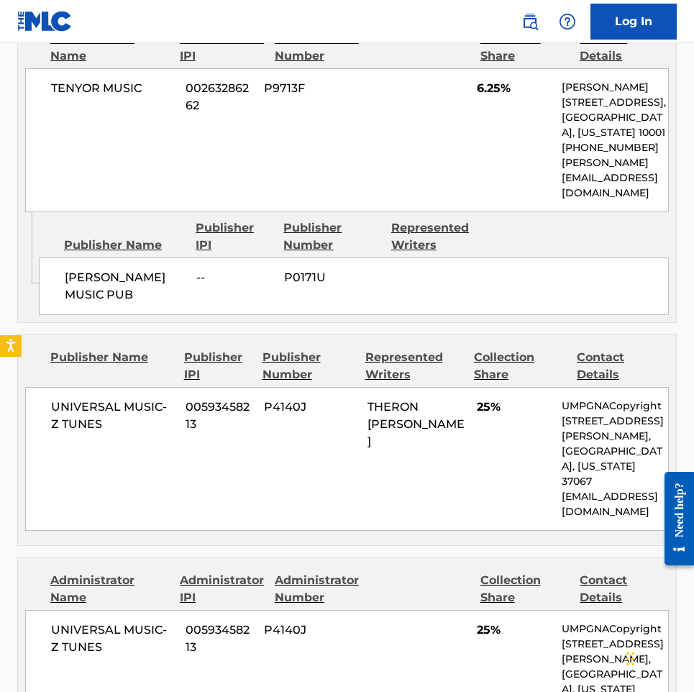
scroll to position [1151, 0]
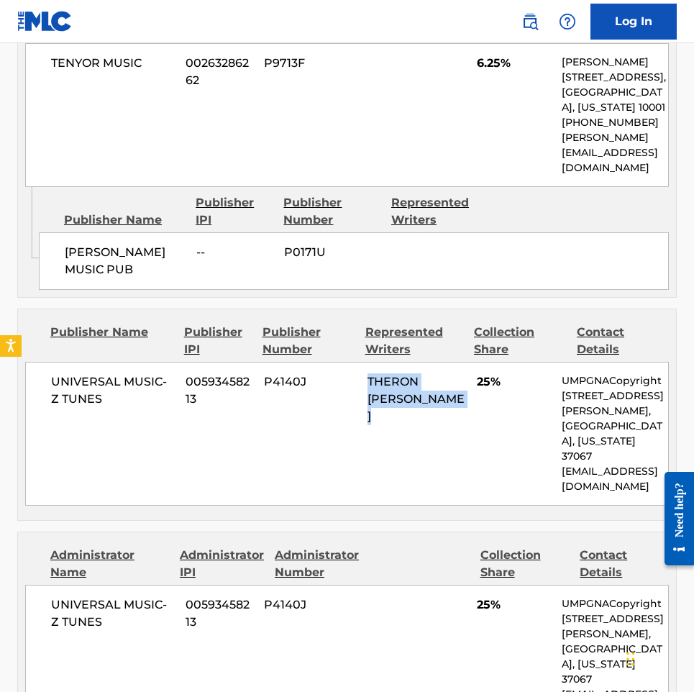
drag, startPoint x: 432, startPoint y: 348, endPoint x: 363, endPoint y: 312, distance: 77.9
click at [363, 362] on div "UNIVERSAL MUSIC-Z TUNES 00593458213 P4140J THERON OTIS FEEMSTER 25% UMPGNACopyr…" at bounding box center [347, 434] width 644 height 144
copy span "THERON OTIS FEEMSTER"
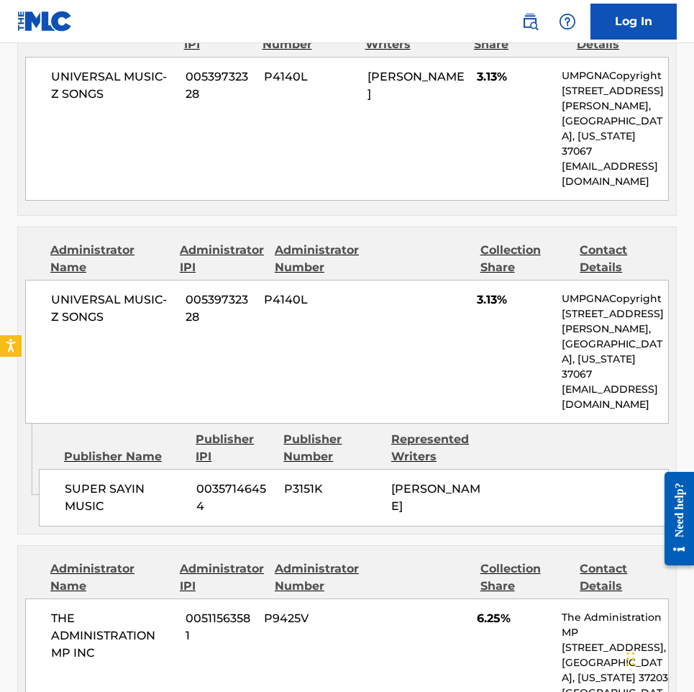
scroll to position [2014, 0]
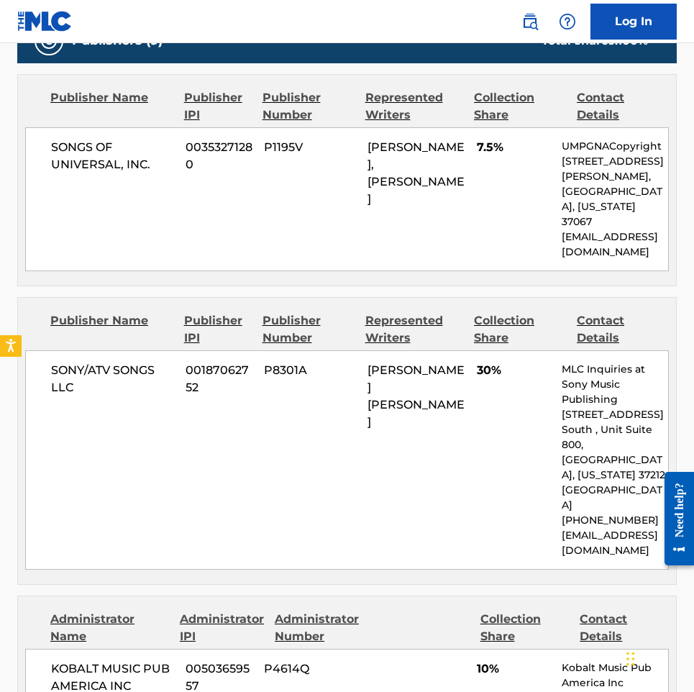
scroll to position [935, 0]
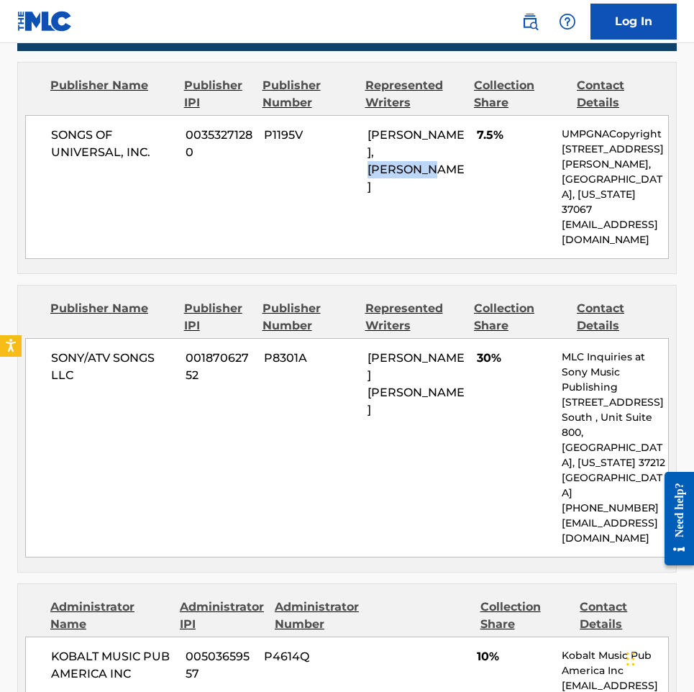
drag, startPoint x: 437, startPoint y: 132, endPoint x: 354, endPoint y: 145, distance: 83.9
click at [354, 145] on div "SONGS OF UNIVERSAL, INC. 00353271280 P1195V BLAKE SLATKIN, OMER FEDI 7.5% UMPGN…" at bounding box center [347, 187] width 644 height 144
copy span "OMER FEDI"
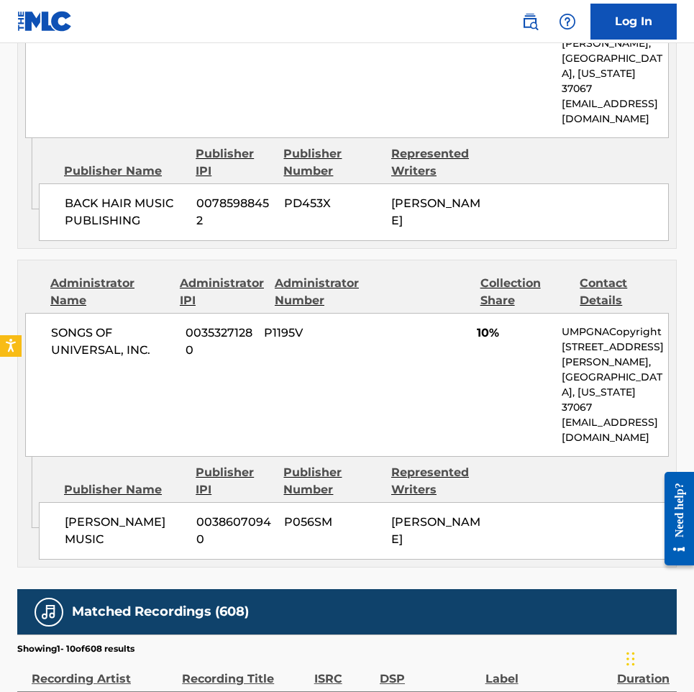
scroll to position [3165, 0]
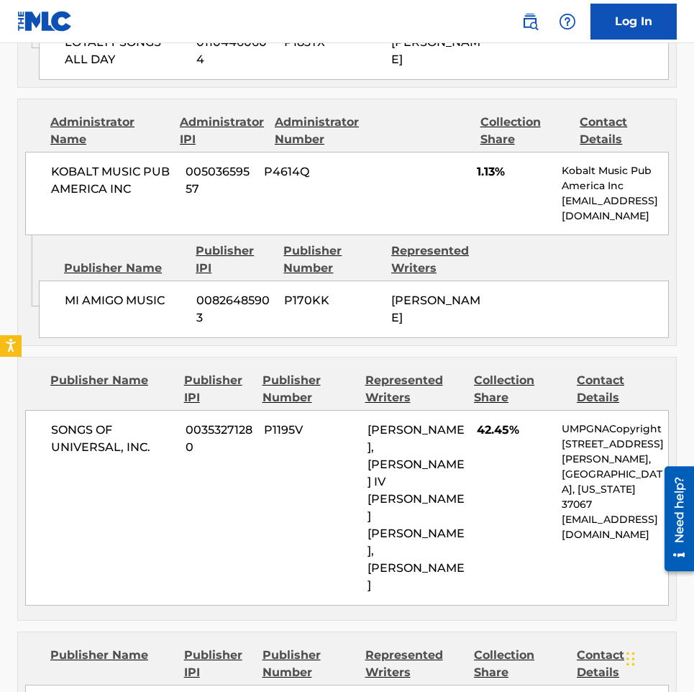
scroll to position [1367, 0]
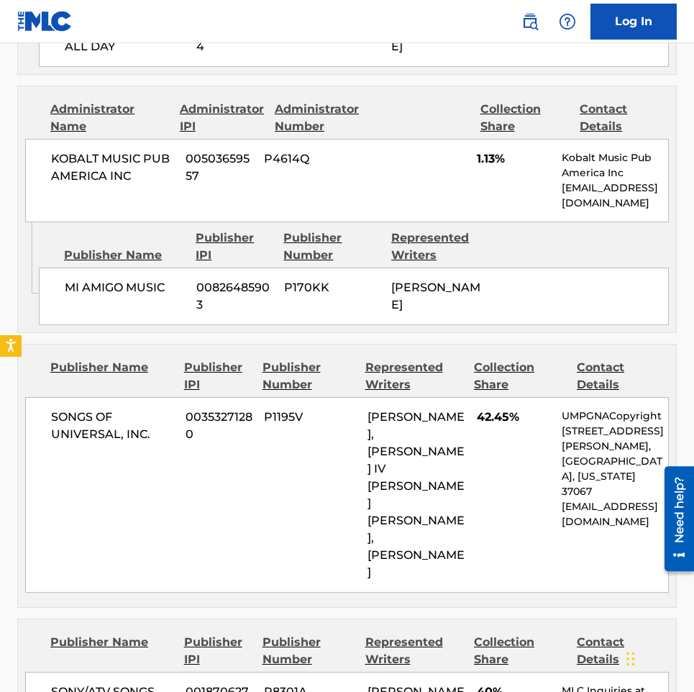
drag, startPoint x: 450, startPoint y: 470, endPoint x: 370, endPoint y: 368, distance: 129.7
click at [370, 409] on div "OMER FEDI, ROSARIO PETER IV LENZO, DENZEL MICHAEL AKIL BAPTISTE, DAVID BIRAL" at bounding box center [417, 495] width 99 height 173
copy span "OMER FEDI, ROSARIO PETER IV LENZO, DENZEL MICHAEL AKIL BAPTISTE, DAVID BIRAL"
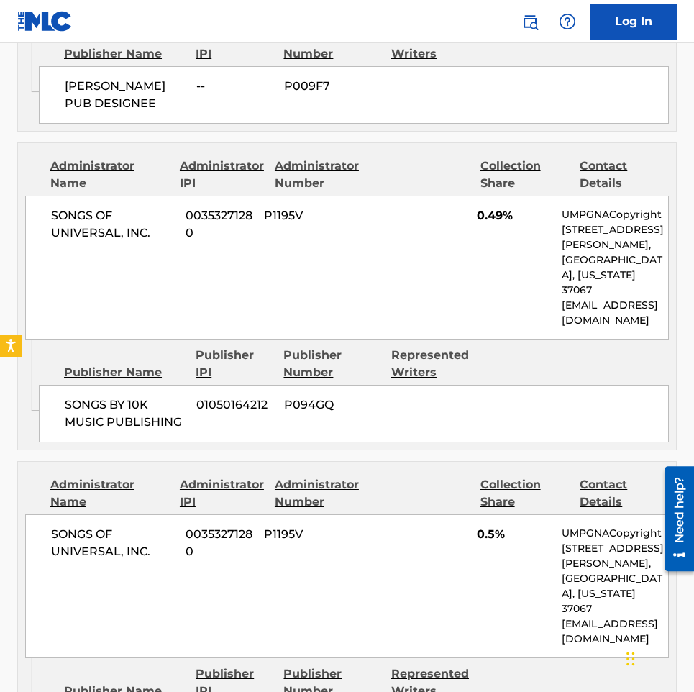
scroll to position [3381, 0]
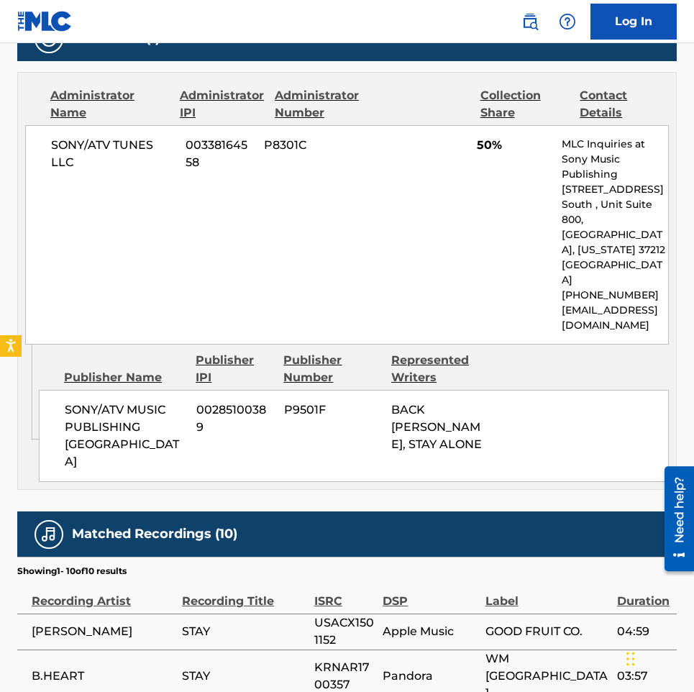
scroll to position [576, 0]
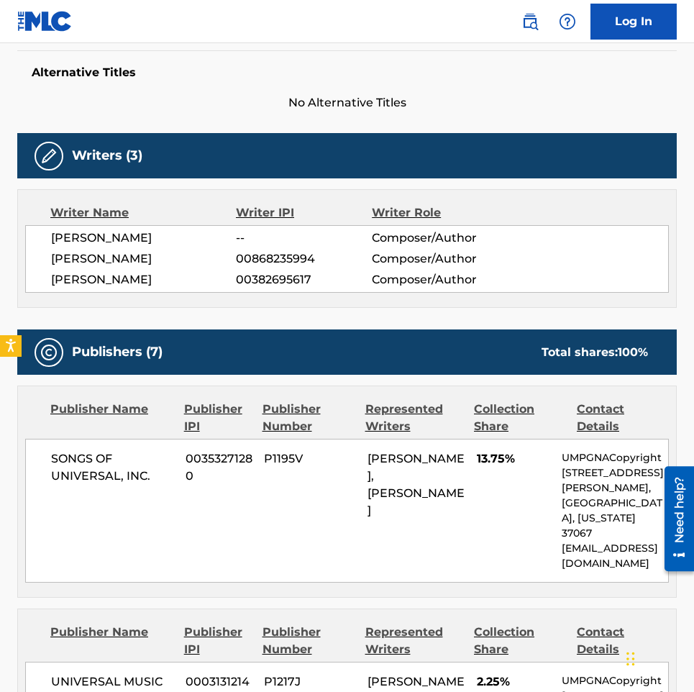
scroll to position [576, 0]
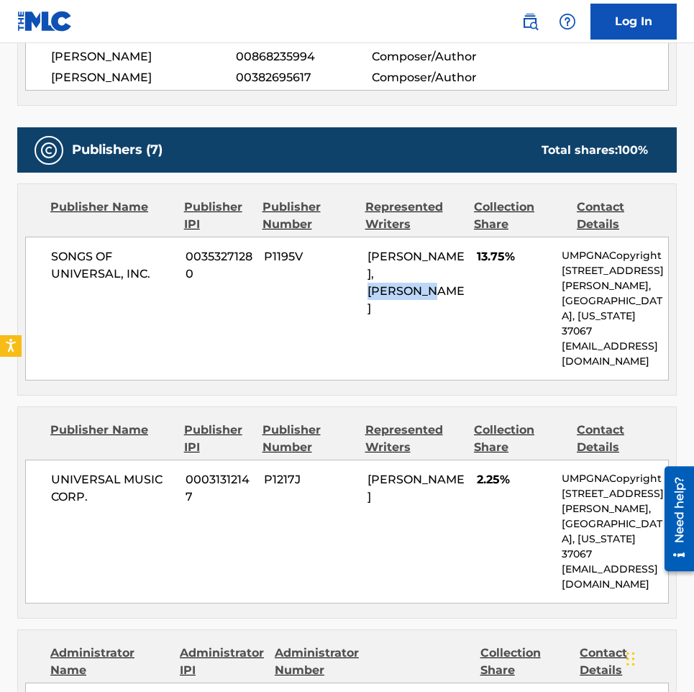
drag, startPoint x: 449, startPoint y: 273, endPoint x: 372, endPoint y: 271, distance: 77.0
click at [372, 271] on div "BLAKE SLATKIN, OMER FEDI" at bounding box center [417, 282] width 99 height 69
drag, startPoint x: 422, startPoint y: 480, endPoint x: 366, endPoint y: 465, distance: 57.2
click at [366, 465] on div "UNIVERSAL MUSIC CORP. 00031312147 P1217J GRACIE ABRAMS 2.25% UMPGNACopyright 15…" at bounding box center [347, 532] width 644 height 144
copy span "GRACIE ABRAMS"
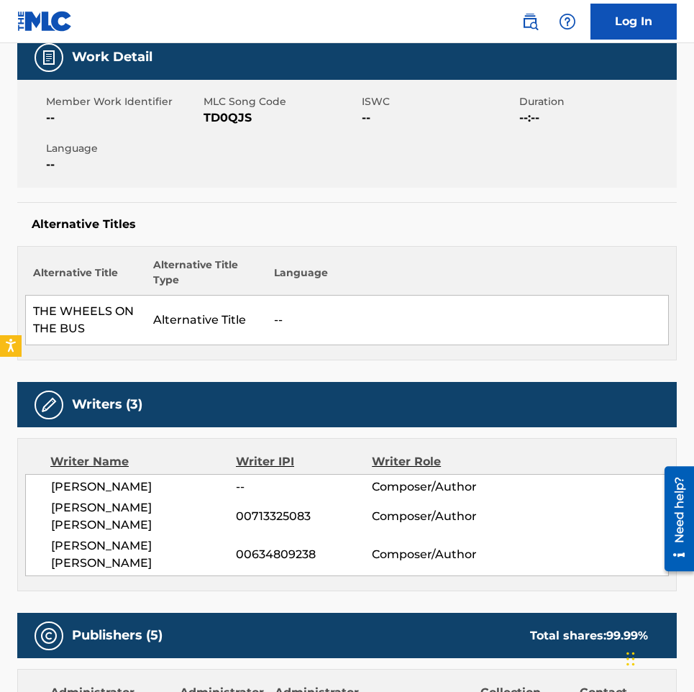
scroll to position [216, 0]
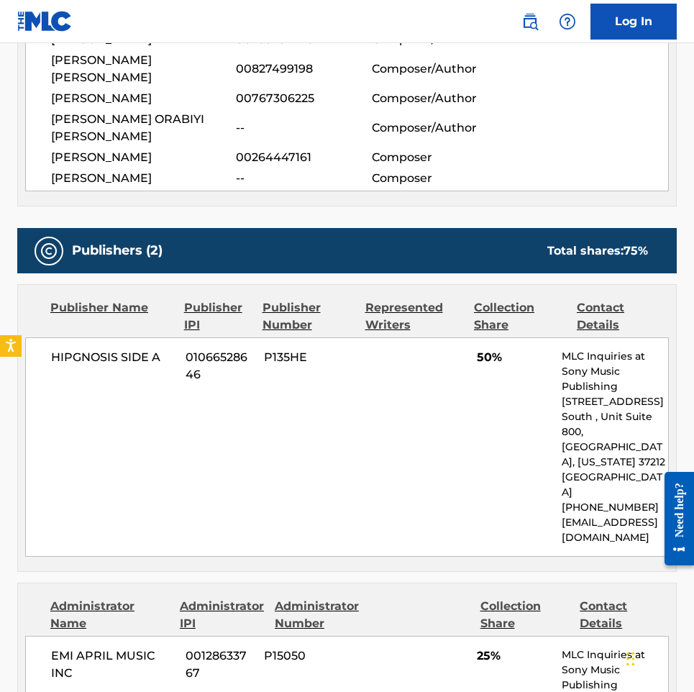
scroll to position [576, 0]
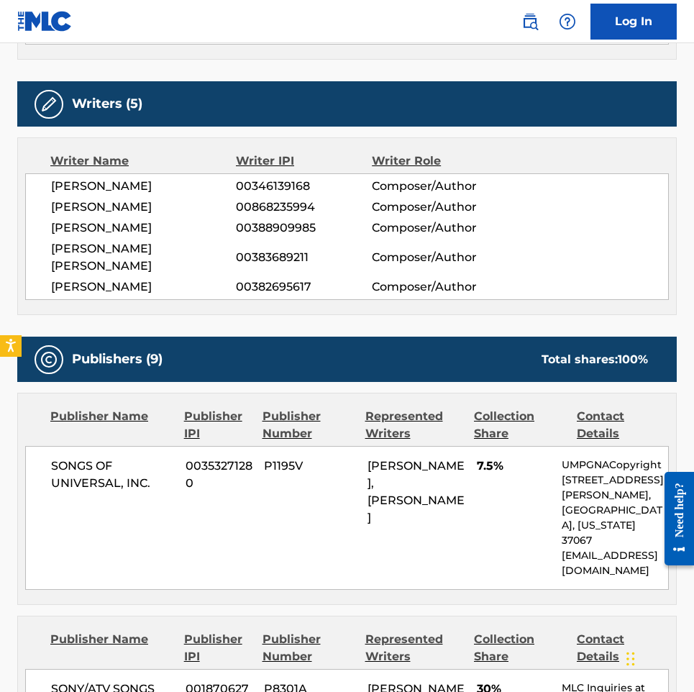
scroll to position [791, 0]
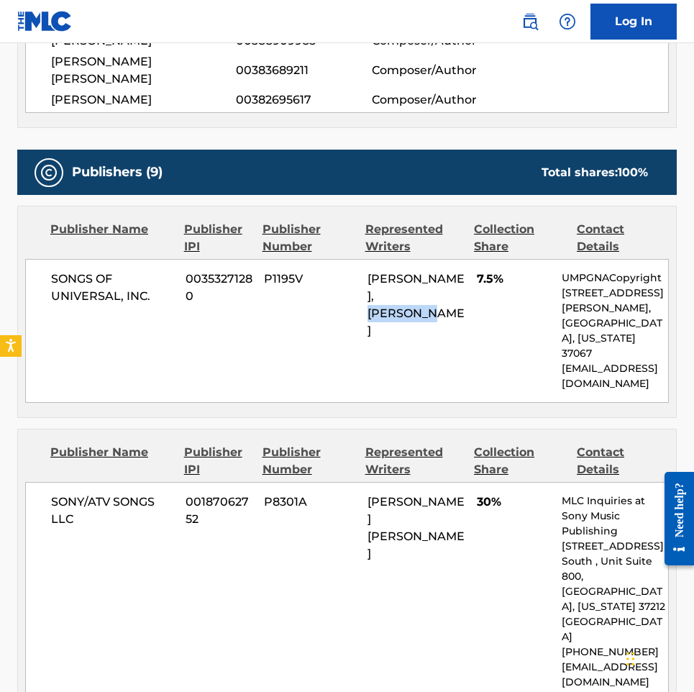
drag, startPoint x: 435, startPoint y: 279, endPoint x: 371, endPoint y: 285, distance: 64.3
click at [371, 285] on div "BLAKE SLATKIN, OMER FEDI" at bounding box center [417, 304] width 99 height 69
copy span "[PERSON_NAME]"
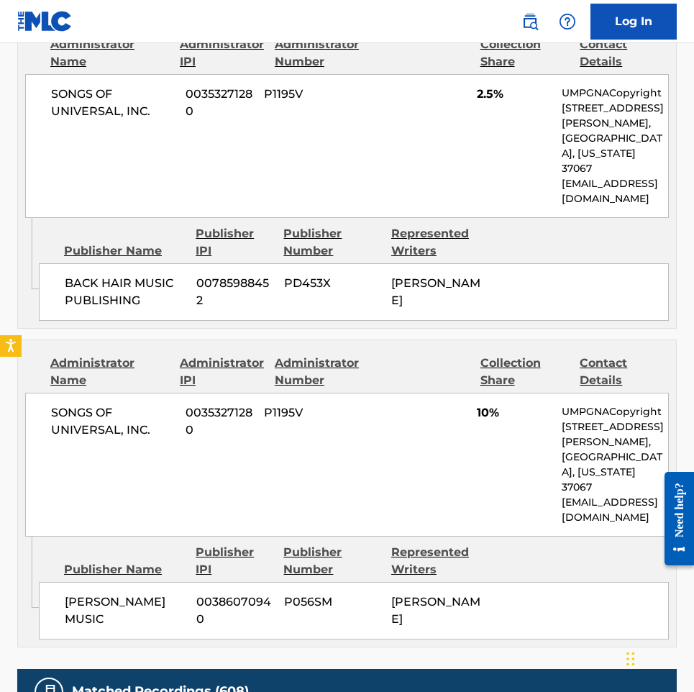
scroll to position [3093, 0]
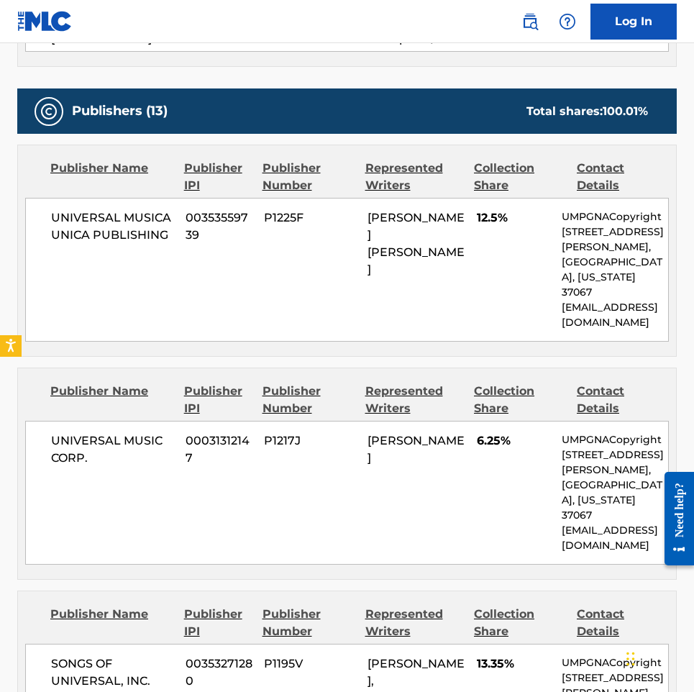
scroll to position [791, 0]
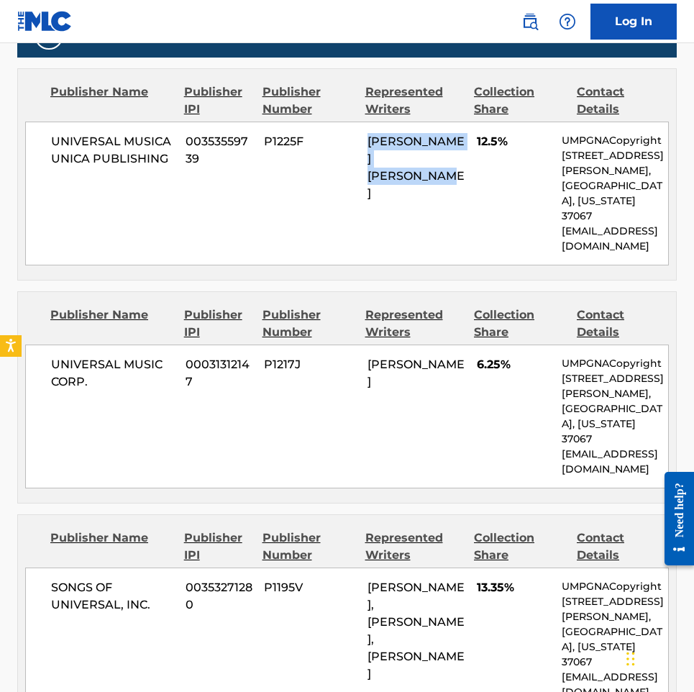
drag, startPoint x: 462, startPoint y: 142, endPoint x: 368, endPoint y: 121, distance: 95.8
click at [368, 135] on span "[PERSON_NAME] [PERSON_NAME]" at bounding box center [416, 167] width 97 height 65
copy span "[PERSON_NAME] [PERSON_NAME]"
drag, startPoint x: 442, startPoint y: 350, endPoint x: 368, endPoint y: 335, distance: 75.5
click at [368, 356] on div "JUSTIN DREW BIEBER" at bounding box center [417, 373] width 99 height 35
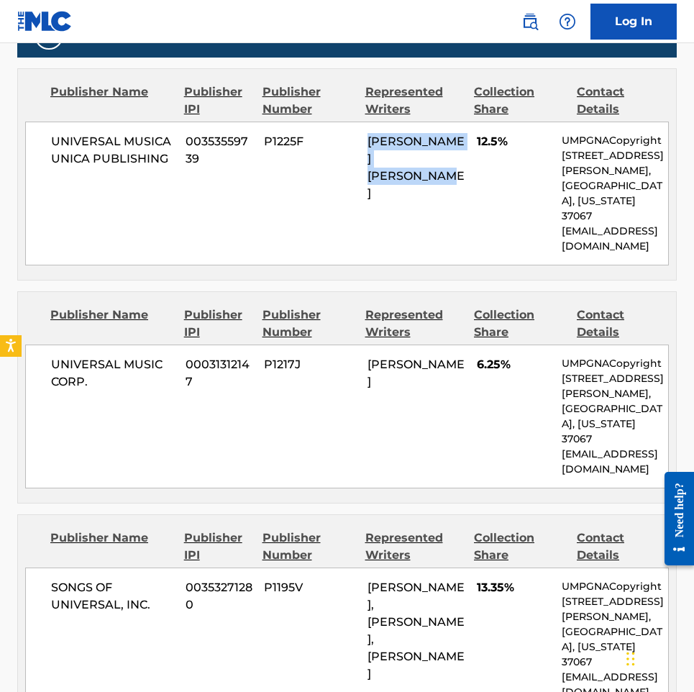
copy span "JUSTIN DREW BIEBER"
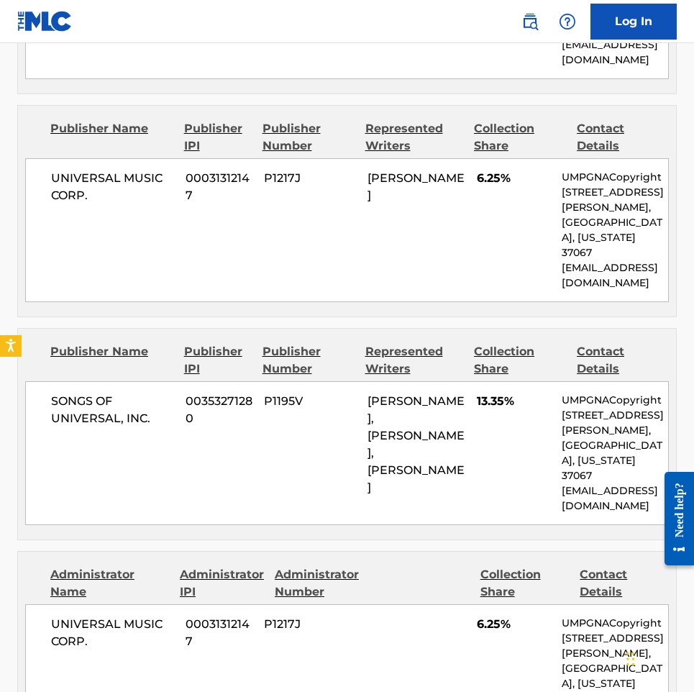
scroll to position [1007, 0]
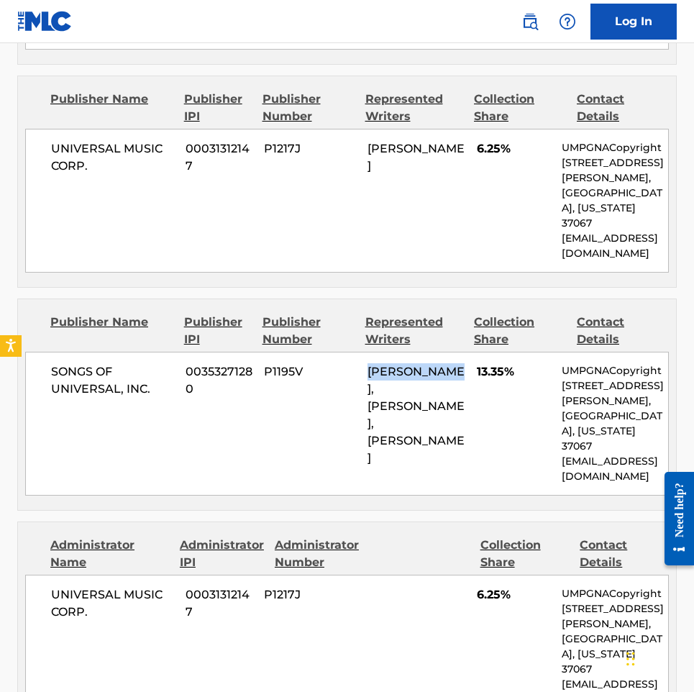
drag, startPoint x: 365, startPoint y: 324, endPoint x: 463, endPoint y: 323, distance: 97.8
click at [463, 352] on div "SONGS OF UNIVERSAL, INC. 00353271280 P1195V MICHAEL OLMO, BLAKE SLATKIN, OMER F…" at bounding box center [347, 424] width 644 height 144
copy span "MICHAEL OLMO"
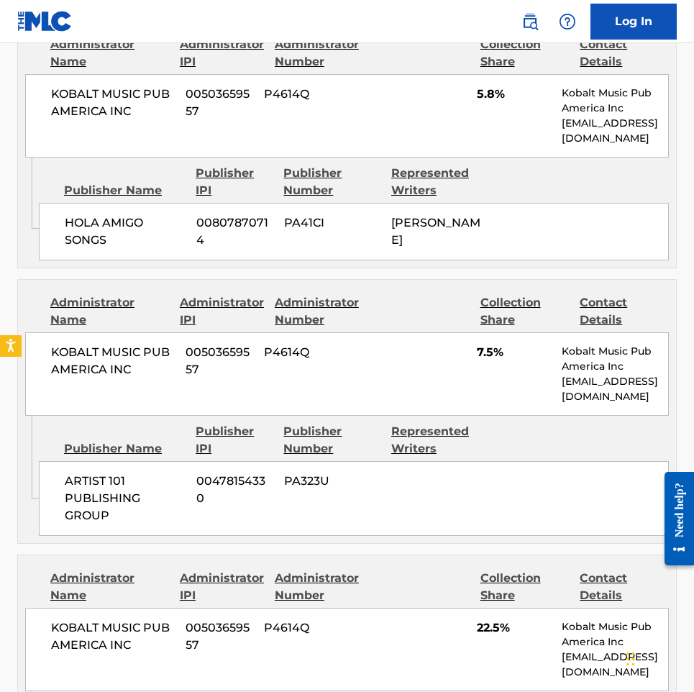
scroll to position [3669, 0]
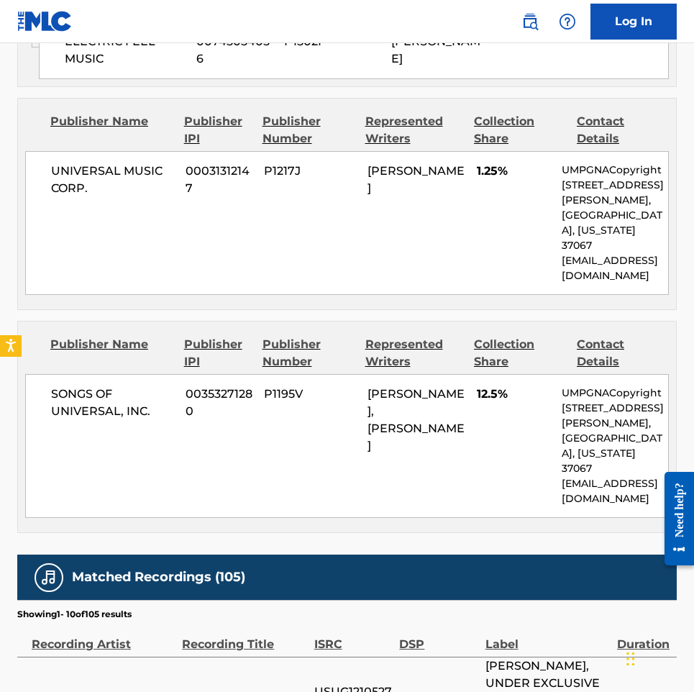
scroll to position [2158, 0]
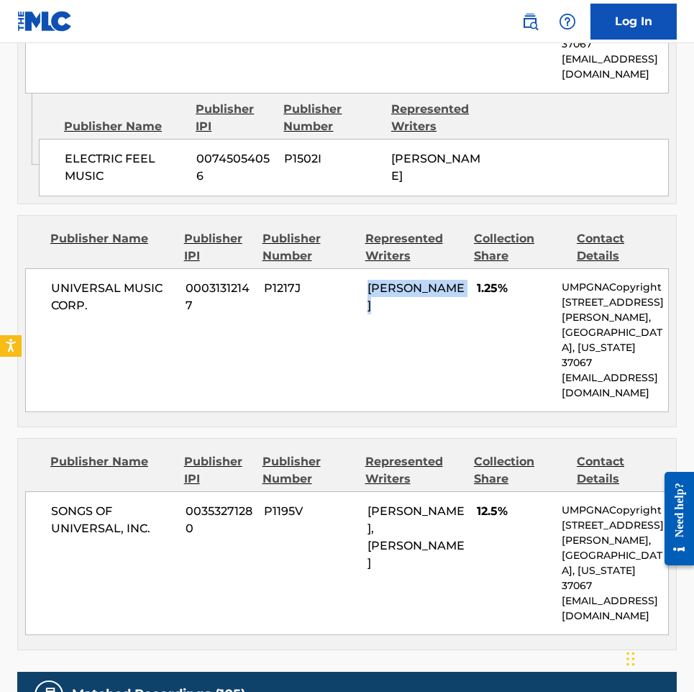
drag, startPoint x: 424, startPoint y: 235, endPoint x: 370, endPoint y: 211, distance: 58.9
click at [370, 280] on div "WILLIAM WALSH" at bounding box center [417, 297] width 99 height 35
copy span "WILLIAM WALSH"
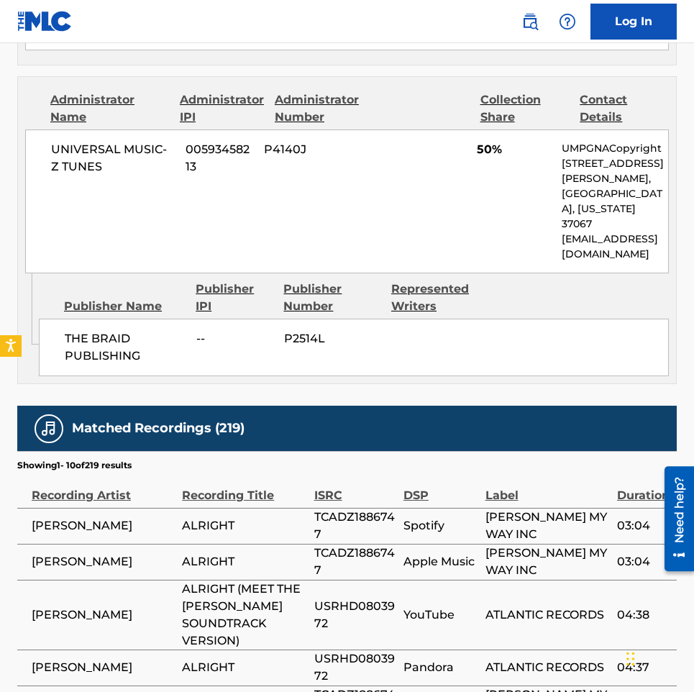
scroll to position [863, 0]
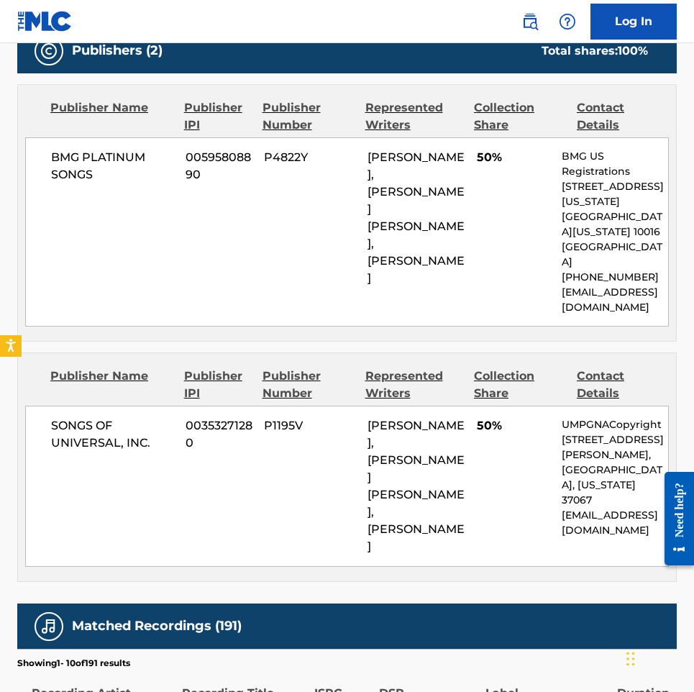
scroll to position [719, 0]
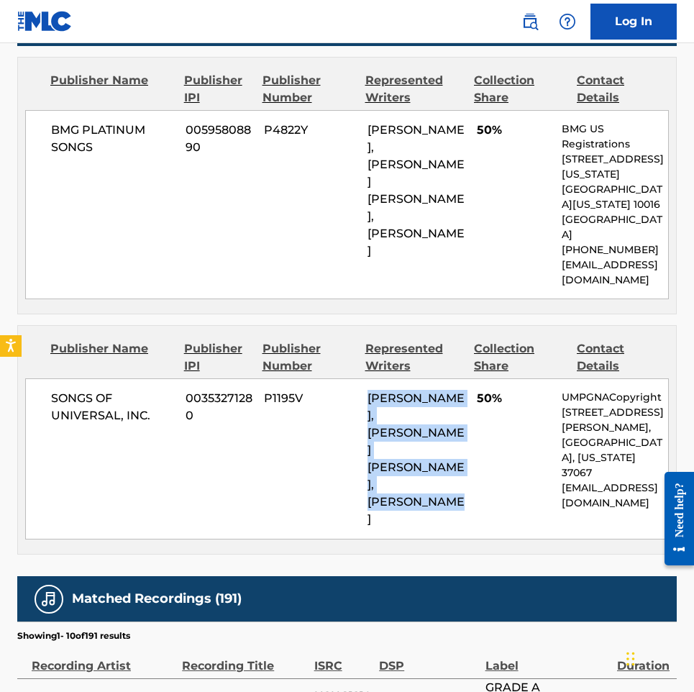
drag, startPoint x: 462, startPoint y: 442, endPoint x: 363, endPoint y: 371, distance: 121.8
click at [363, 378] on div "SONGS OF UNIVERSAL, INC. 00353271280 P1195V DAVID BIRAL, DENZEL MICHAEL AKIL BA…" at bounding box center [347, 458] width 644 height 161
copy span "DAVID BIRAL, DENZEL MICHAEL AKIL BAPTISTE, JARAD HIGGINS"
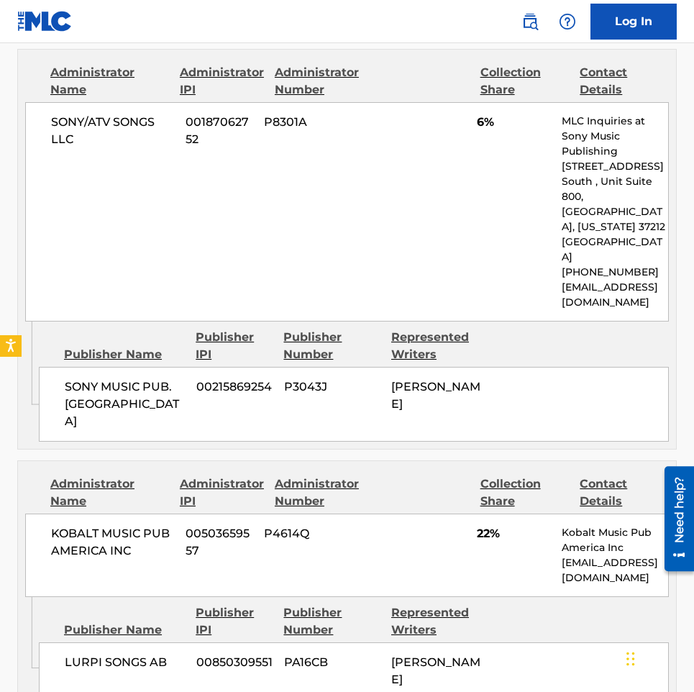
scroll to position [3237, 0]
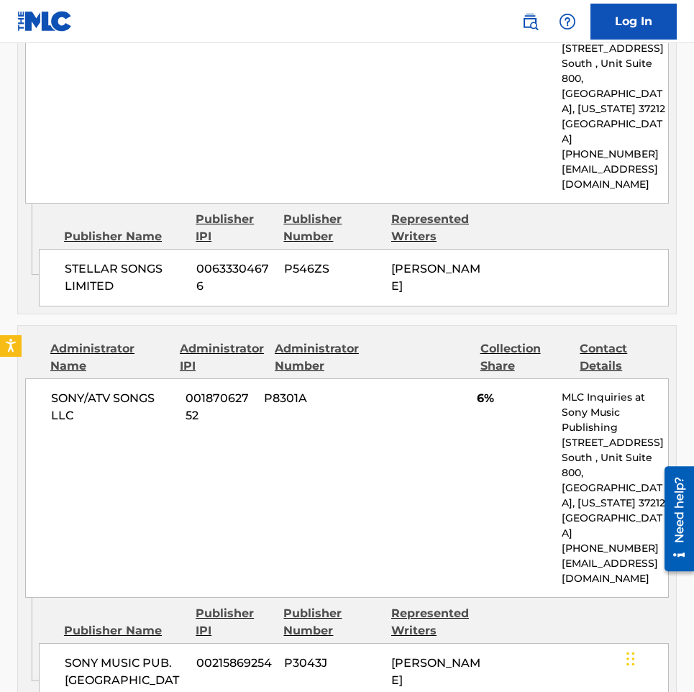
scroll to position [3453, 0]
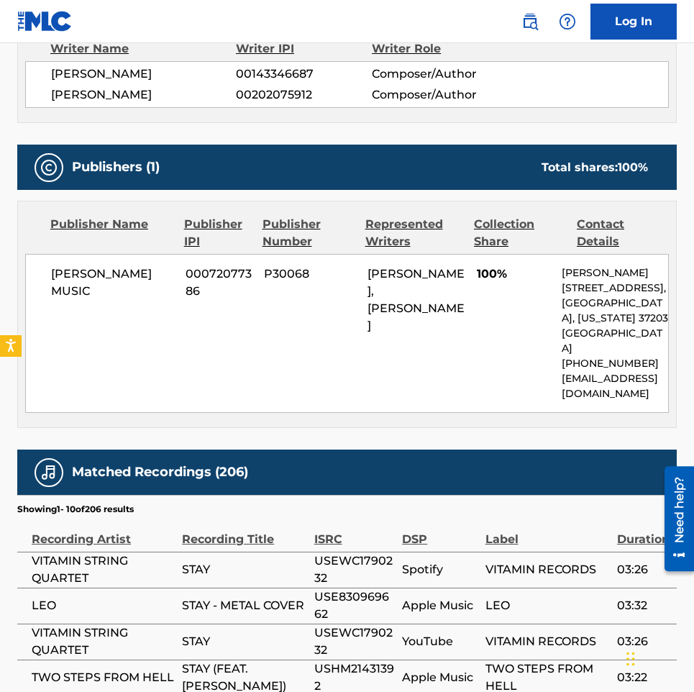
scroll to position [465, 0]
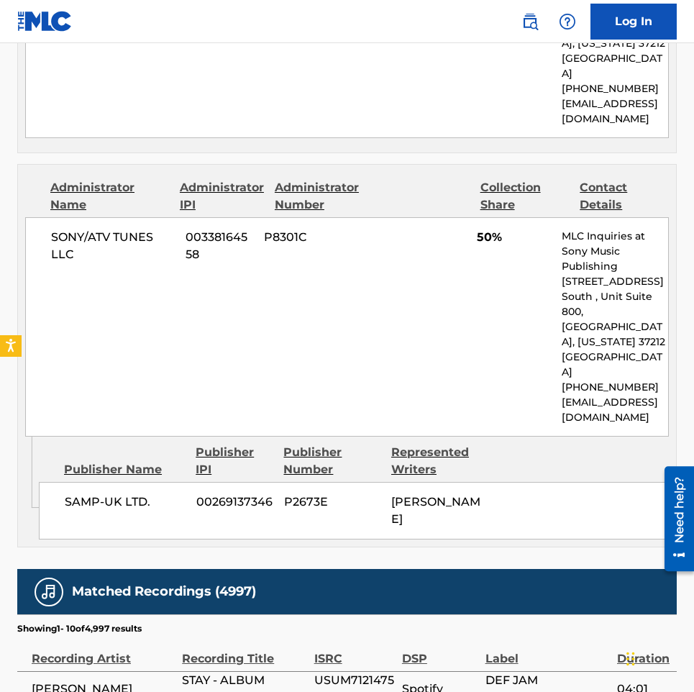
scroll to position [1367, 0]
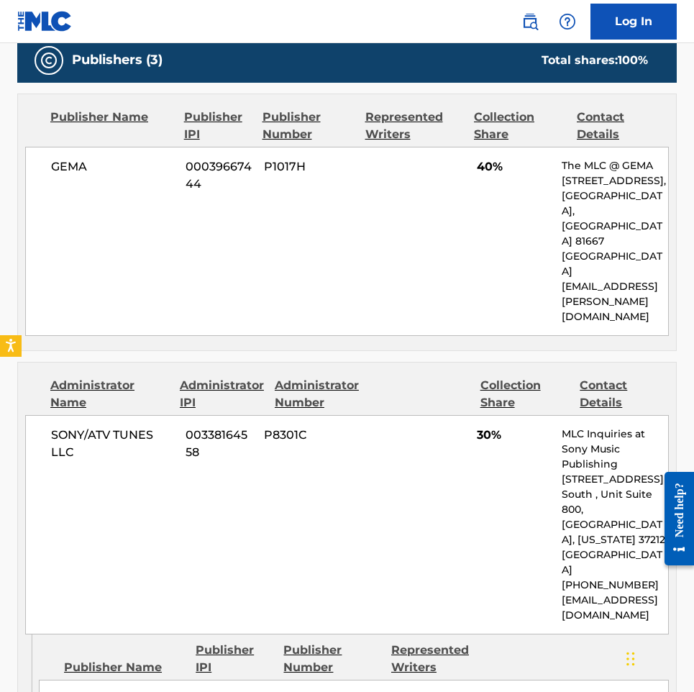
scroll to position [647, 0]
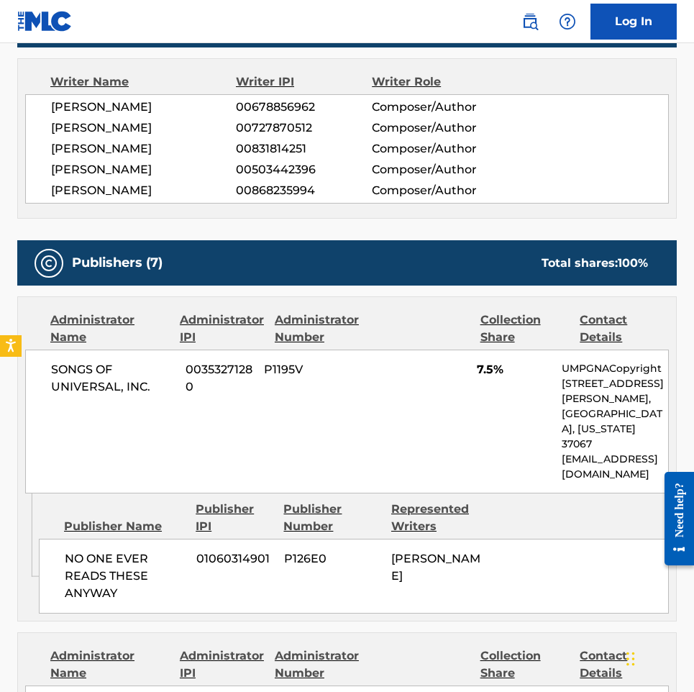
scroll to position [647, 0]
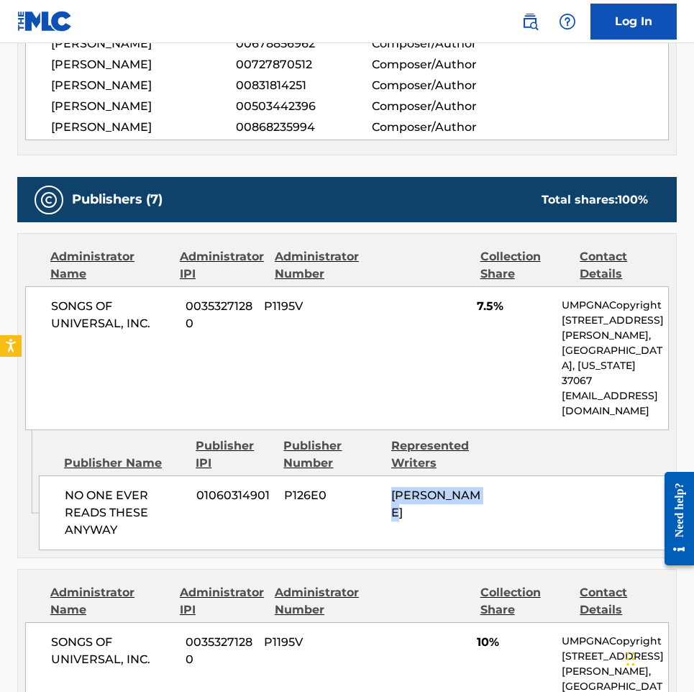
drag, startPoint x: 496, startPoint y: 478, endPoint x: 383, endPoint y: 474, distance: 113.0
click at [383, 476] on div "NO ONE EVER READS THESE ANYWAY 01060314901 P126E0 [PERSON_NAME]" at bounding box center [354, 513] width 630 height 75
copy div "[PERSON_NAME]"
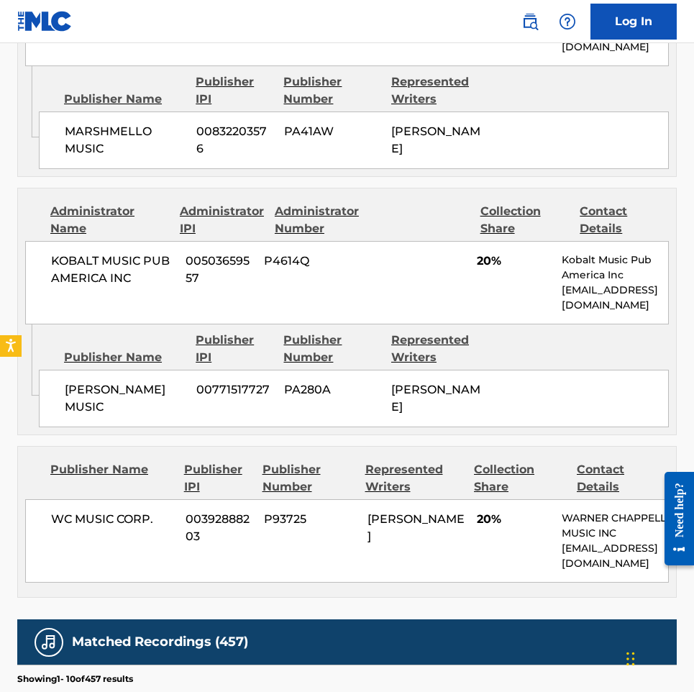
scroll to position [2158, 0]
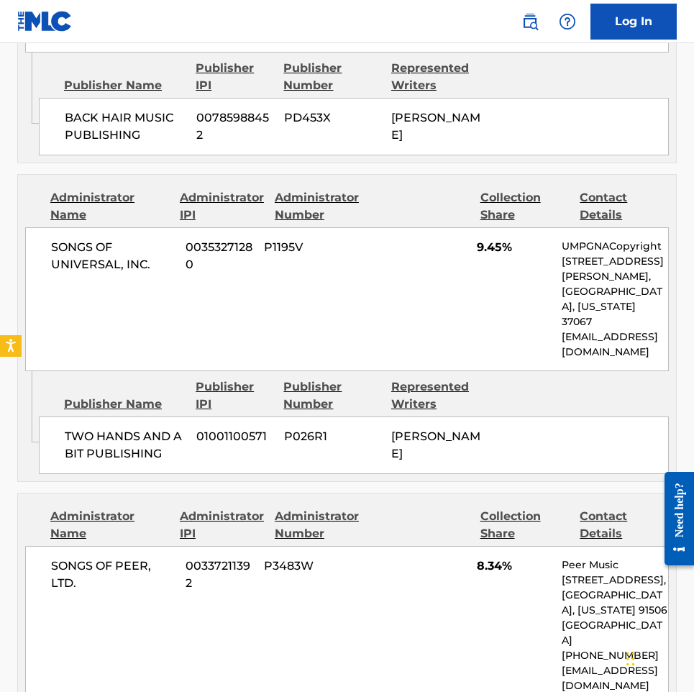
scroll to position [3453, 0]
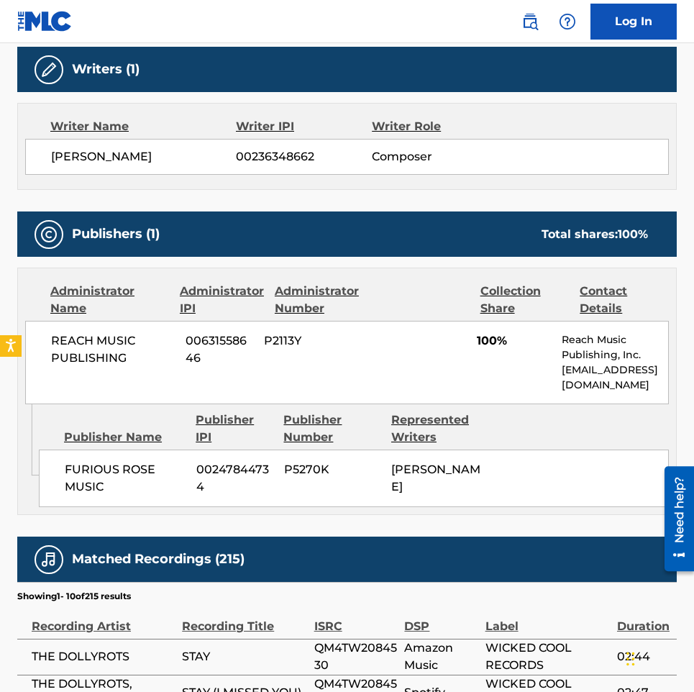
scroll to position [719, 0]
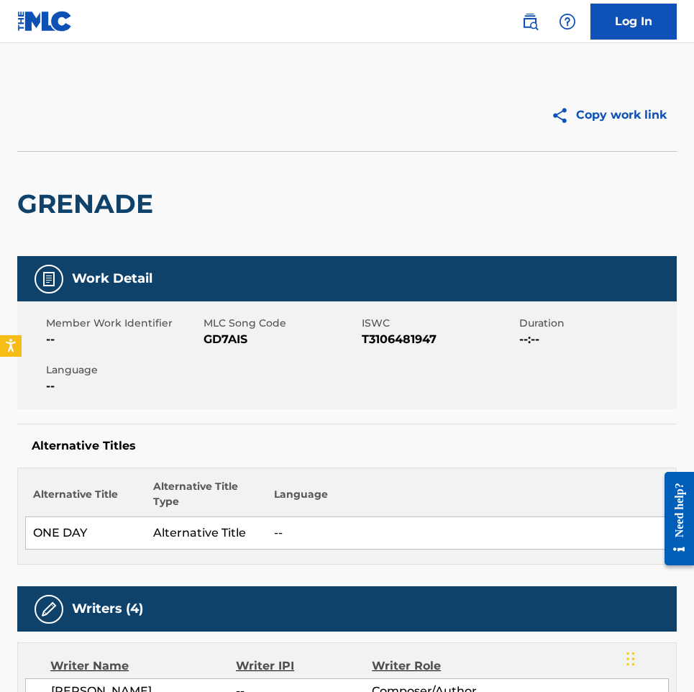
click at [512, 213] on div "GRENADE" at bounding box center [347, 203] width 660 height 105
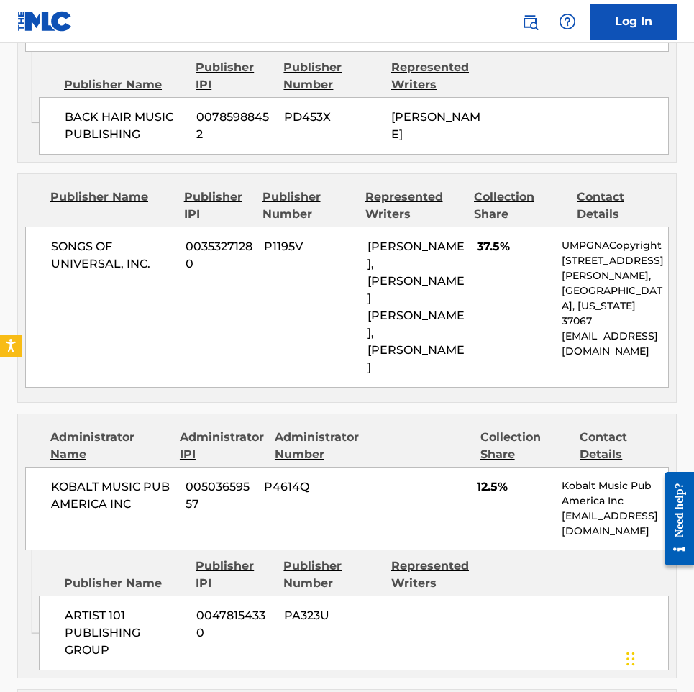
scroll to position [1367, 0]
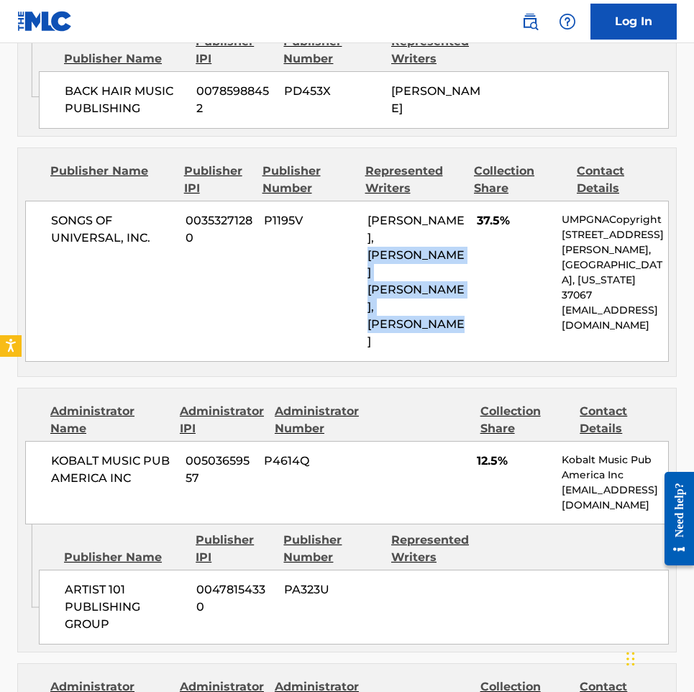
drag, startPoint x: 431, startPoint y: 259, endPoint x: 371, endPoint y: 209, distance: 78.1
click at [371, 212] on div "BLAKE SLATKIN, DENZEL MICHAEL AKIL BAPTISTE, DAVID BIRAL" at bounding box center [417, 281] width 99 height 138
copy span "DENZEL MICHAEL AKIL BAPTISTE, DAVID BIRAL"
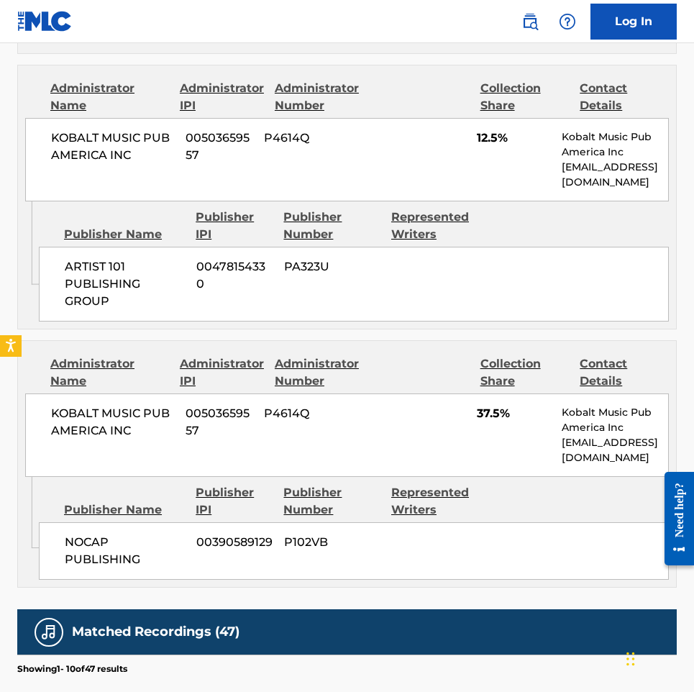
scroll to position [1799, 0]
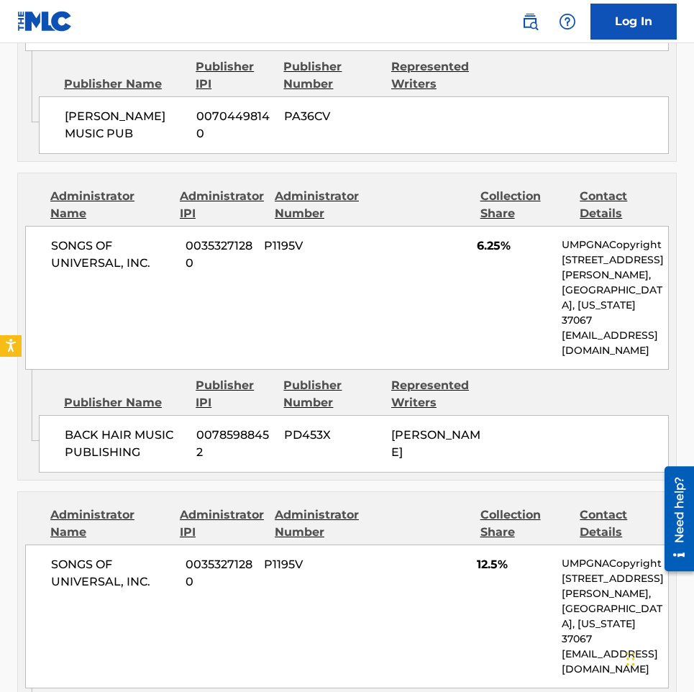
scroll to position [2518, 0]
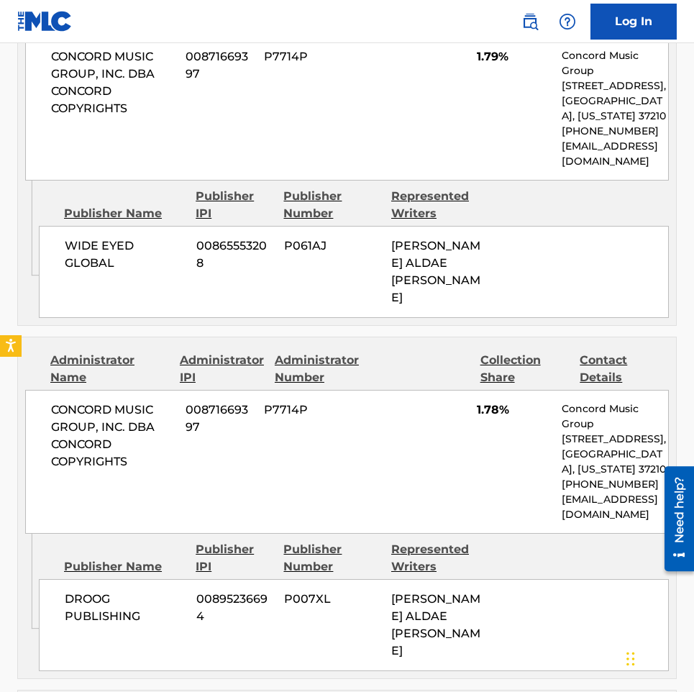
scroll to position [4388, 0]
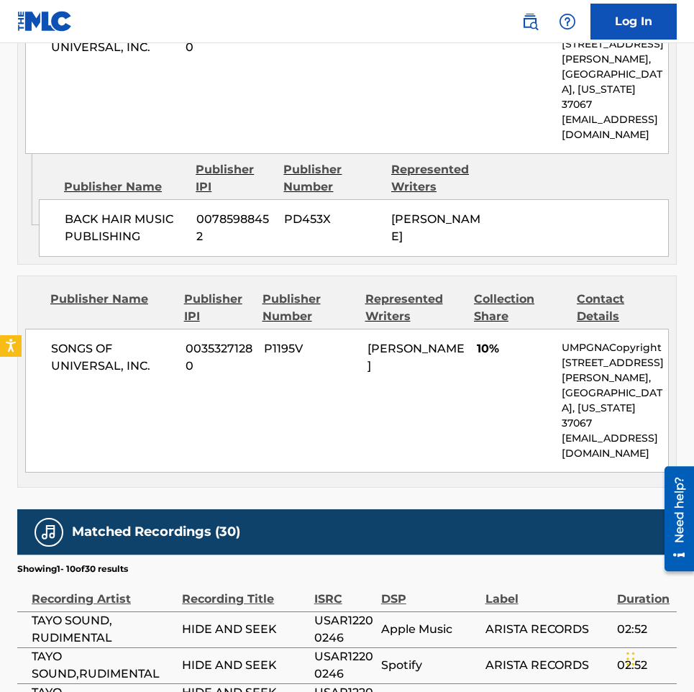
scroll to position [1223, 0]
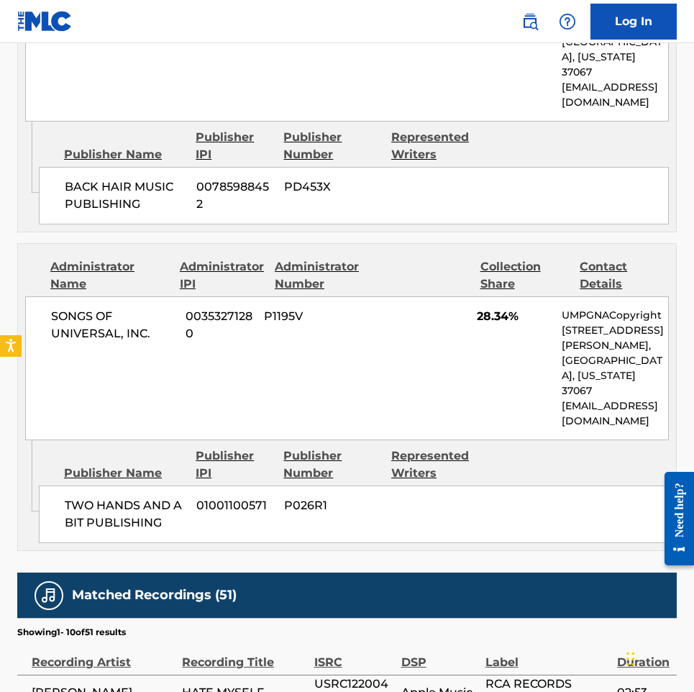
scroll to position [1583, 0]
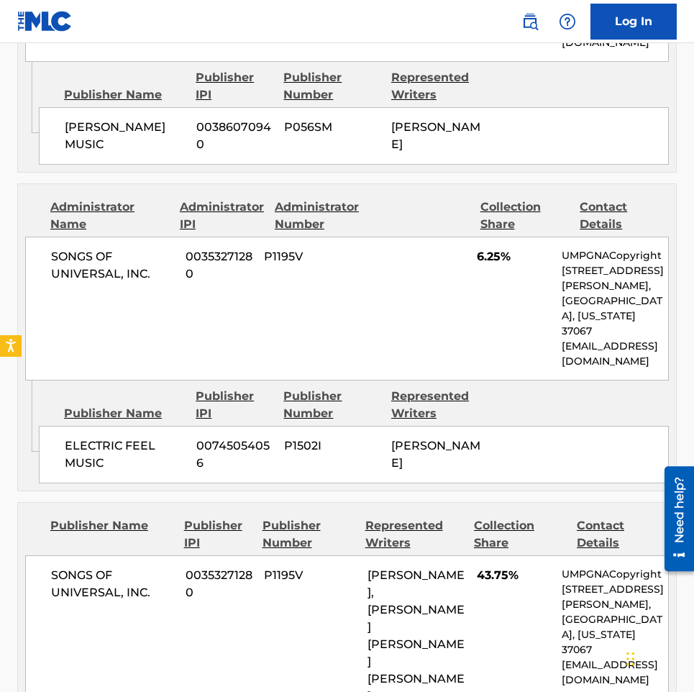
scroll to position [1799, 0]
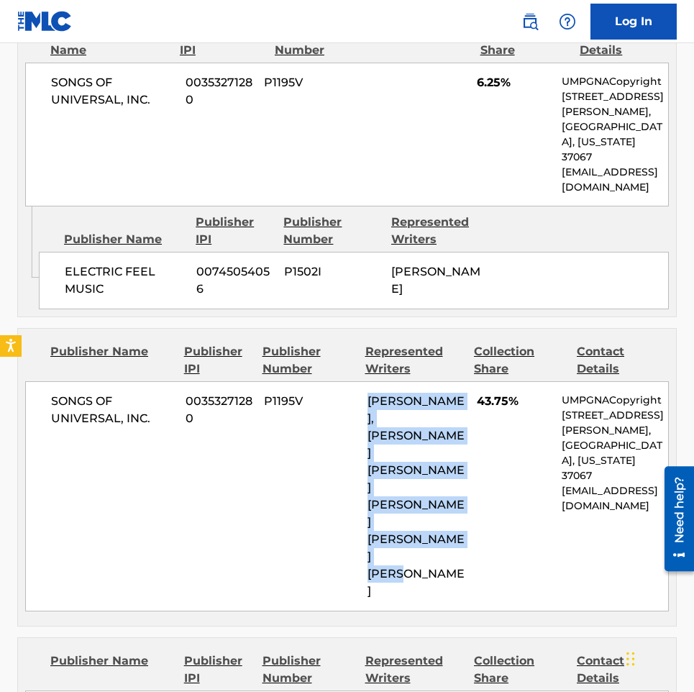
drag, startPoint x: 418, startPoint y: 445, endPoint x: 368, endPoint y: 335, distance: 120.4
click at [368, 393] on div "DAVID BIRAL, DENZEL MICHAEL AKIL BAPTISTE, ROSARIO PETER IV LENZO, OMER FEDI" at bounding box center [417, 496] width 99 height 207
copy span "DAVID BIRAL, DENZEL MICHAEL AKIL BAPTISTE, ROSARIO PETER IV LENZO, OMER FEDI"
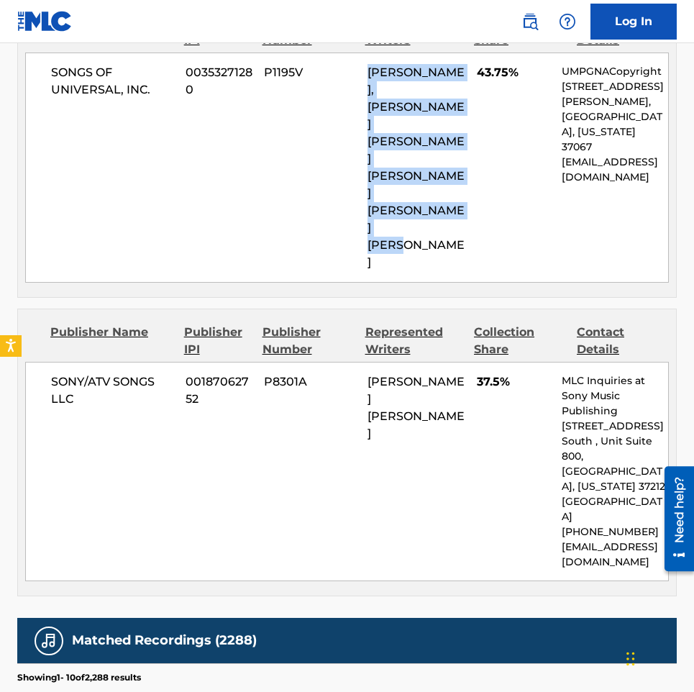
scroll to position [2158, 0]
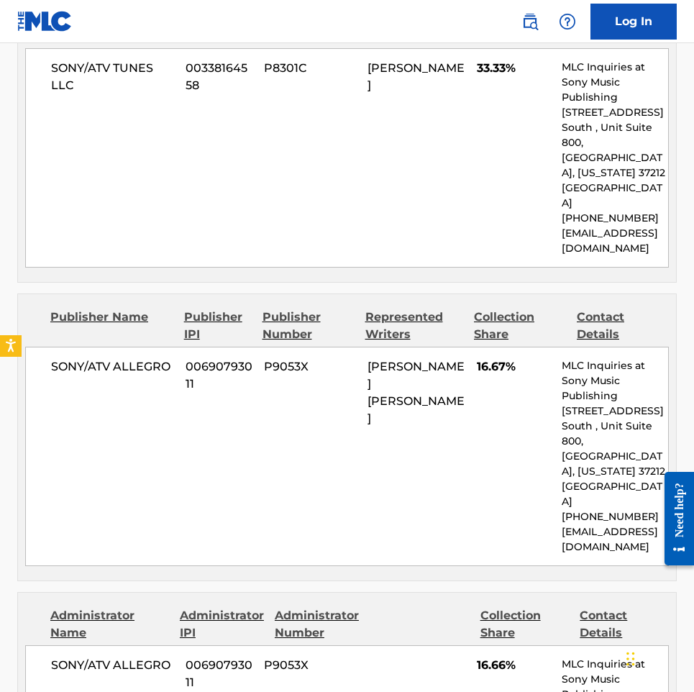
scroll to position [647, 0]
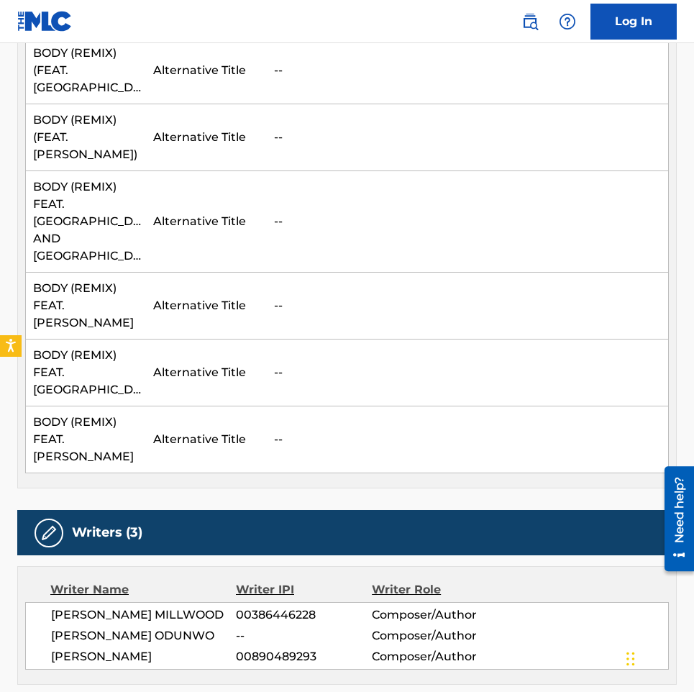
scroll to position [647, 0]
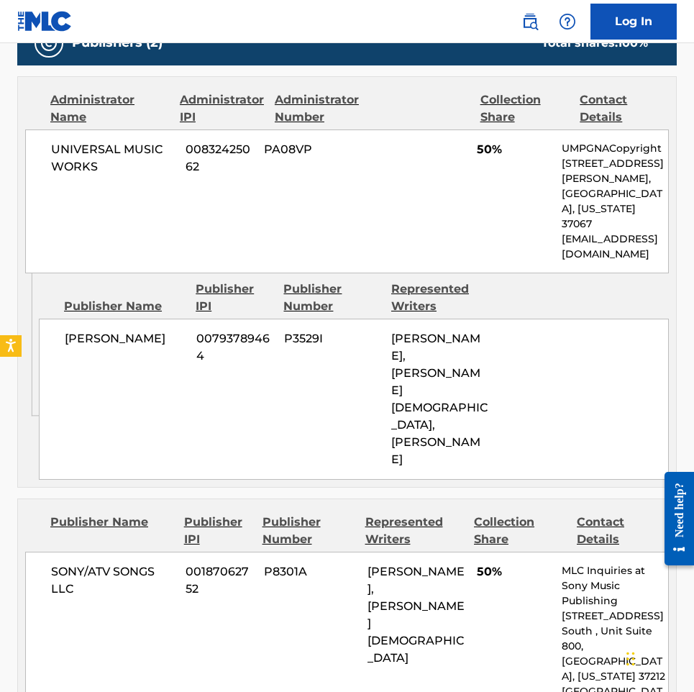
scroll to position [791, 0]
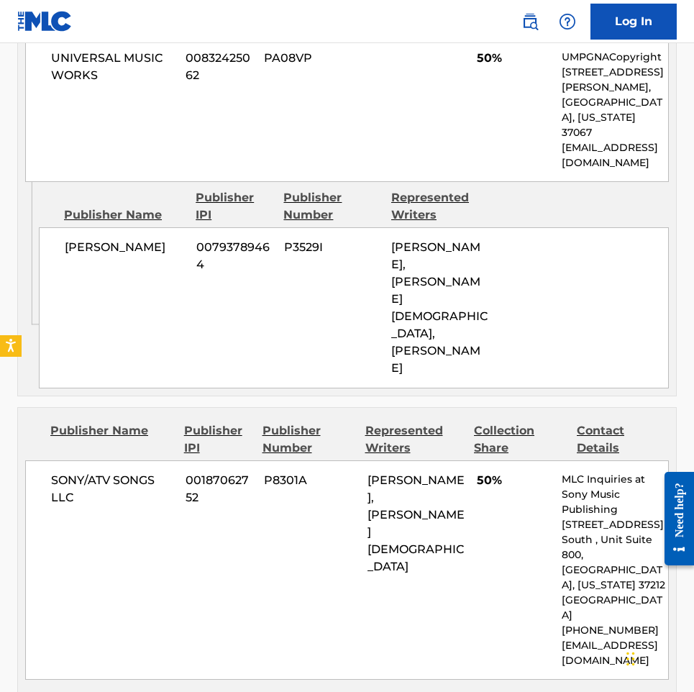
drag, startPoint x: 464, startPoint y: 333, endPoint x: 394, endPoint y: 235, distance: 121.2
click at [394, 239] on div "MANEESH BIDAYE, JONATHAN DEMARIO PRIESTER, AUBREY DRAKE GRAHAM" at bounding box center [439, 308] width 96 height 138
copy span "MANEESH BIDAYE, JONATHAN DEMARIO PRIESTER, AUBREY DRAKE GRAHAM"
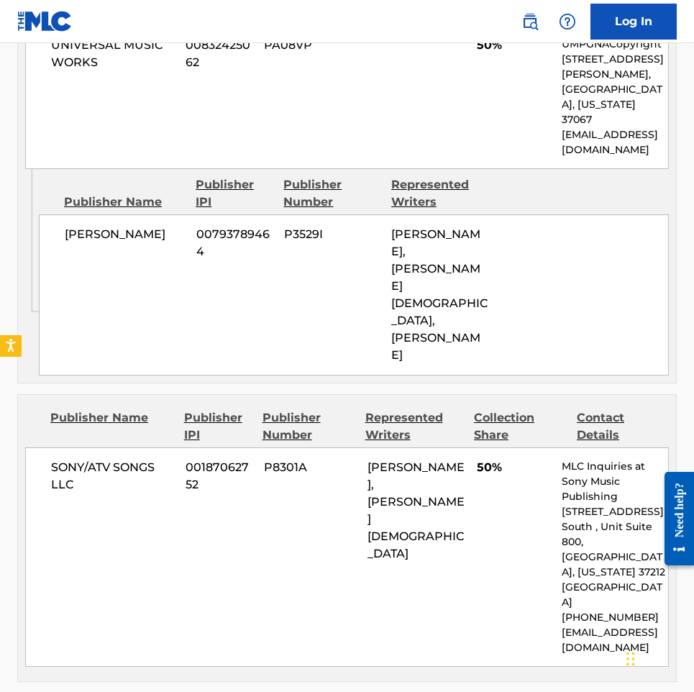
scroll to position [719, 0]
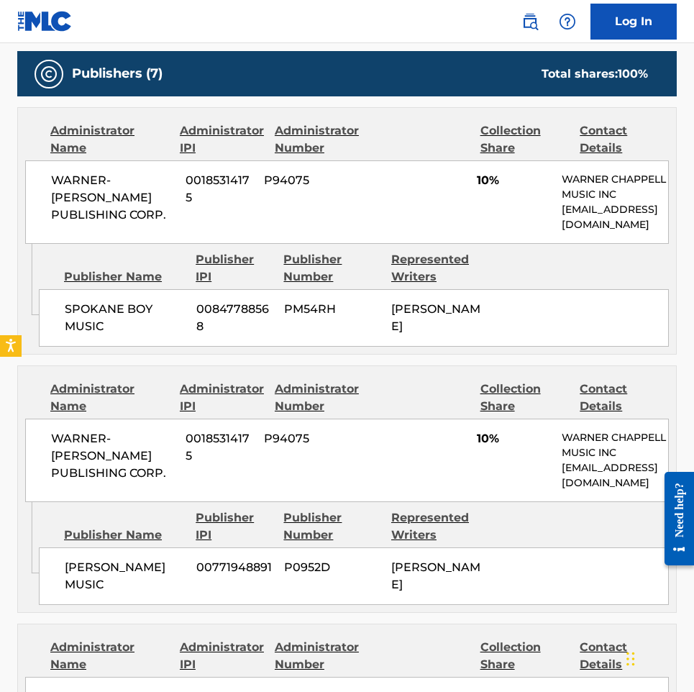
scroll to position [480, 0]
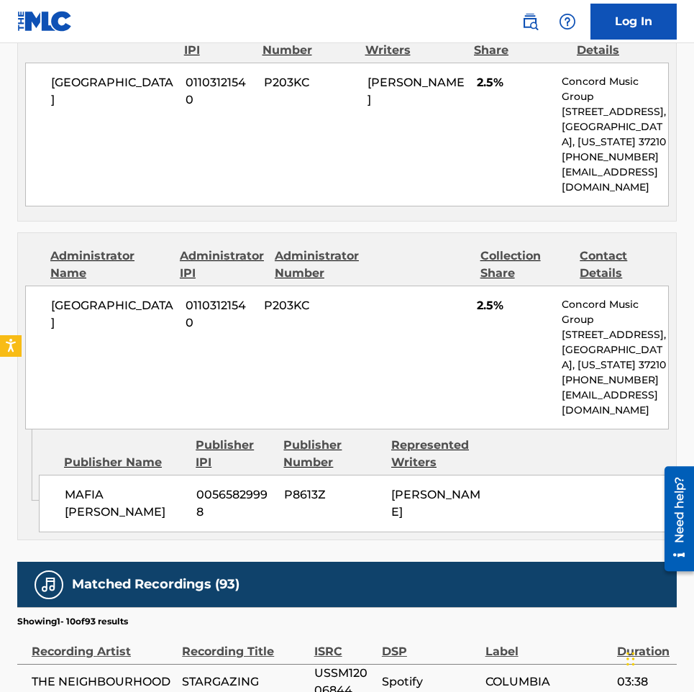
scroll to position [2302, 0]
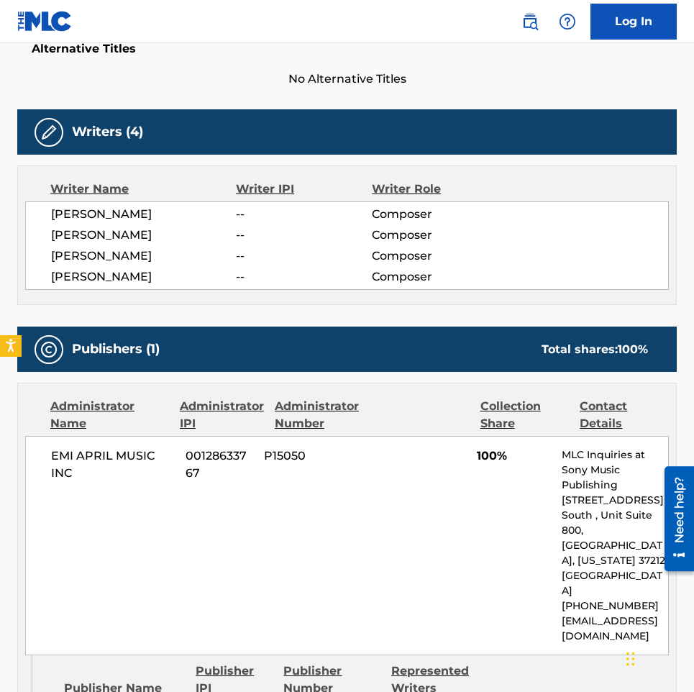
scroll to position [432, 0]
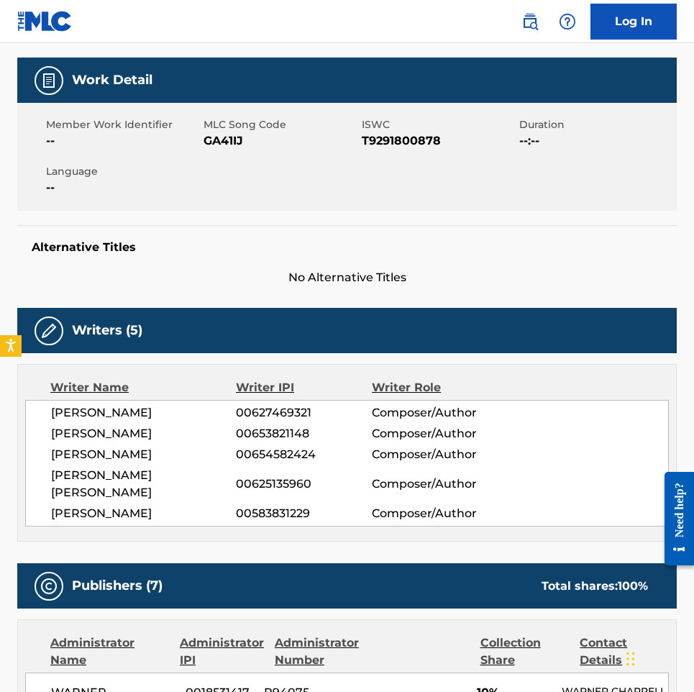
scroll to position [504, 0]
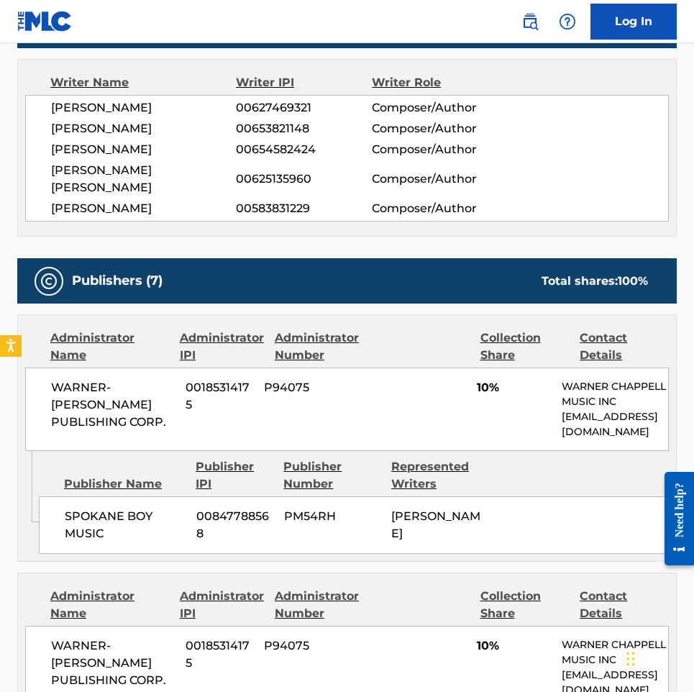
drag, startPoint x: 589, startPoint y: 529, endPoint x: 576, endPoint y: 510, distance: 23.2
drag, startPoint x: 576, startPoint y: 510, endPoint x: 527, endPoint y: 524, distance: 50.8
click at [525, 524] on div "SPOKANE BOY MUSIC 00847788568 PM54RH RYAN S LEWIS" at bounding box center [354, 525] width 630 height 58
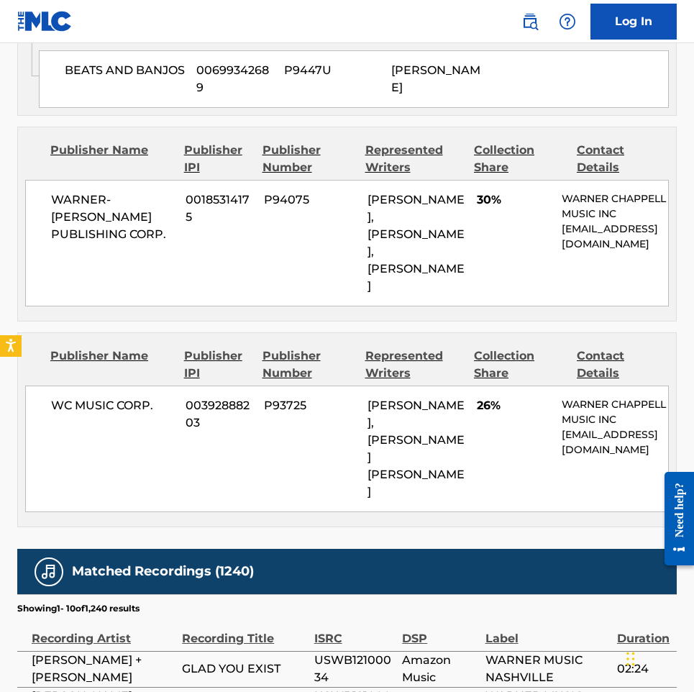
scroll to position [2086, 0]
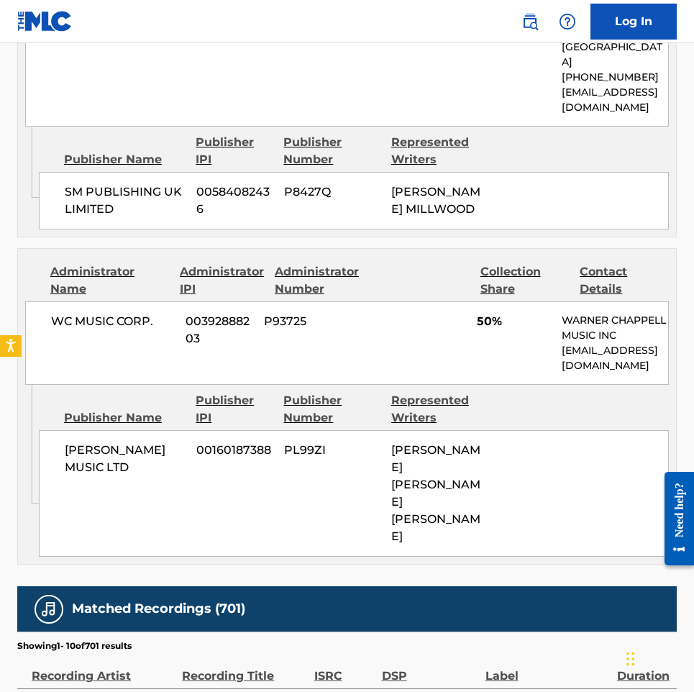
scroll to position [2086, 0]
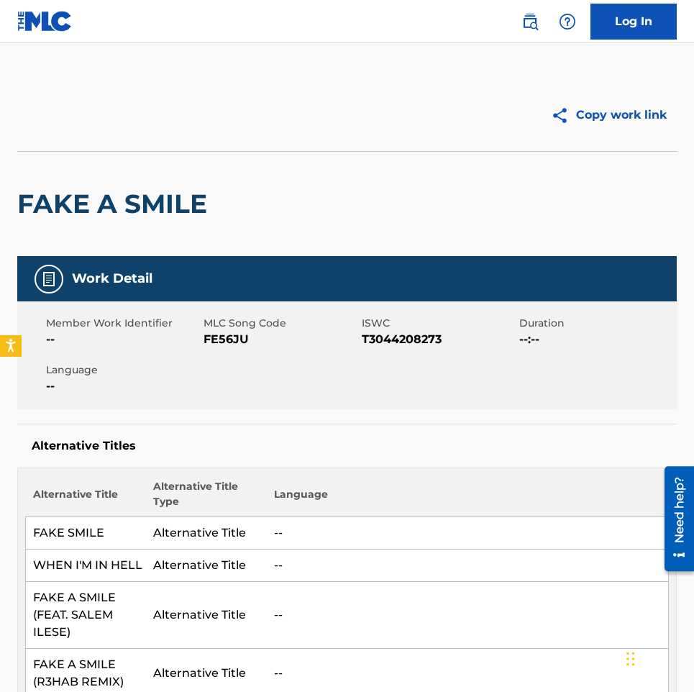
click at [455, 426] on div "Alternative Titles Alternative Title Alternative Title Type Language FAKE SMILE…" at bounding box center [347, 569] width 660 height 290
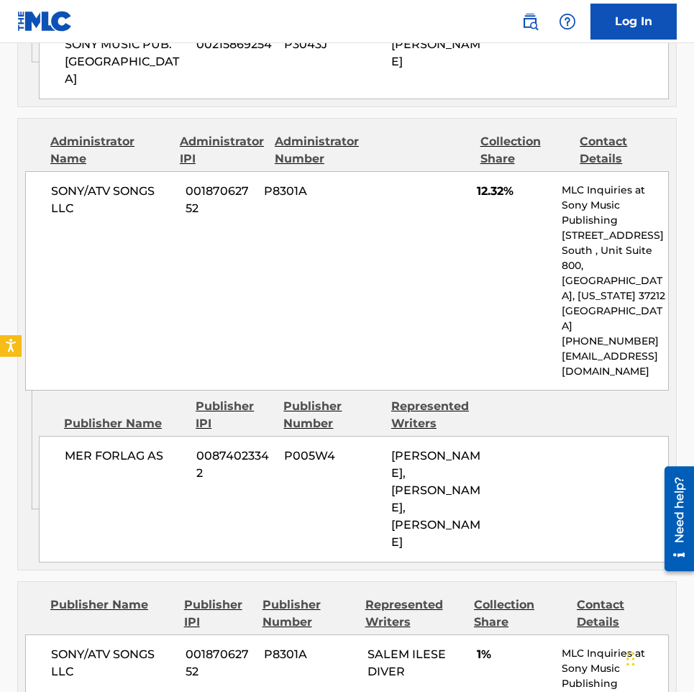
scroll to position [3458, 0]
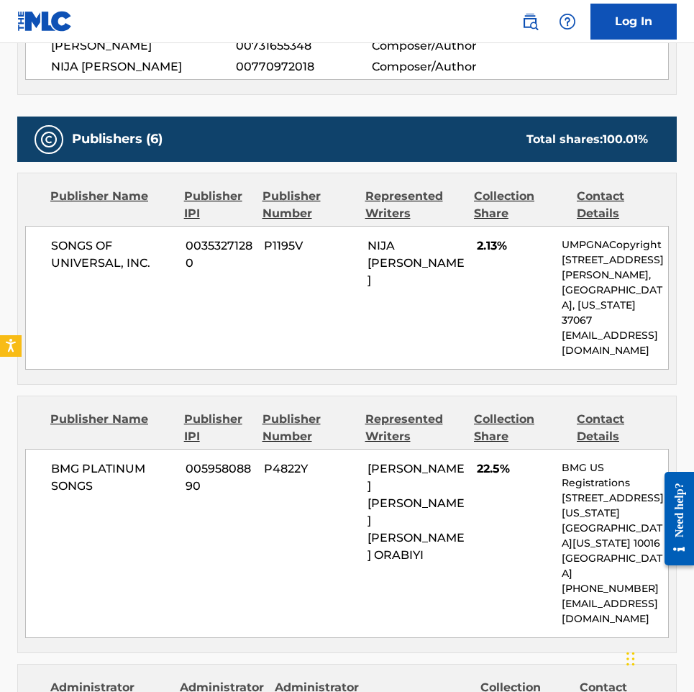
scroll to position [719, 0]
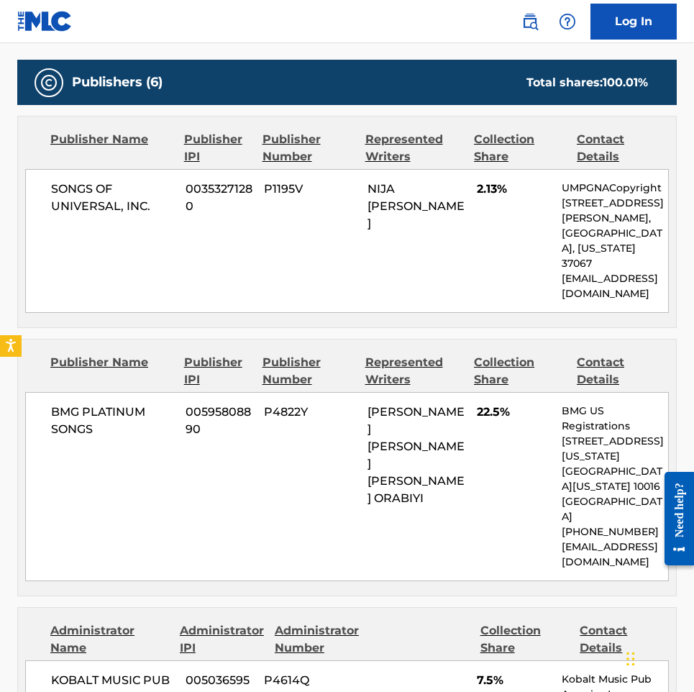
drag, startPoint x: 431, startPoint y: 206, endPoint x: 368, endPoint y: 166, distance: 74.7
click at [368, 181] on div "NIJA [PERSON_NAME]" at bounding box center [417, 207] width 99 height 52
copy span "NIJA [PERSON_NAME]"
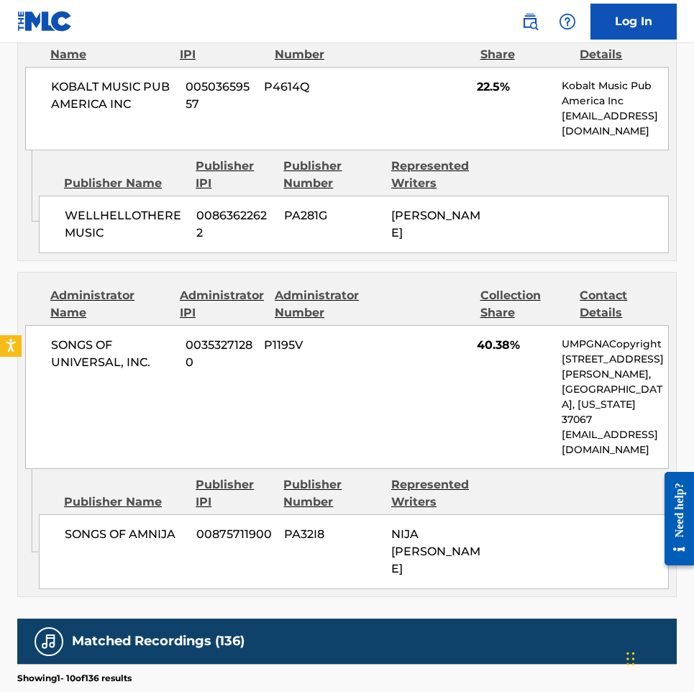
scroll to position [1870, 0]
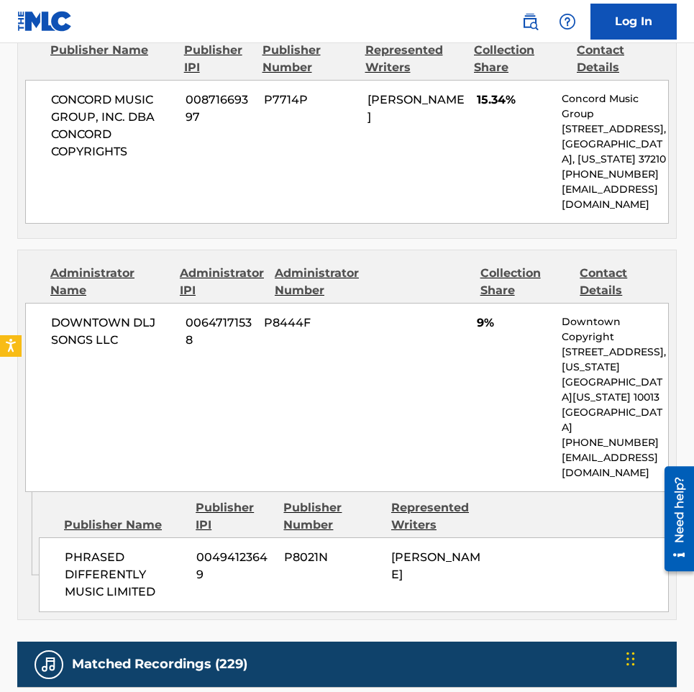
scroll to position [2518, 0]
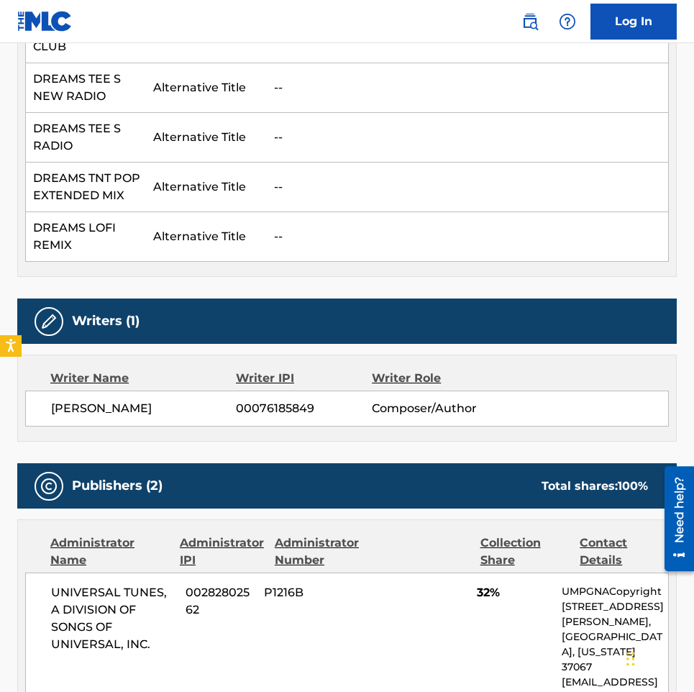
scroll to position [1223, 0]
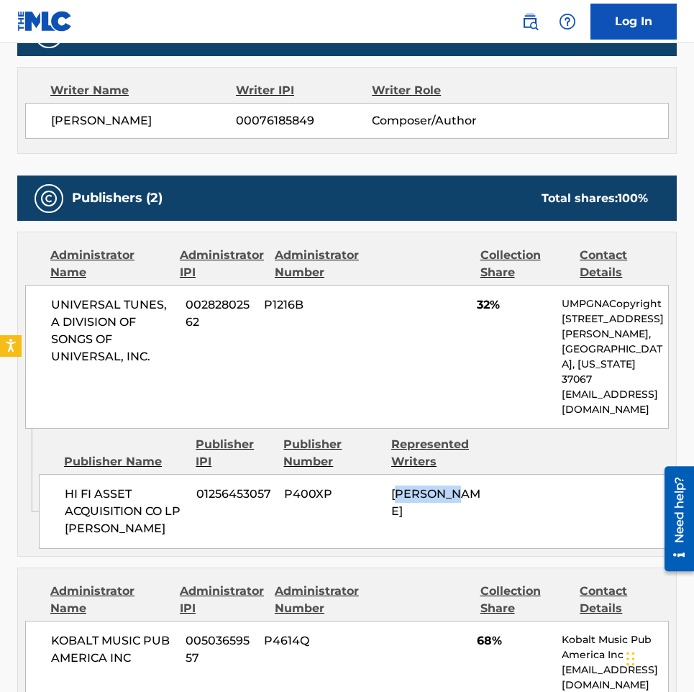
drag, startPoint x: 466, startPoint y: 454, endPoint x: 397, endPoint y: 442, distance: 70.0
click at [397, 474] on div "HI FI ASSET ACQUISITION CO LP STEVIE NICKS 01256453057 P400XP STEPHANIE LYNN NI…" at bounding box center [354, 511] width 630 height 75
drag, startPoint x: 393, startPoint y: 442, endPoint x: 483, endPoint y: 460, distance: 92.4
click at [483, 486] on div "STEPHANIE LYNN NICKS" at bounding box center [439, 503] width 96 height 35
copy span "STEPHANIE LYNN NICKS"
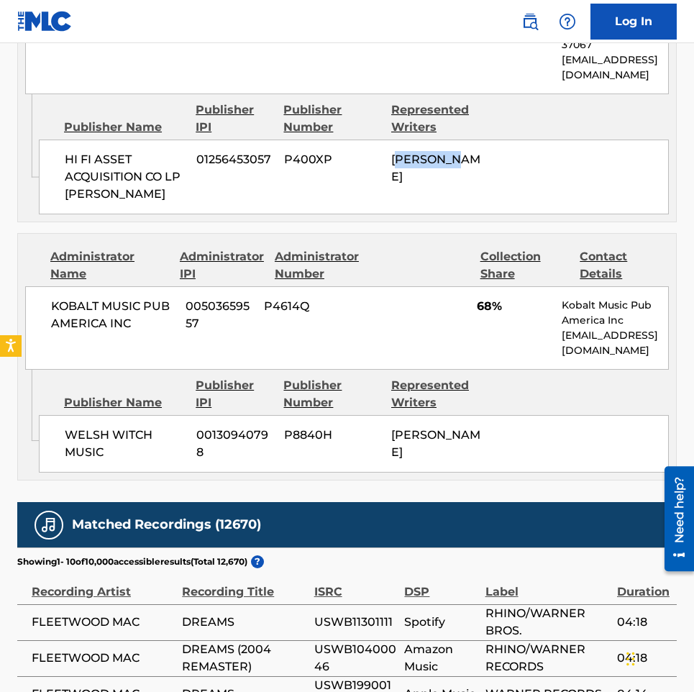
scroll to position [1583, 0]
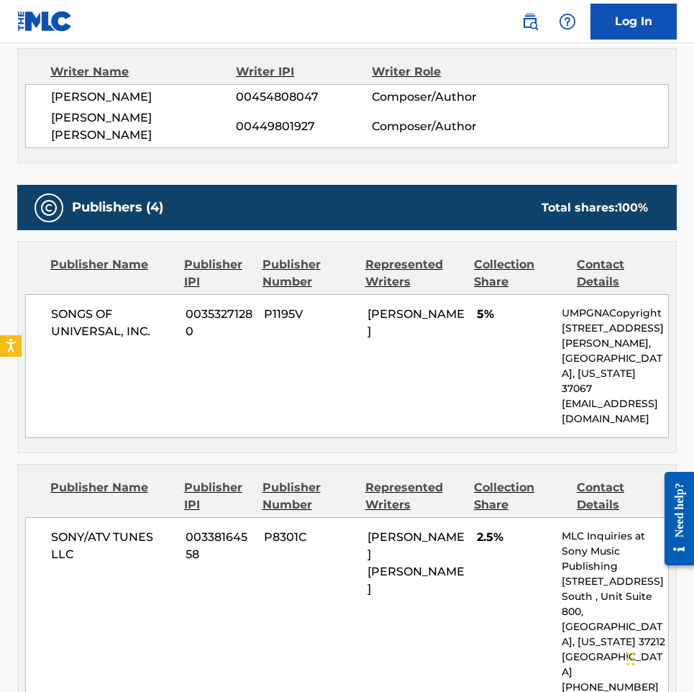
scroll to position [647, 0]
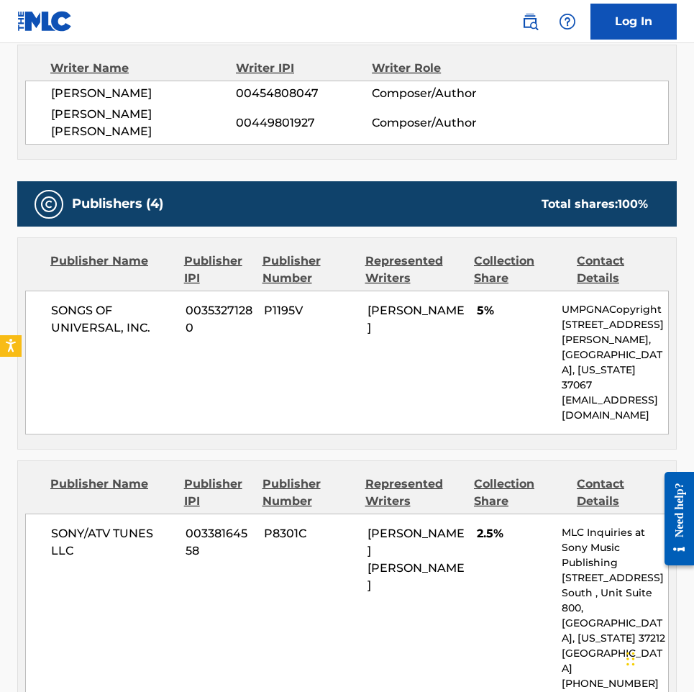
drag, startPoint x: 417, startPoint y: 314, endPoint x: 370, endPoint y: 297, distance: 48.9
click at [370, 302] on div "TAYLOR ALISON SWIFT" at bounding box center [417, 319] width 99 height 35
copy span "TAYLOR ALISON SWIFT"
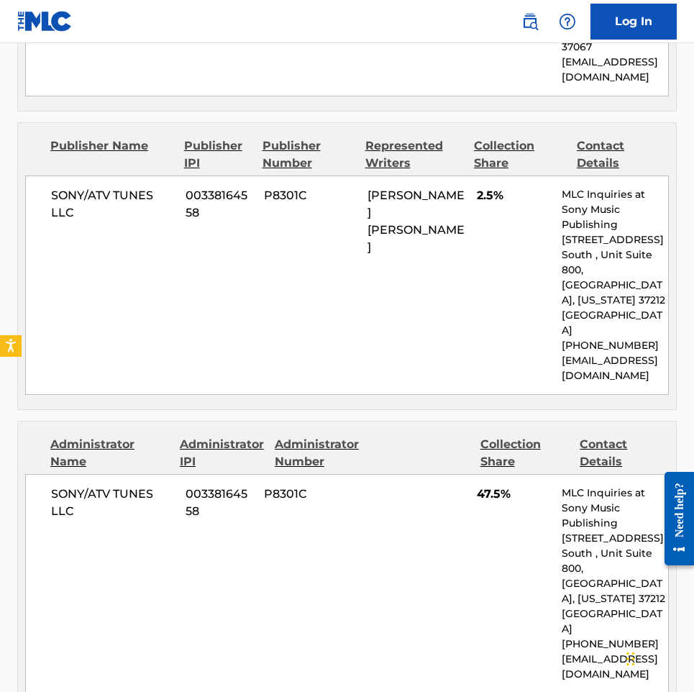
scroll to position [863, 0]
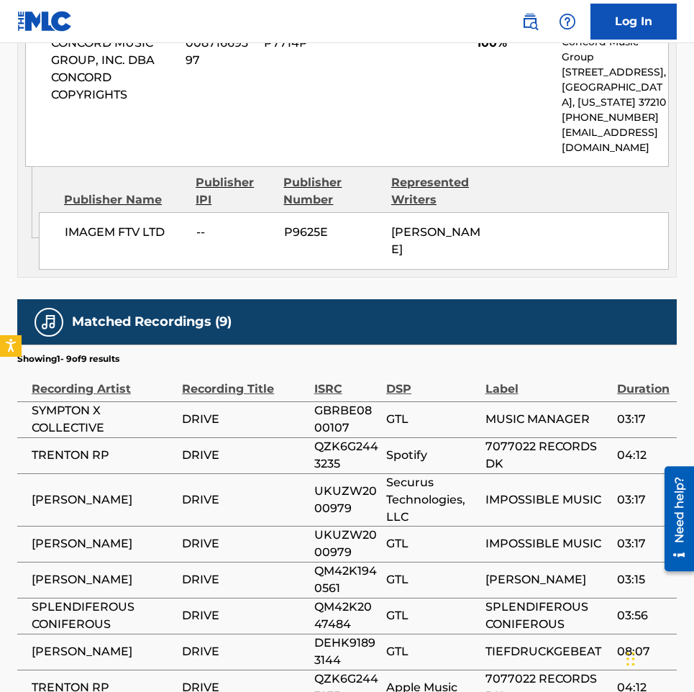
scroll to position [791, 0]
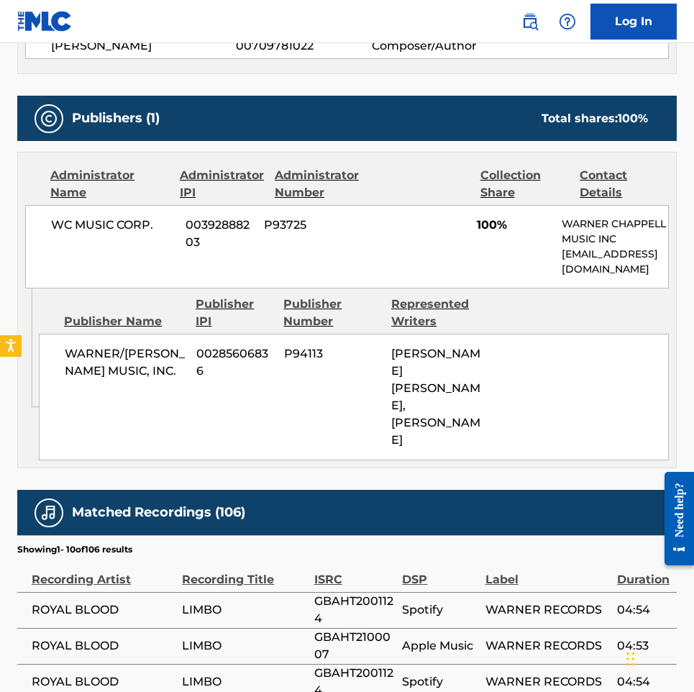
scroll to position [719, 0]
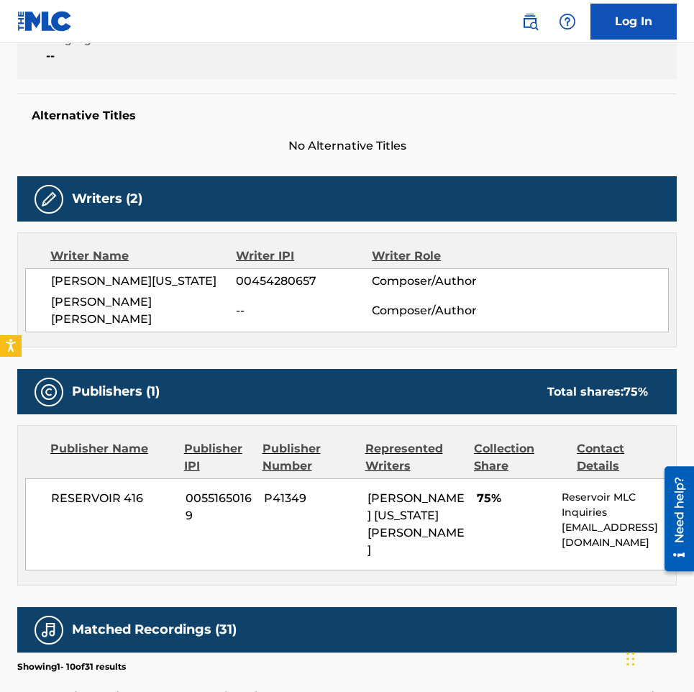
scroll to position [360, 0]
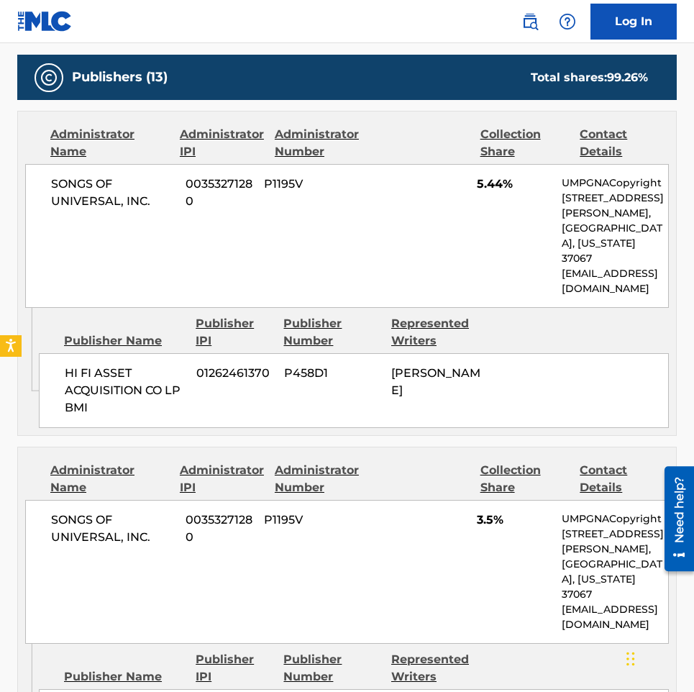
scroll to position [791, 0]
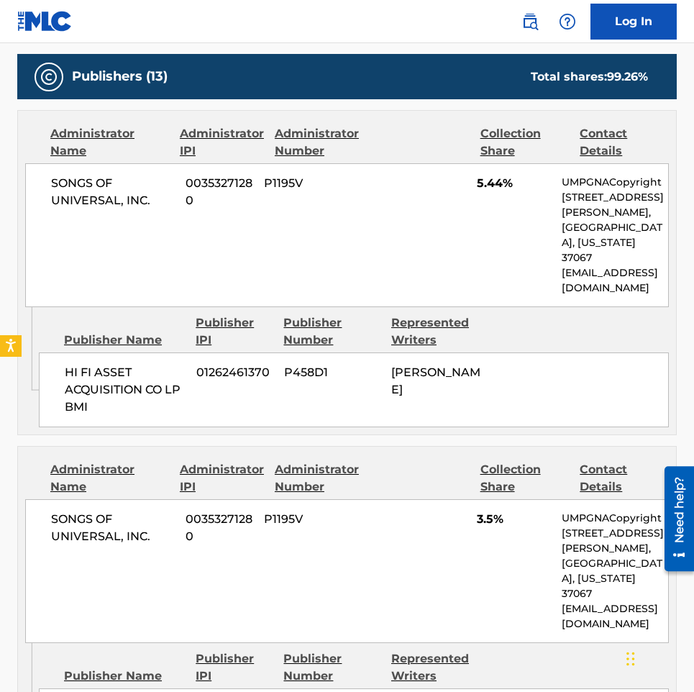
drag, startPoint x: 422, startPoint y: 354, endPoint x: 379, endPoint y: 340, distance: 45.3
click at [379, 353] on div "HI FI ASSET ACQUISITION CO LP BMI 01262461370 P458D1 ROSS JACOB GOLAN" at bounding box center [354, 390] width 630 height 75
copy div "ROSS JACOB GOLAN"
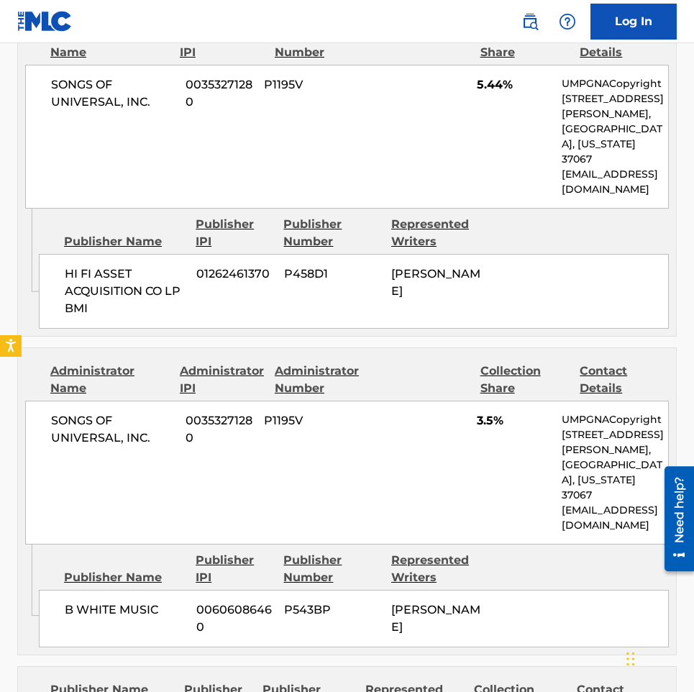
scroll to position [1079, 0]
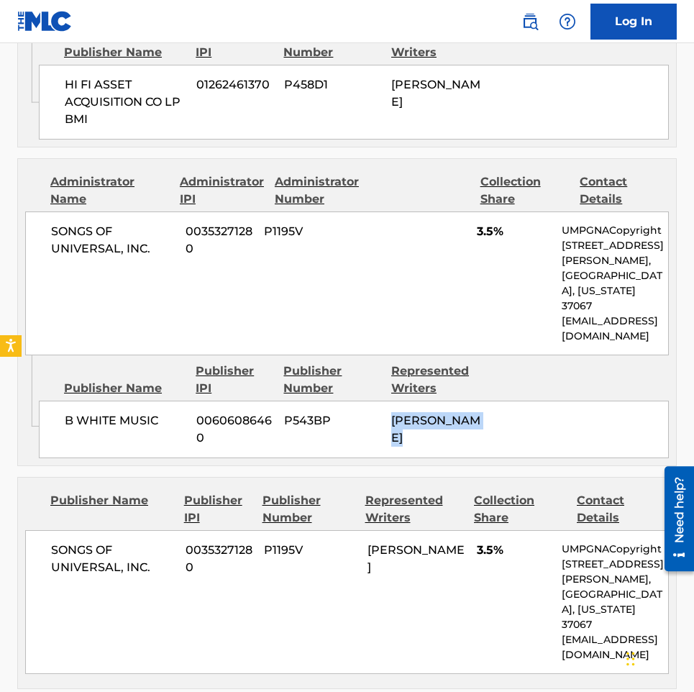
drag, startPoint x: 465, startPoint y: 401, endPoint x: 360, endPoint y: 370, distance: 110.2
click at [360, 401] on div "B WHITE MUSIC 00606086460 P543BP BRANDON WHITE" at bounding box center [354, 430] width 630 height 58
copy div "BRANDON WHITE"
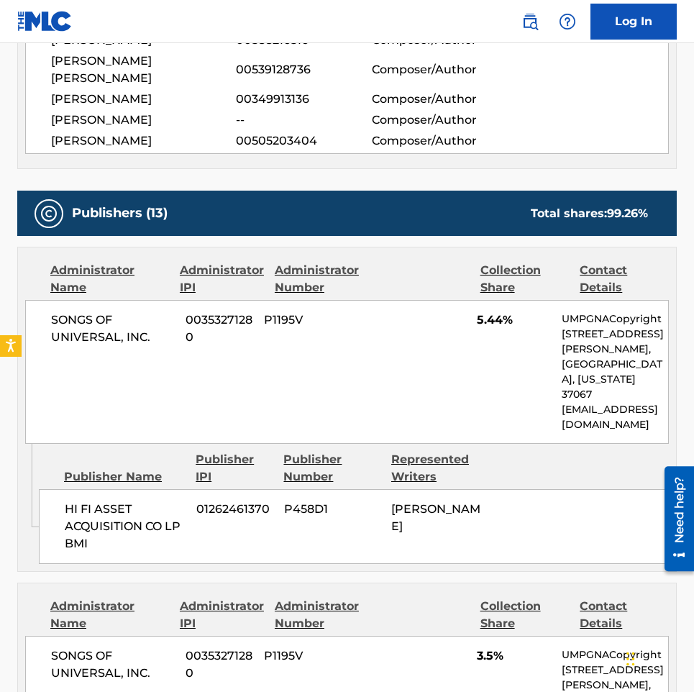
scroll to position [576, 0]
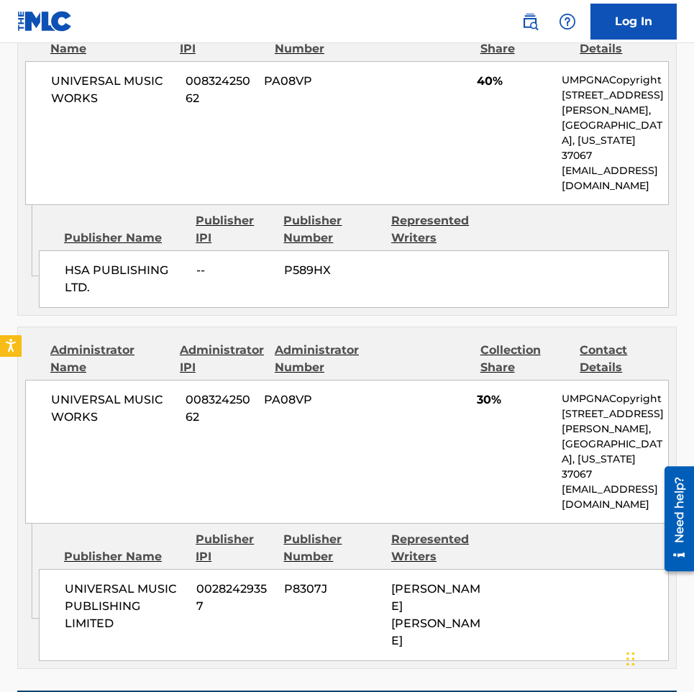
scroll to position [1511, 0]
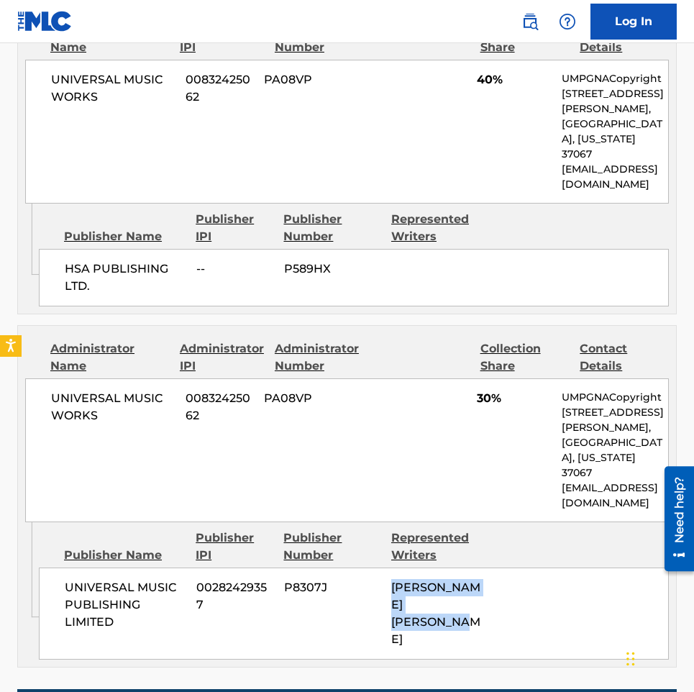
drag, startPoint x: 482, startPoint y: 491, endPoint x: 388, endPoint y: 444, distance: 105.5
click at [388, 568] on div "UNIVERSAL MUSIC PUBLISHING LIMITED 00282429357 P8307J THOMAS EDWARD PERCY HULL" at bounding box center [354, 614] width 630 height 92
copy span "THOMAS EDWARD PERCY HULL"
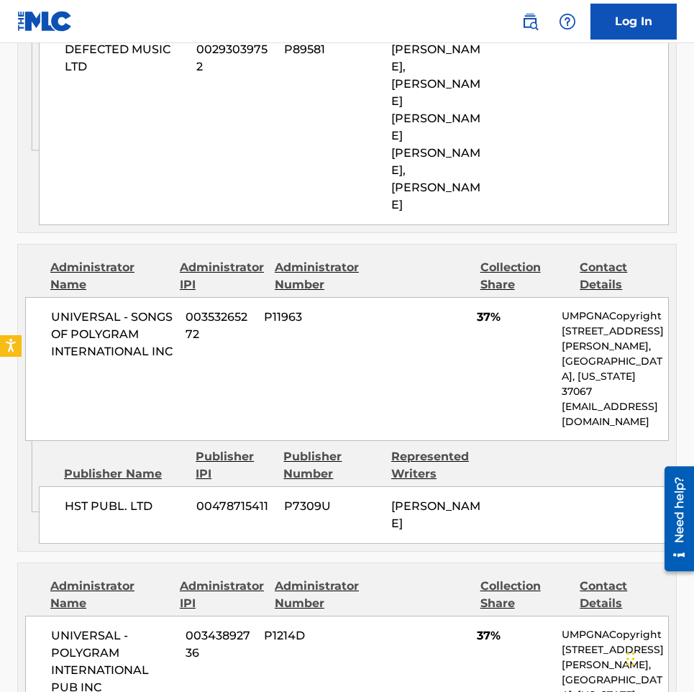
scroll to position [1367, 0]
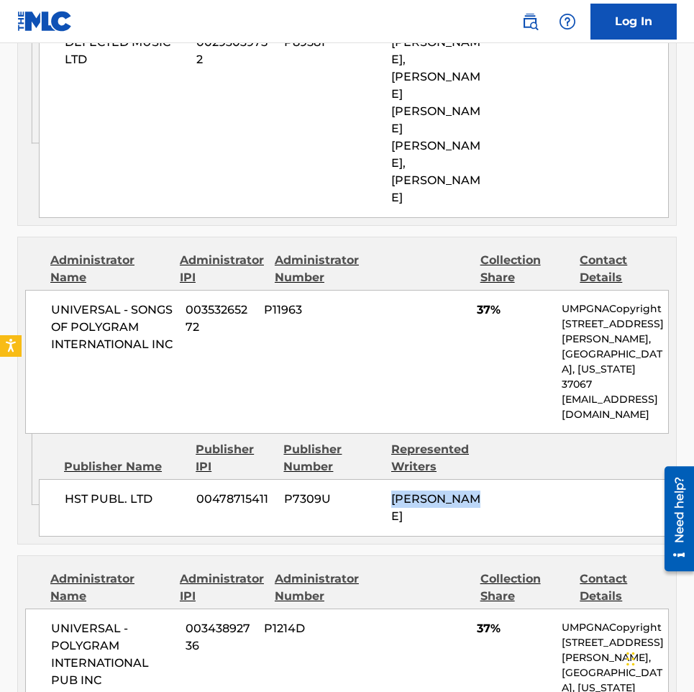
drag, startPoint x: 499, startPoint y: 424, endPoint x: 389, endPoint y: 431, distance: 109.5
click at [389, 479] on div "HST PUBL. LTD 00478715411 P7309U [PERSON_NAME]" at bounding box center [354, 508] width 630 height 58
copy span "[PERSON_NAME]"
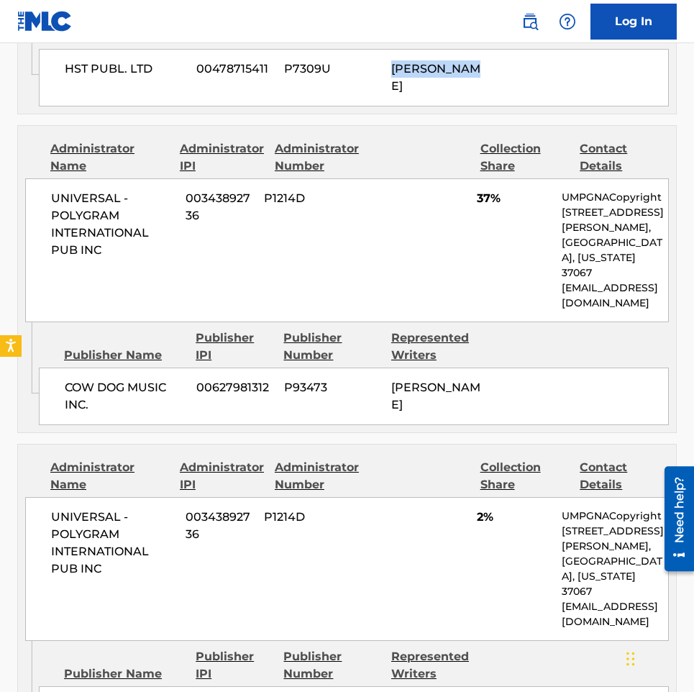
scroll to position [1799, 0]
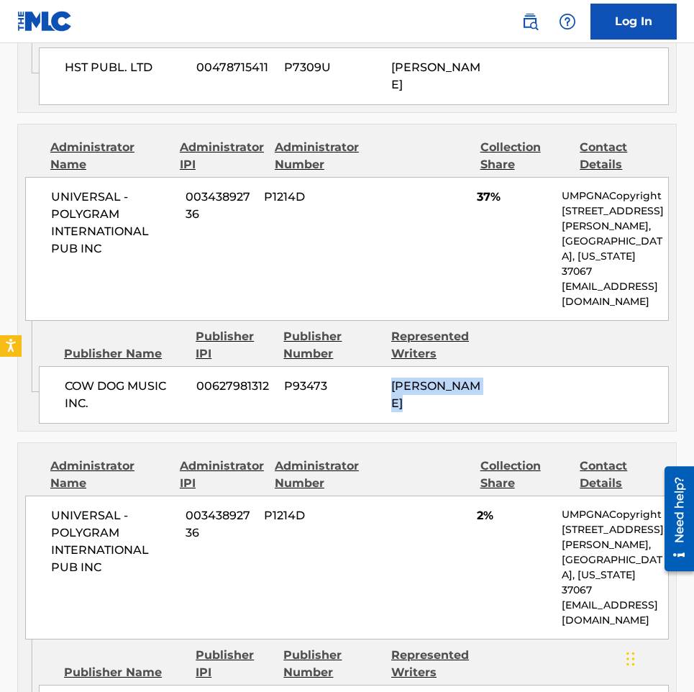
drag, startPoint x: 484, startPoint y: 288, endPoint x: 381, endPoint y: 281, distance: 103.1
click at [381, 366] on div "COW DOG MUSIC INC. 00627981312 P93473 [PERSON_NAME]" at bounding box center [354, 395] width 630 height 58
copy div "[PERSON_NAME]"
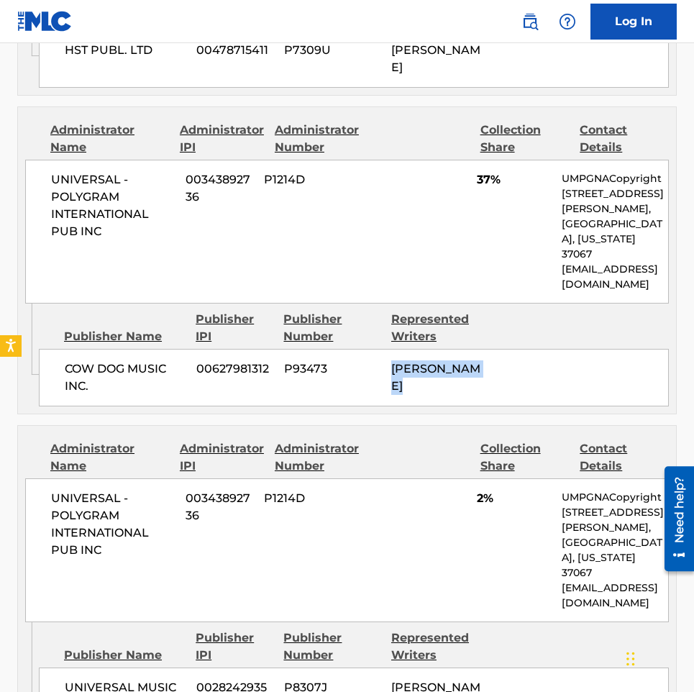
drag, startPoint x: 489, startPoint y: 607, endPoint x: 381, endPoint y: 581, distance: 111.8
click at [381, 668] on div "UNIVERSAL MUSIC PUBLISHING LIMITED 00282429357 P8307J NICHOLAS GEORGE LITTLEMORE" at bounding box center [354, 705] width 630 height 75
copy div "NICHOLAS GEORGE LITTLEMORE"
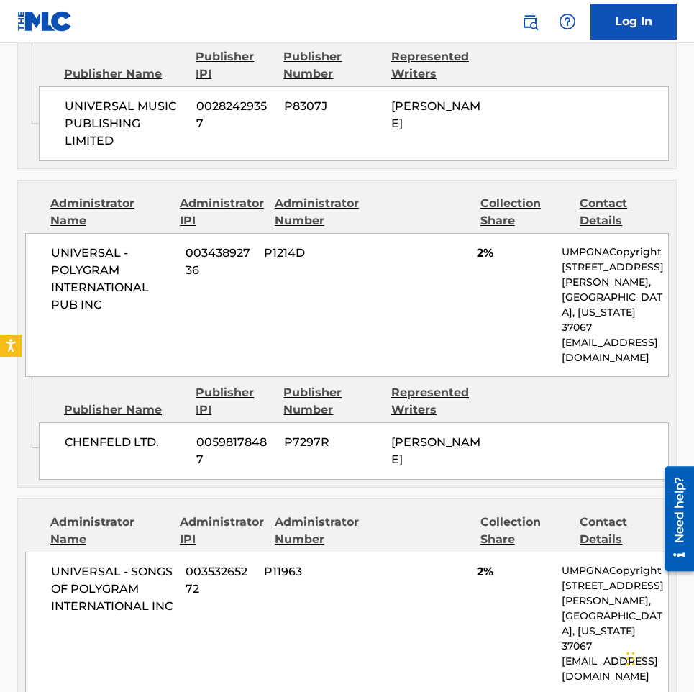
scroll to position [2463, 0]
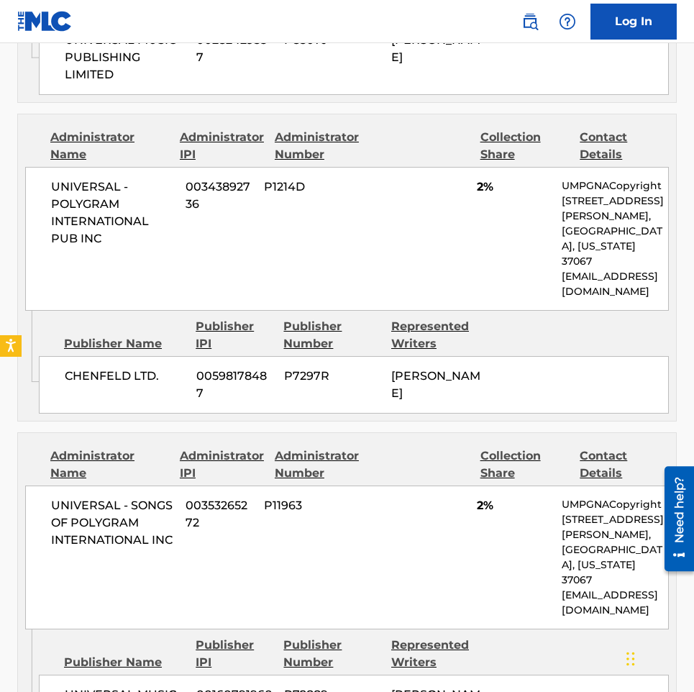
drag, startPoint x: 461, startPoint y: 260, endPoint x: 376, endPoint y: 242, distance: 87.5
click at [376, 356] on div "CHENFELD LTD. 00598178487 P7297R PETER BRUCE MAYES" at bounding box center [354, 385] width 630 height 58
copy div "PETER BRUCE MAYES"
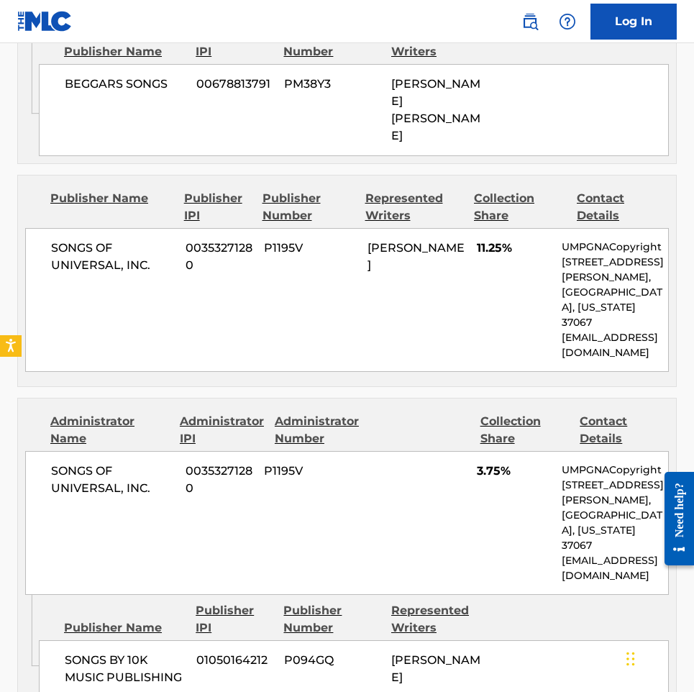
scroll to position [1151, 0]
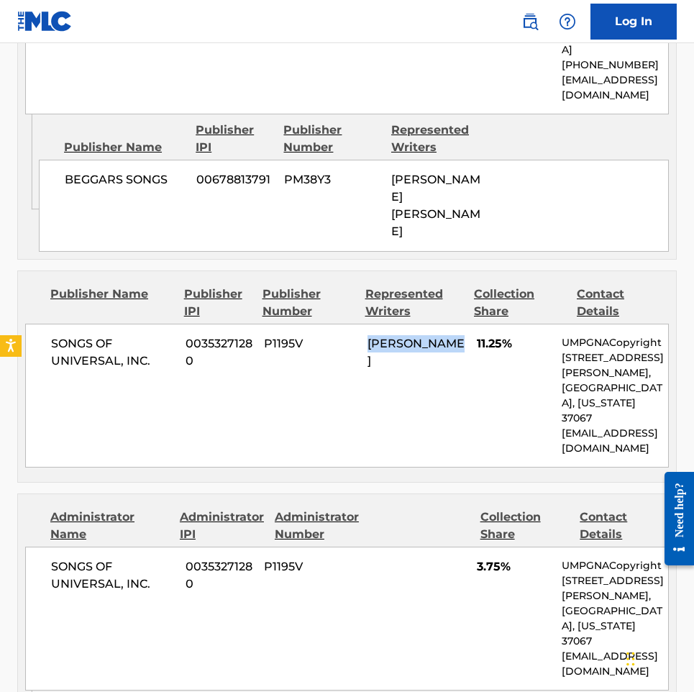
drag, startPoint x: 460, startPoint y: 227, endPoint x: 367, endPoint y: 224, distance: 93.6
click at [368, 335] on div "MICHAEL OLMO" at bounding box center [417, 352] width 99 height 35
copy span "MICHAEL OLMO"
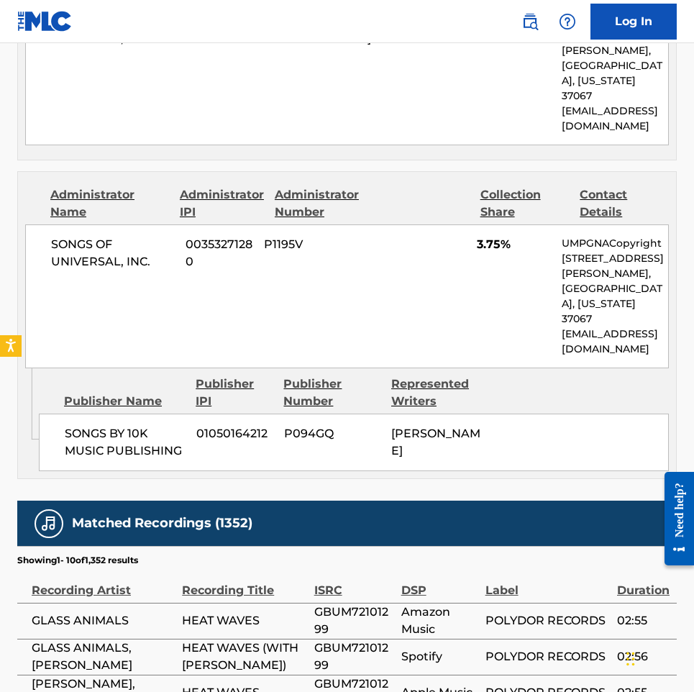
scroll to position [1511, 0]
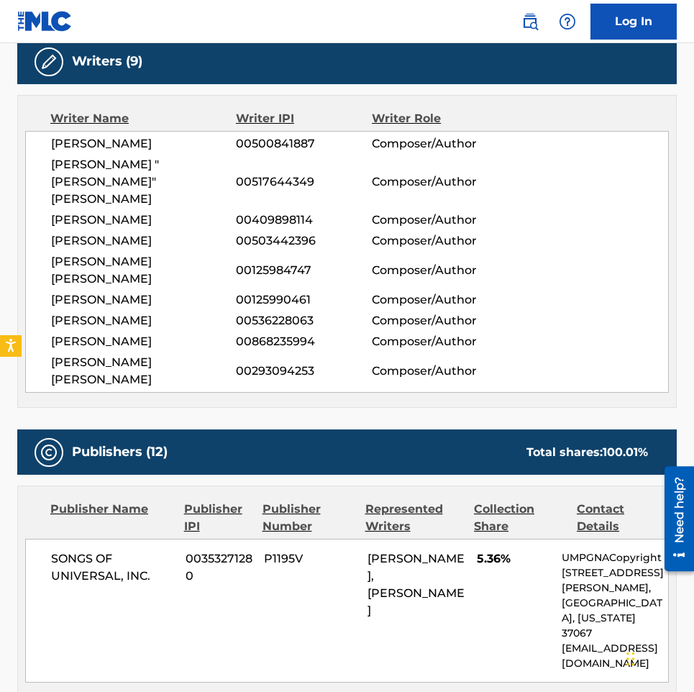
scroll to position [719, 0]
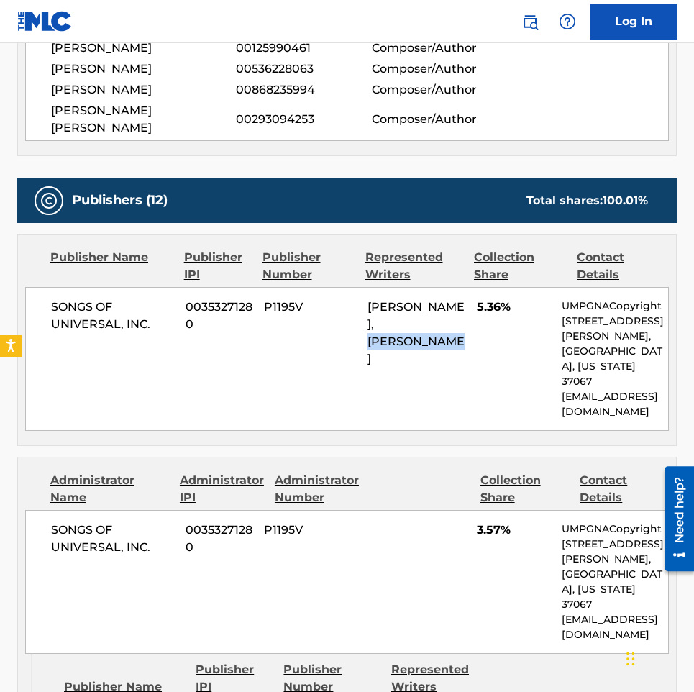
drag, startPoint x: 462, startPoint y: 260, endPoint x: 367, endPoint y: 249, distance: 95.7
click at [368, 299] on div "BENNY BLANCO, BLAKE SLATKIN" at bounding box center [417, 333] width 99 height 69
drag, startPoint x: 368, startPoint y: 240, endPoint x: 461, endPoint y: 235, distance: 93.6
click at [461, 300] on span "BENNY BLANCO, BLAKE SLATKIN" at bounding box center [416, 332] width 97 height 65
copy span "BENNY BLANCO"
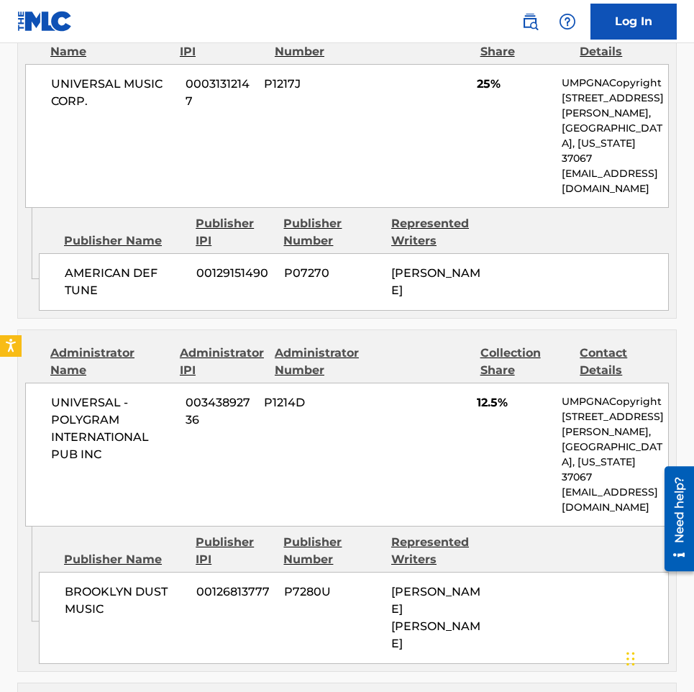
scroll to position [2158, 0]
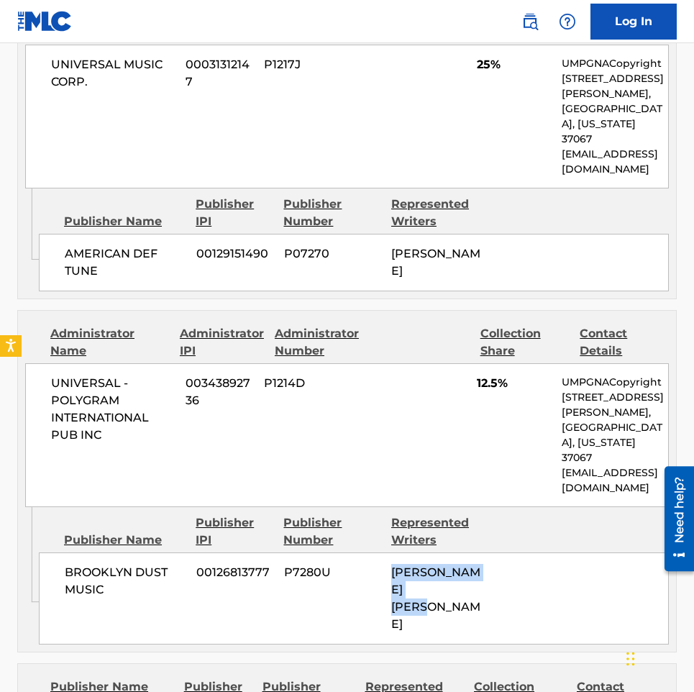
drag, startPoint x: 457, startPoint y: 424, endPoint x: 382, endPoint y: 404, distance: 77.5
click at [382, 553] on div "BROOKLYN DUST MUSIC 00126813777 P7280U ADAM KEEFE HOROVITZ" at bounding box center [354, 599] width 630 height 92
copy div "ADAM KEEFE HOROVITZ"
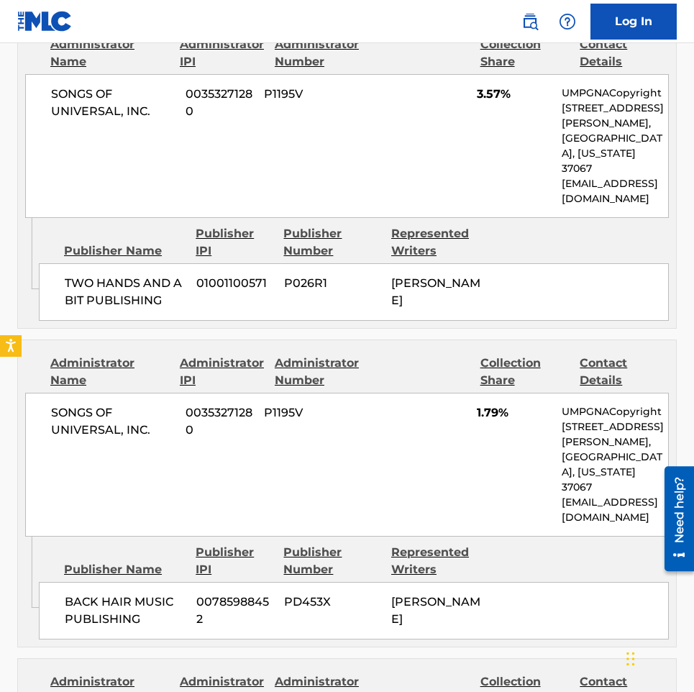
scroll to position [1151, 0]
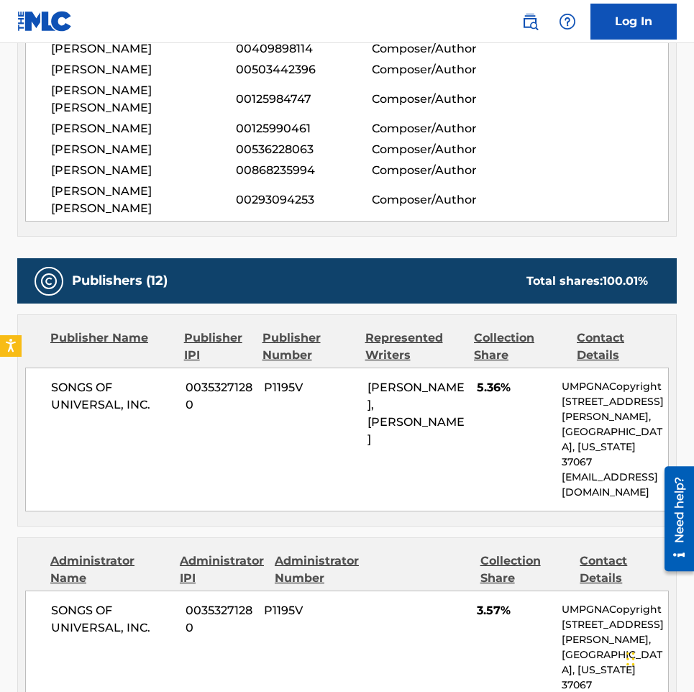
scroll to position [791, 0]
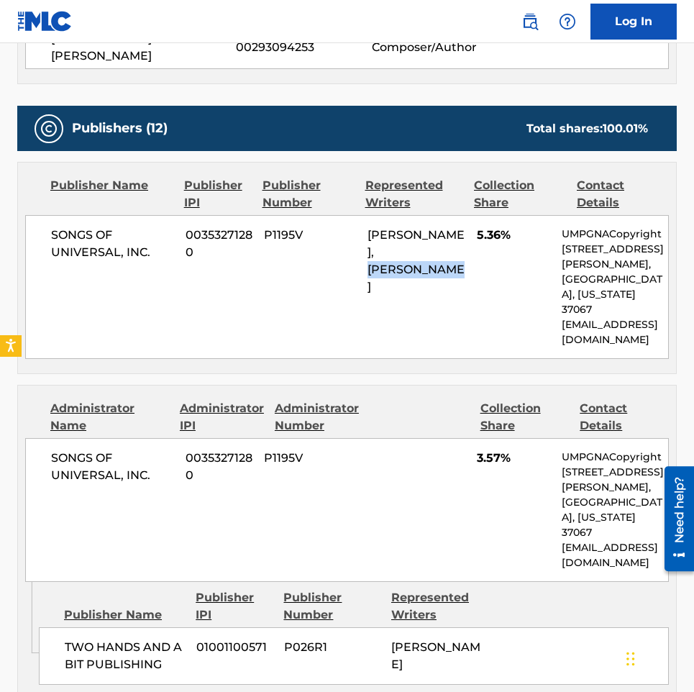
drag, startPoint x: 463, startPoint y: 186, endPoint x: 360, endPoint y: 186, distance: 102.9
click at [360, 215] on div "SONGS OF UNIVERSAL, INC. 00353271280 P1195V [PERSON_NAME], [PERSON_NAME] 5.36% …" at bounding box center [347, 287] width 644 height 144
drag, startPoint x: 370, startPoint y: 166, endPoint x: 461, endPoint y: 159, distance: 90.9
click at [461, 228] on span "[PERSON_NAME], [PERSON_NAME]" at bounding box center [416, 260] width 97 height 65
copy span "[PERSON_NAME]"
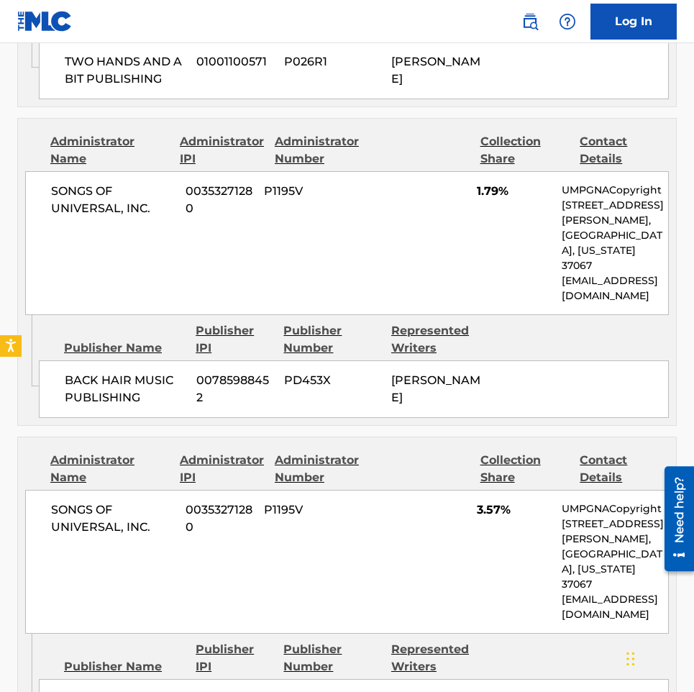
scroll to position [1079, 0]
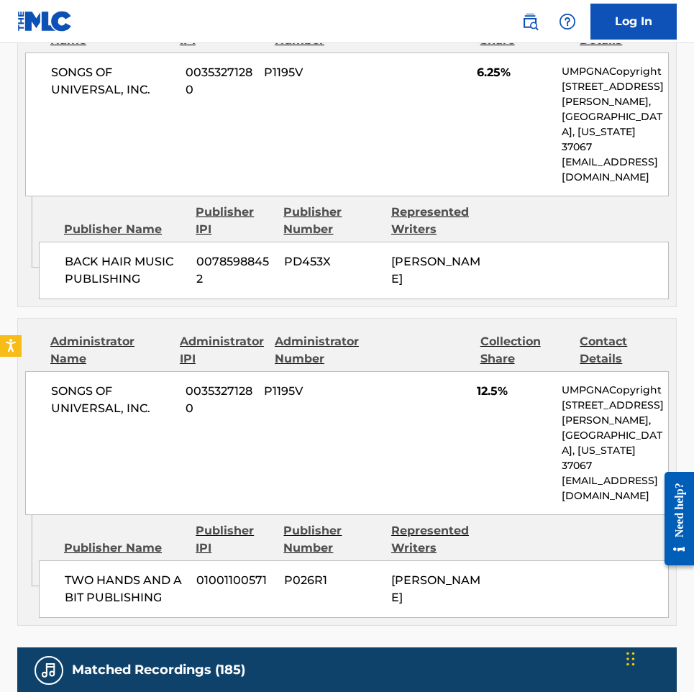
scroll to position [2662, 0]
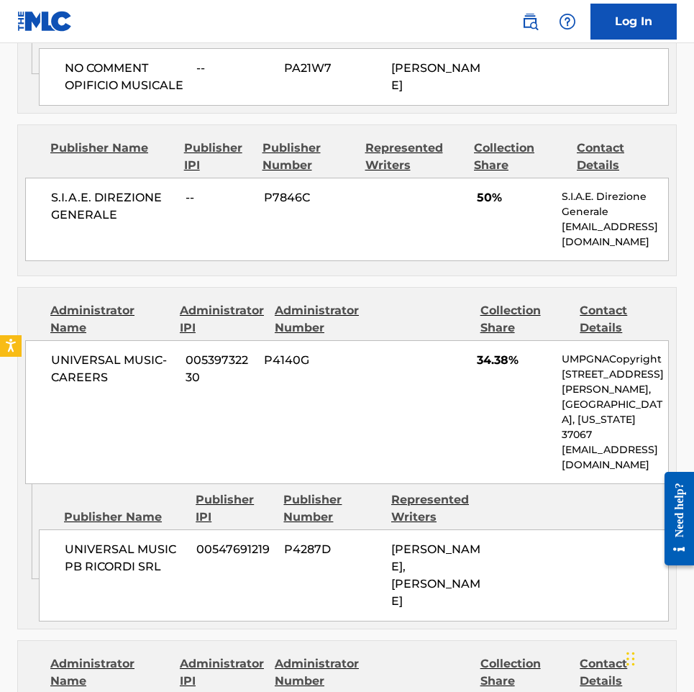
scroll to position [1007, 0]
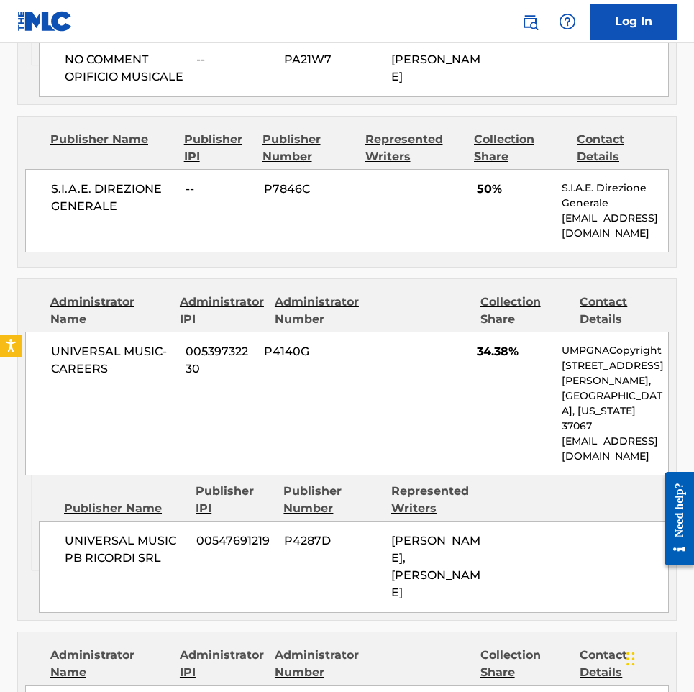
drag, startPoint x: 476, startPoint y: 540, endPoint x: 389, endPoint y: 480, distance: 105.0
click at [389, 521] on div "UNIVERSAL MUSIC PB RICORDI SRL 00547691219 P4287D DAVIDE PETRELLA, STEFANO TOGN…" at bounding box center [354, 567] width 630 height 92
copy span "DAVIDE PETRELLA, STEFANO TOGNINI"
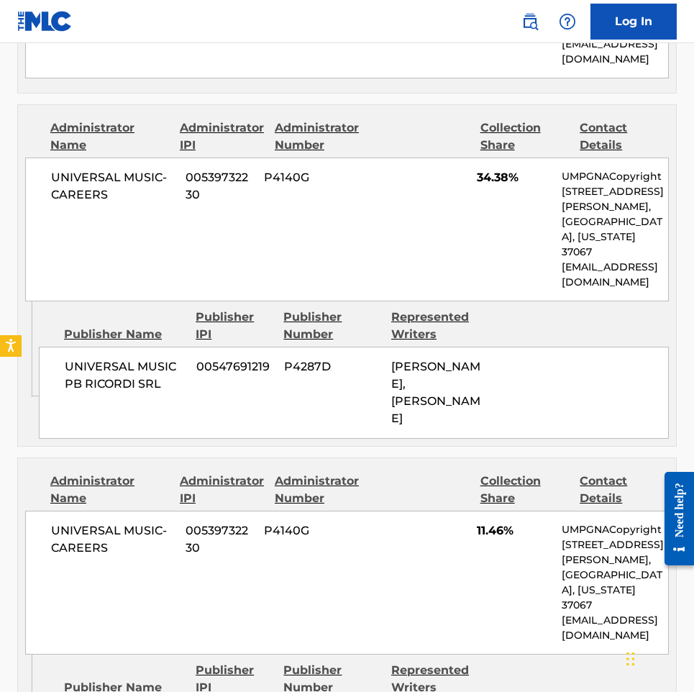
scroll to position [1367, 0]
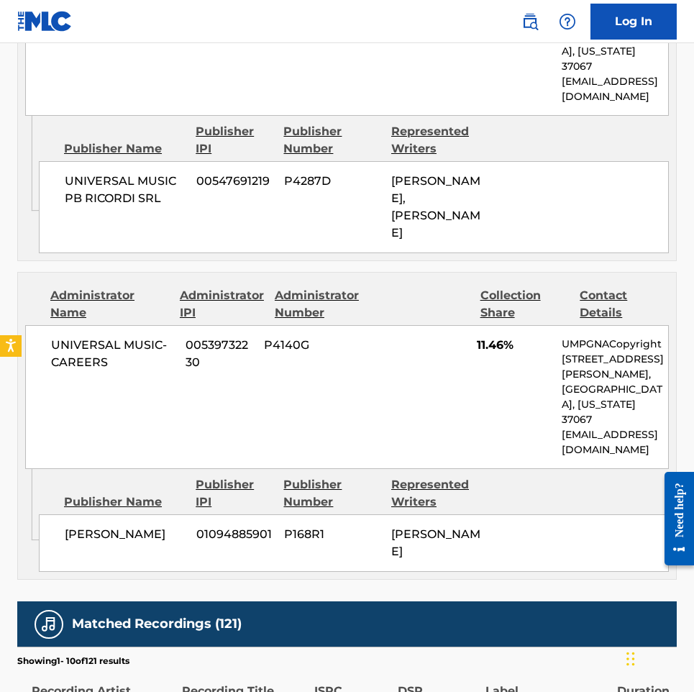
drag, startPoint x: 427, startPoint y: 478, endPoint x: 384, endPoint y: 468, distance: 43.8
click at [384, 514] on div "DIANA SRL 01094885901 P168R1 STEFANO TOGNINI" at bounding box center [354, 543] width 630 height 58
copy div "STEFANO TOGNINI"
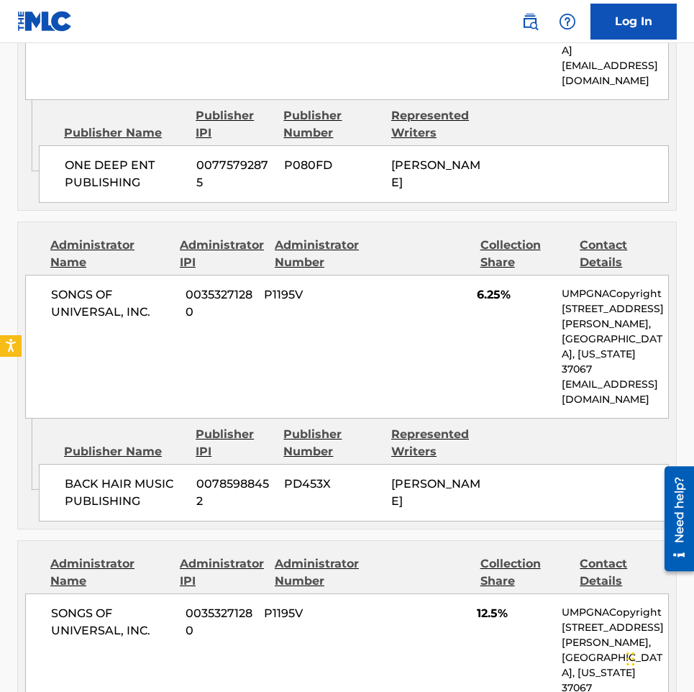
scroll to position [935, 0]
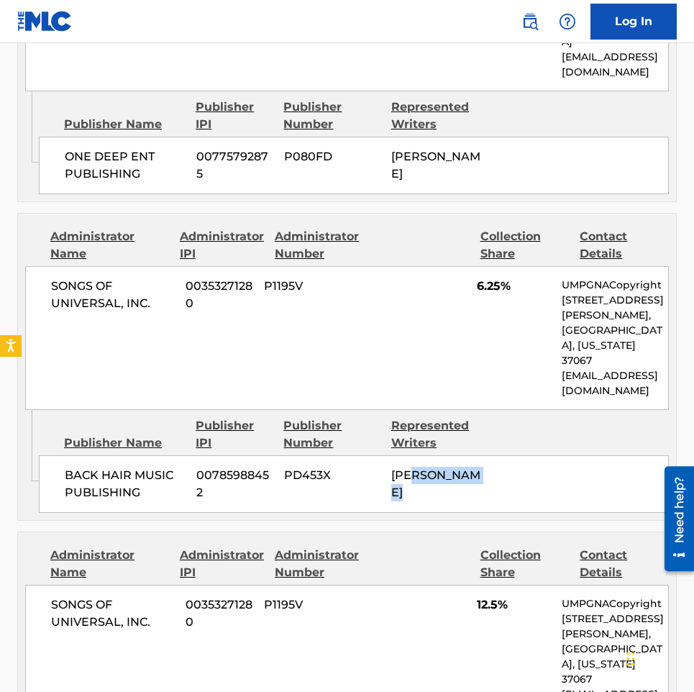
drag, startPoint x: 491, startPoint y: 394, endPoint x: 414, endPoint y: 393, distance: 77.7
click at [414, 455] on div "BACK HAIR MUSIC PUBLISHING 00785988452 PD453X BLAKE SLATKIN" at bounding box center [354, 484] width 630 height 58
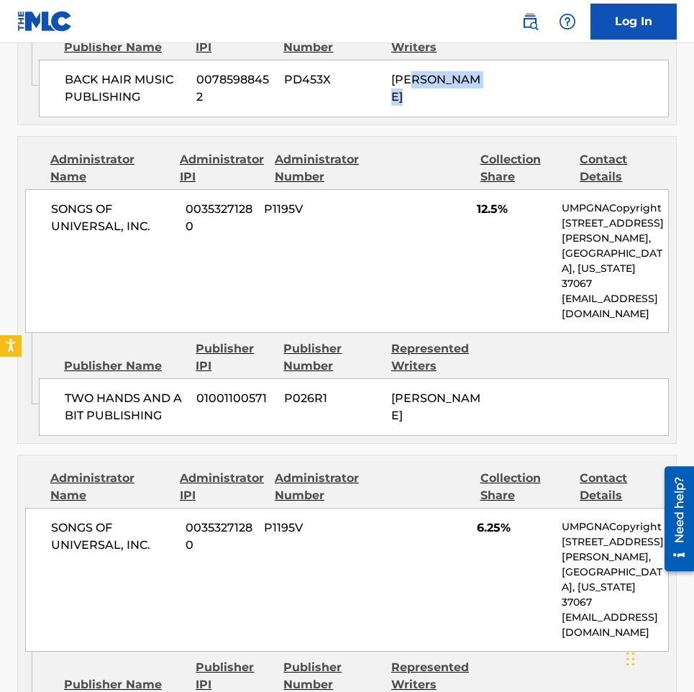
scroll to position [1511, 0]
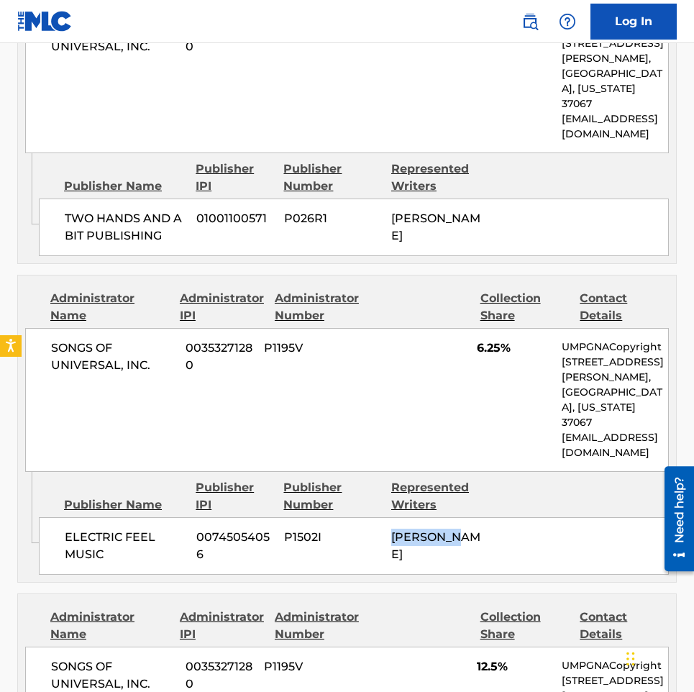
drag, startPoint x: 483, startPoint y: 425, endPoint x: 393, endPoint y: 412, distance: 91.0
click at [393, 517] on div "ELECTRIC FEEL MUSIC 00745054056 P1502I OMER FEDI" at bounding box center [354, 546] width 630 height 58
copy span "OMER FEDI"
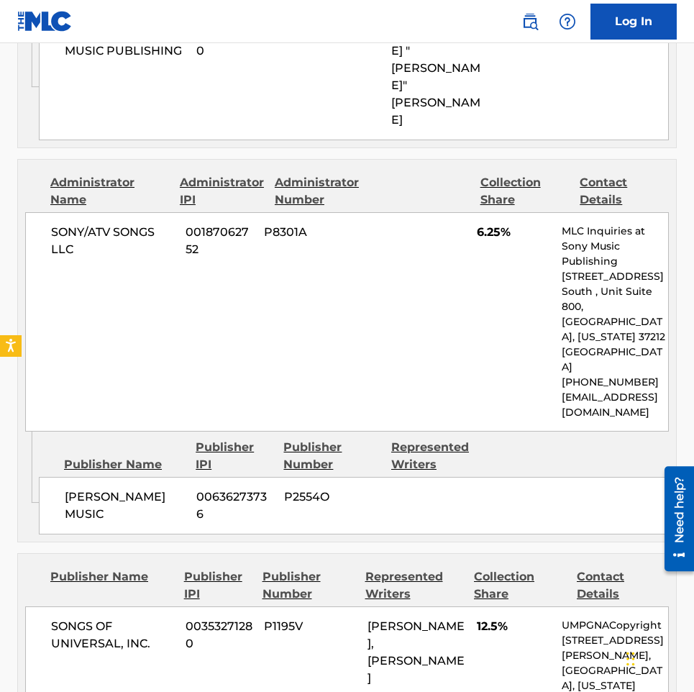
scroll to position [2806, 0]
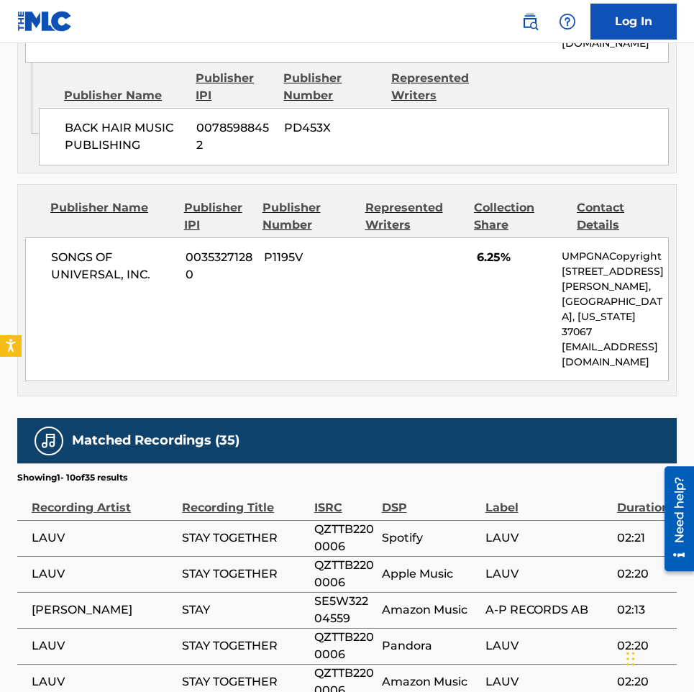
scroll to position [2806, 0]
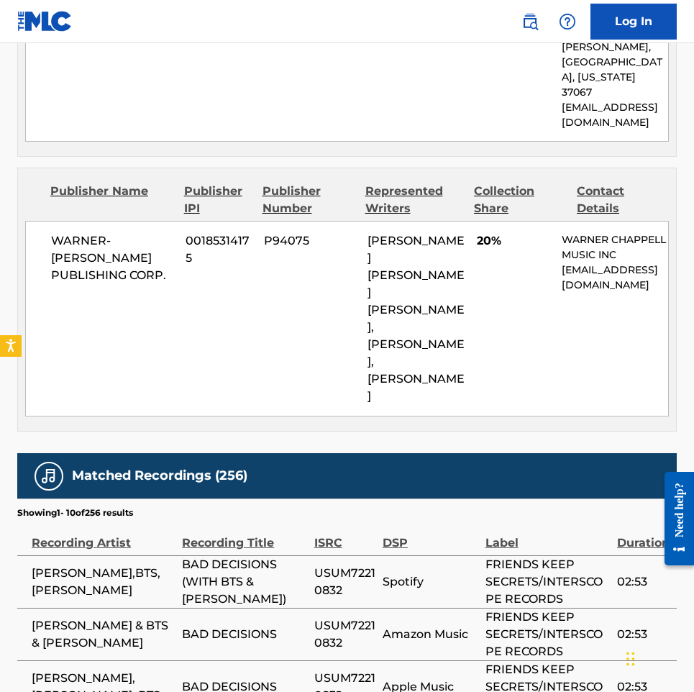
scroll to position [2806, 0]
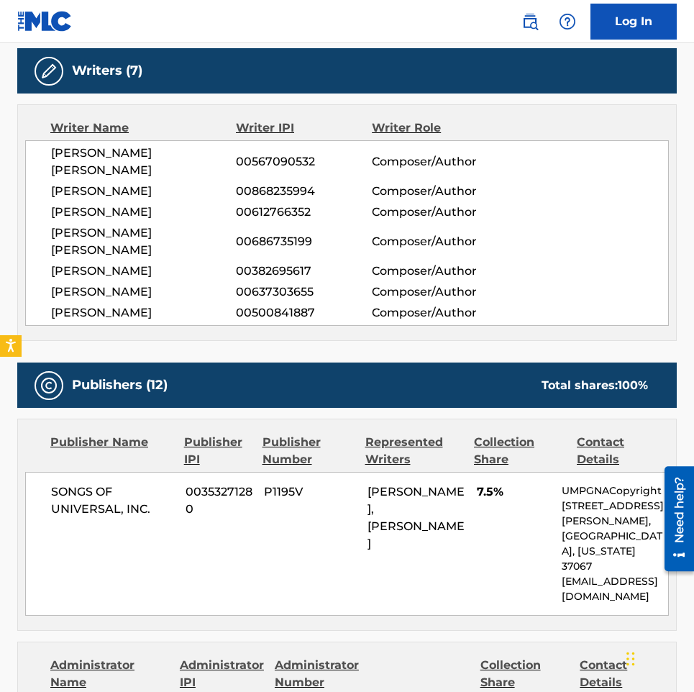
scroll to position [1439, 0]
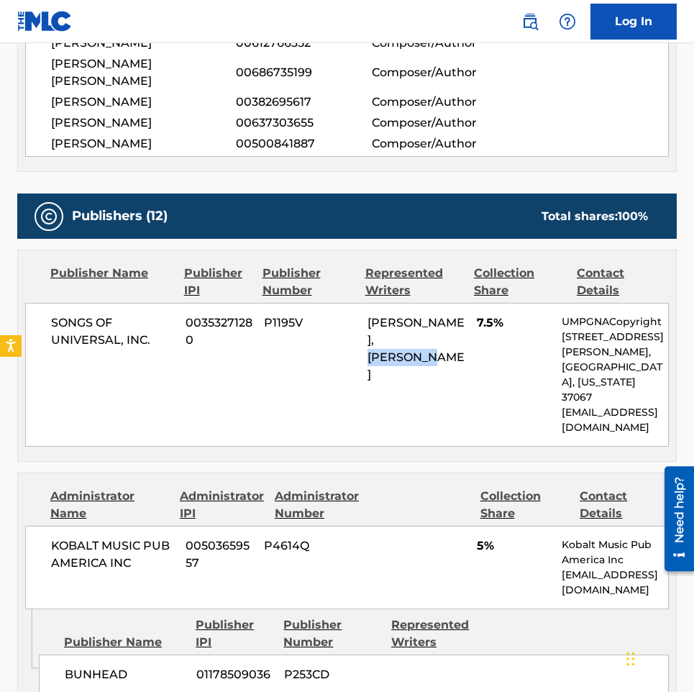
drag, startPoint x: 443, startPoint y: 307, endPoint x: 363, endPoint y: 303, distance: 80.7
click at [363, 303] on div "SONGS OF UNIVERSAL, INC. 00353271280 P1195V [PERSON_NAME], [PERSON_NAME] 7.5% U…" at bounding box center [347, 375] width 644 height 144
copy span "[PERSON_NAME]"
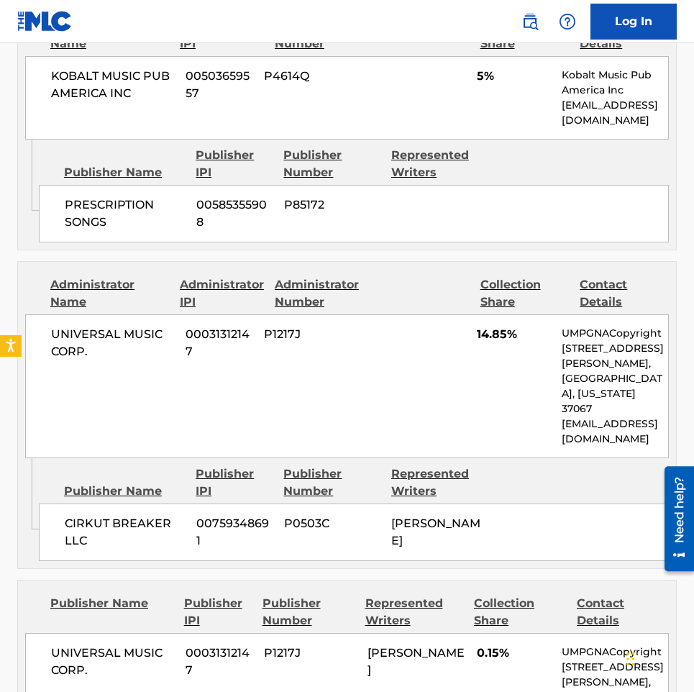
scroll to position [2230, 0]
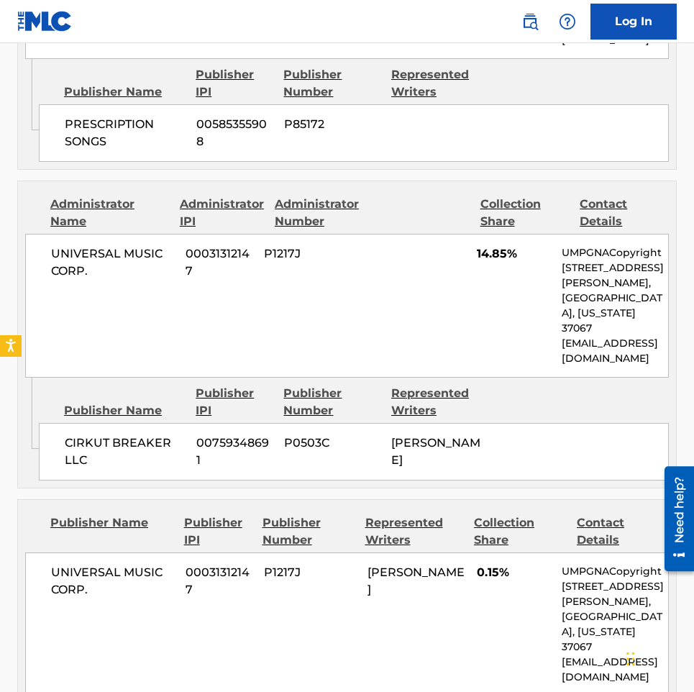
drag, startPoint x: 469, startPoint y: 410, endPoint x: 384, endPoint y: 380, distance: 90.1
click at [384, 423] on div "CIRKUT BREAKER LLC 00759348691 P0503C [PERSON_NAME]" at bounding box center [354, 452] width 630 height 58
copy div "[PERSON_NAME]"
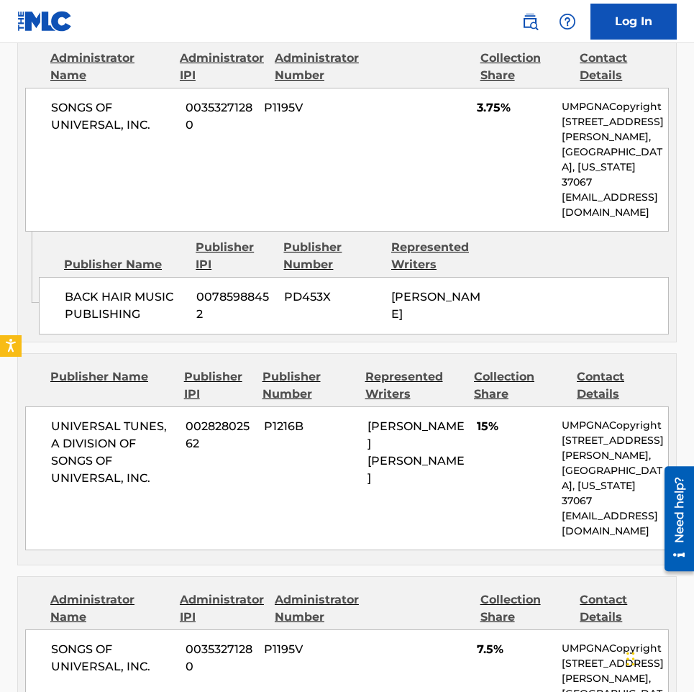
scroll to position [3237, 0]
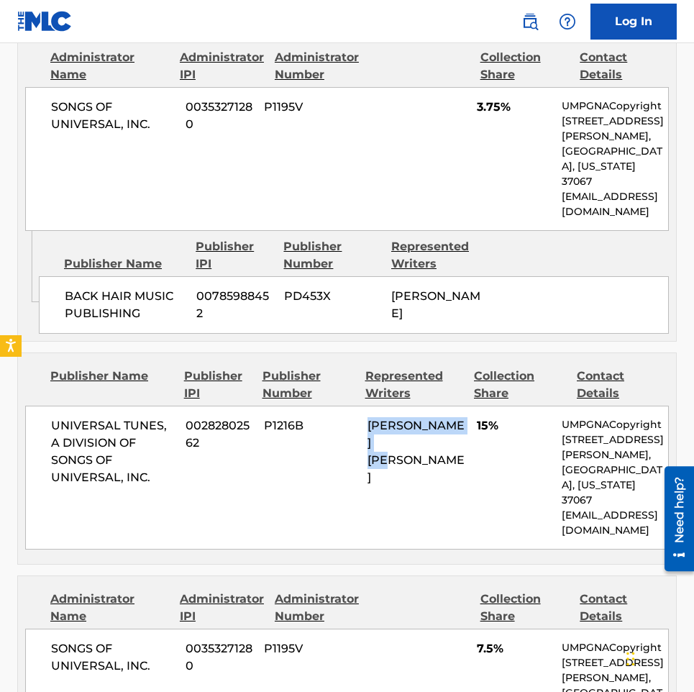
drag, startPoint x: 430, startPoint y: 356, endPoint x: 351, endPoint y: 326, distance: 84.7
click at [351, 406] on div "UNIVERSAL TUNES, A DIVISION OF SONGS OF UNIVERSAL, INC. 00282802562 P1216B [PER…" at bounding box center [347, 478] width 644 height 144
copy div "[PERSON_NAME] [PERSON_NAME]"
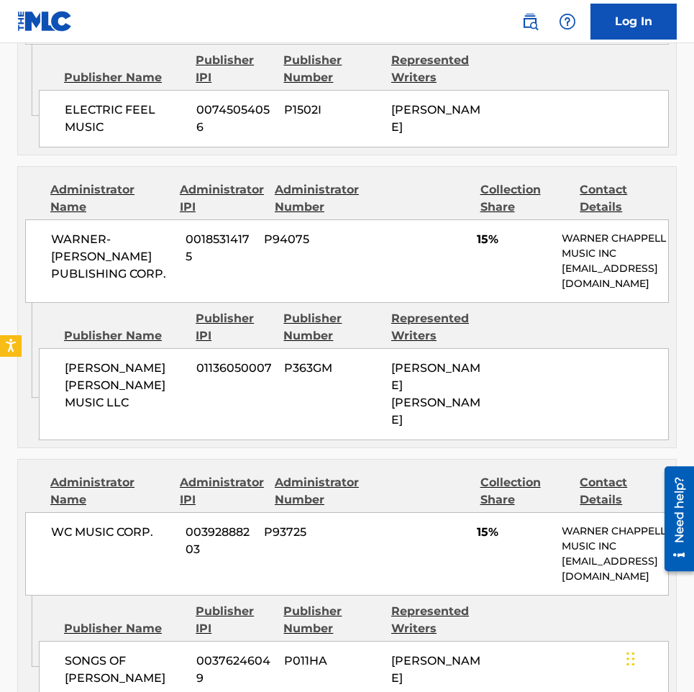
scroll to position [4532, 0]
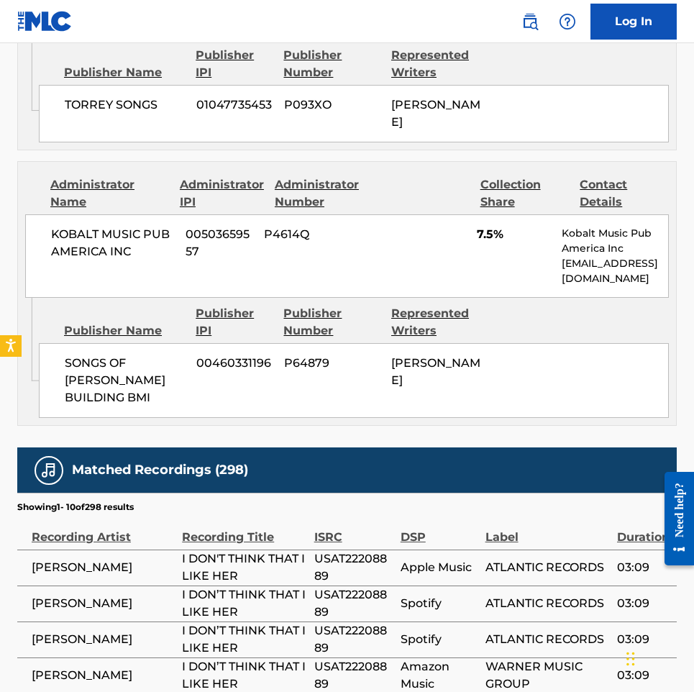
scroll to position [2950, 0]
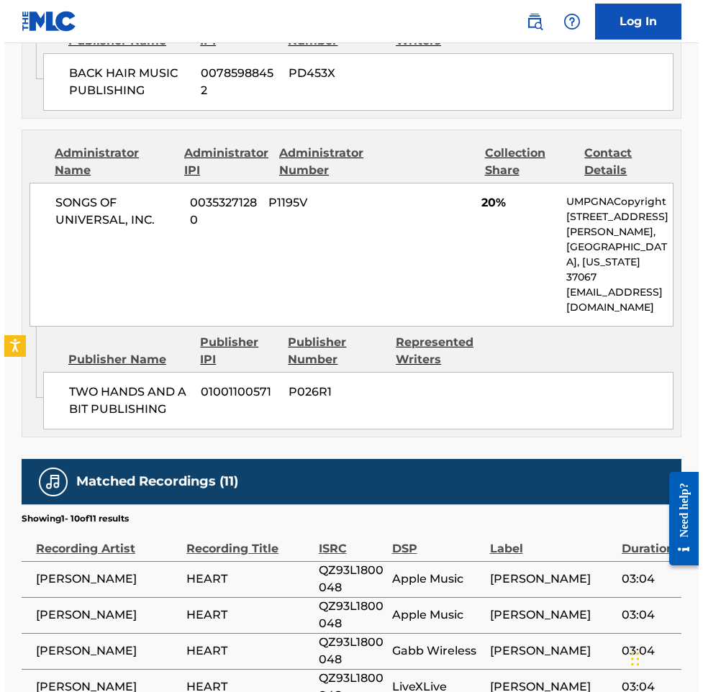
scroll to position [1151, 0]
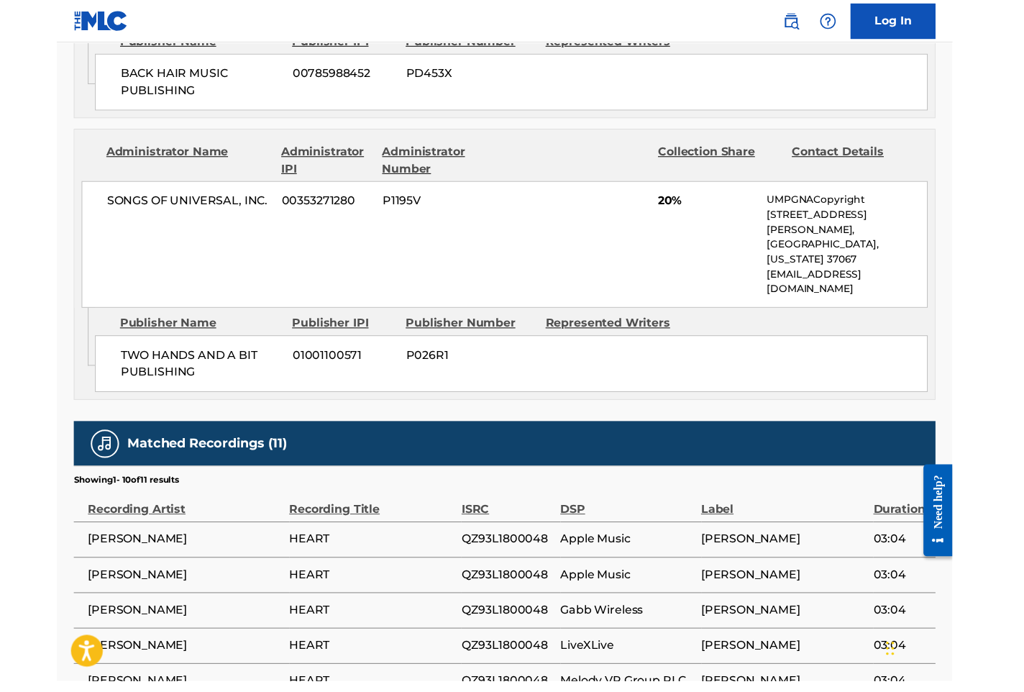
scroll to position [1043, 0]
